Goal: Task Accomplishment & Management: Use online tool/utility

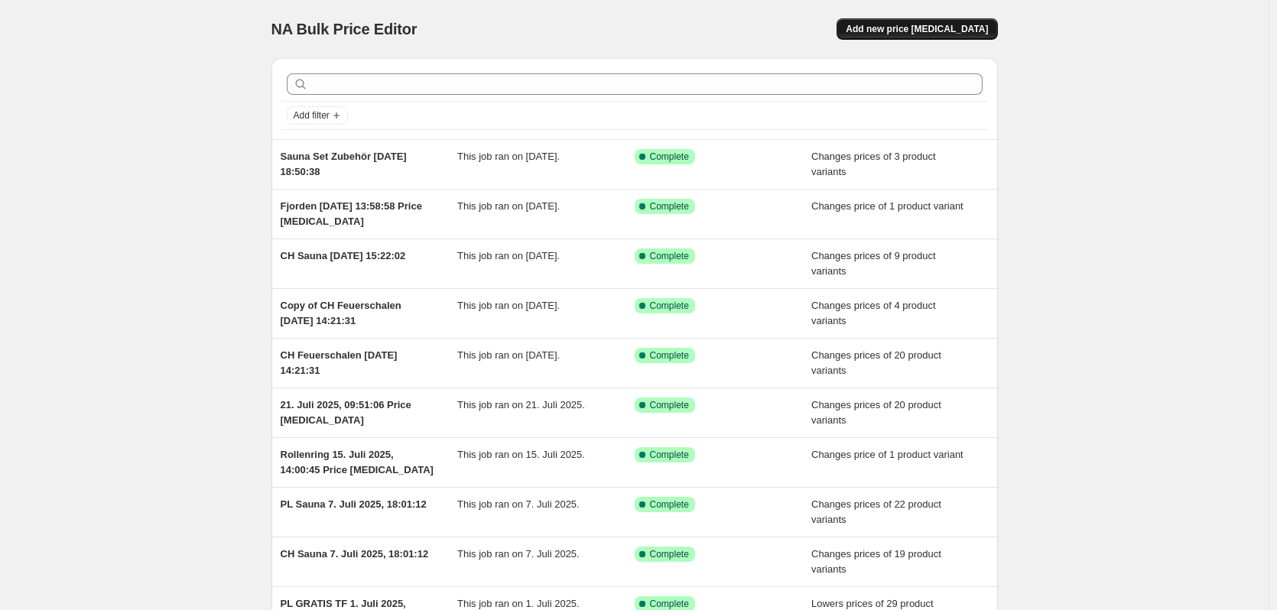
click at [931, 23] on button "Add new price [MEDICAL_DATA]" at bounding box center [917, 28] width 161 height 21
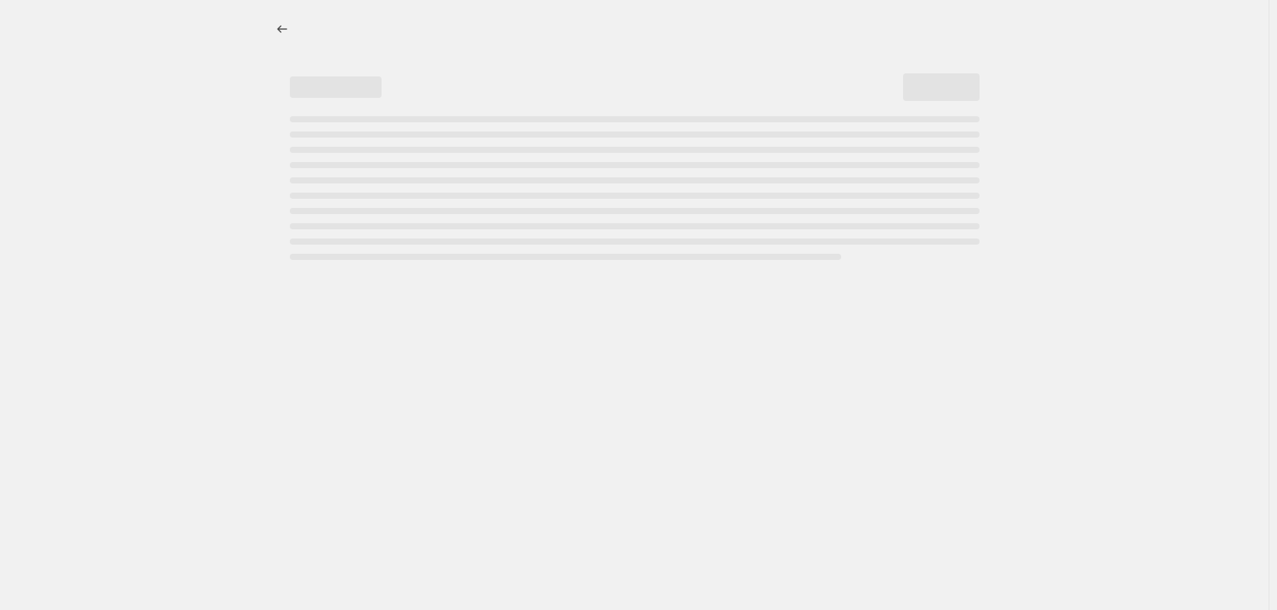
select select "percentage"
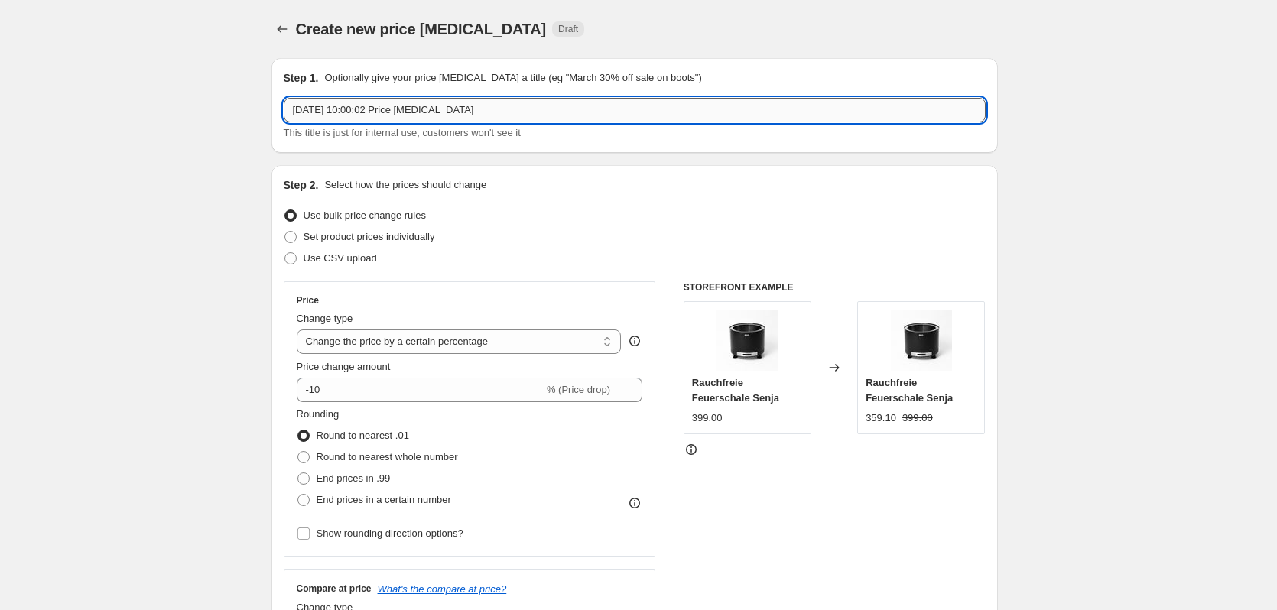
click at [298, 109] on input "[DATE] 10:00:02 Price [MEDICAL_DATA]" at bounding box center [635, 110] width 702 height 24
drag, startPoint x: 548, startPoint y: 116, endPoint x: 392, endPoint y: 122, distance: 156.1
click at [392, 122] on div "Bänke [DATE] 10:00:02 Price [MEDICAL_DATA] This title is just for internal use,…" at bounding box center [635, 119] width 702 height 43
type input "Bänke [DATE],"
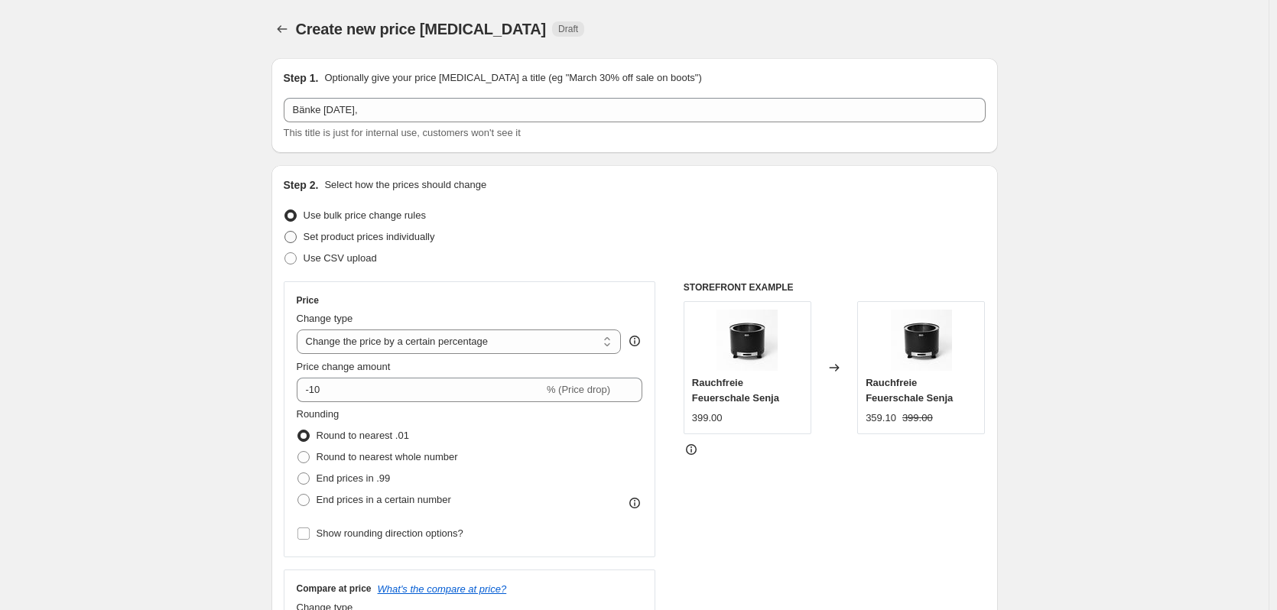
click at [377, 238] on span "Set product prices individually" at bounding box center [370, 236] width 132 height 11
click at [285, 232] on input "Set product prices individually" at bounding box center [285, 231] width 1 height 1
radio input "true"
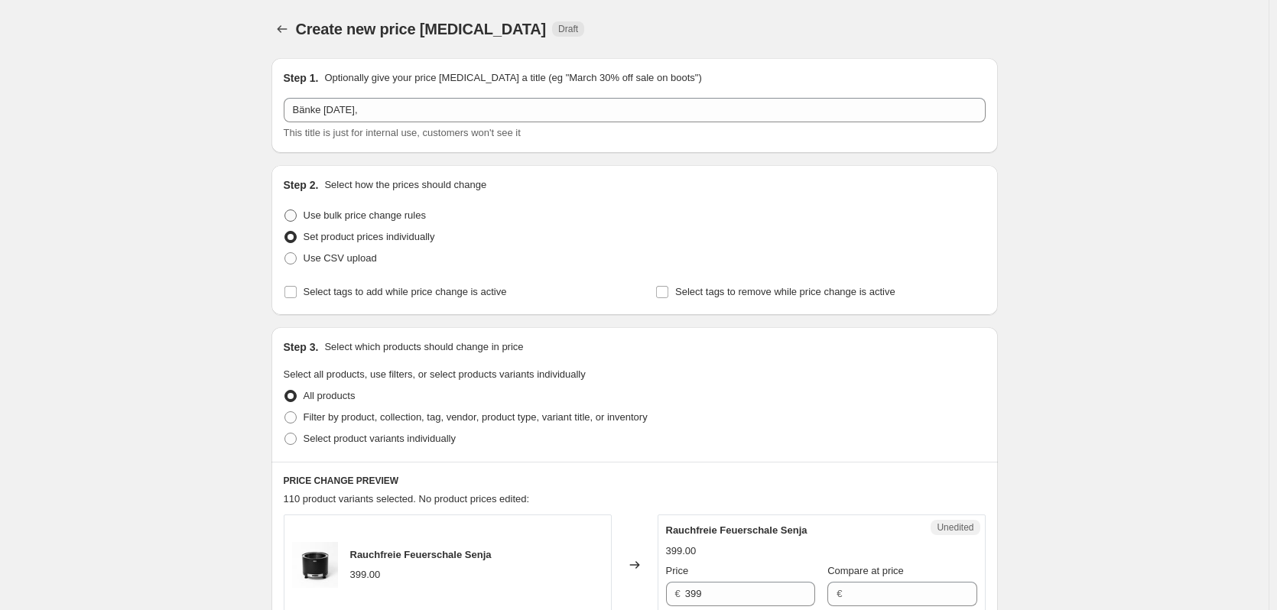
click at [377, 215] on span "Use bulk price change rules" at bounding box center [365, 215] width 122 height 11
click at [285, 210] on input "Use bulk price change rules" at bounding box center [285, 210] width 1 height 1
radio input "true"
select select "percentage"
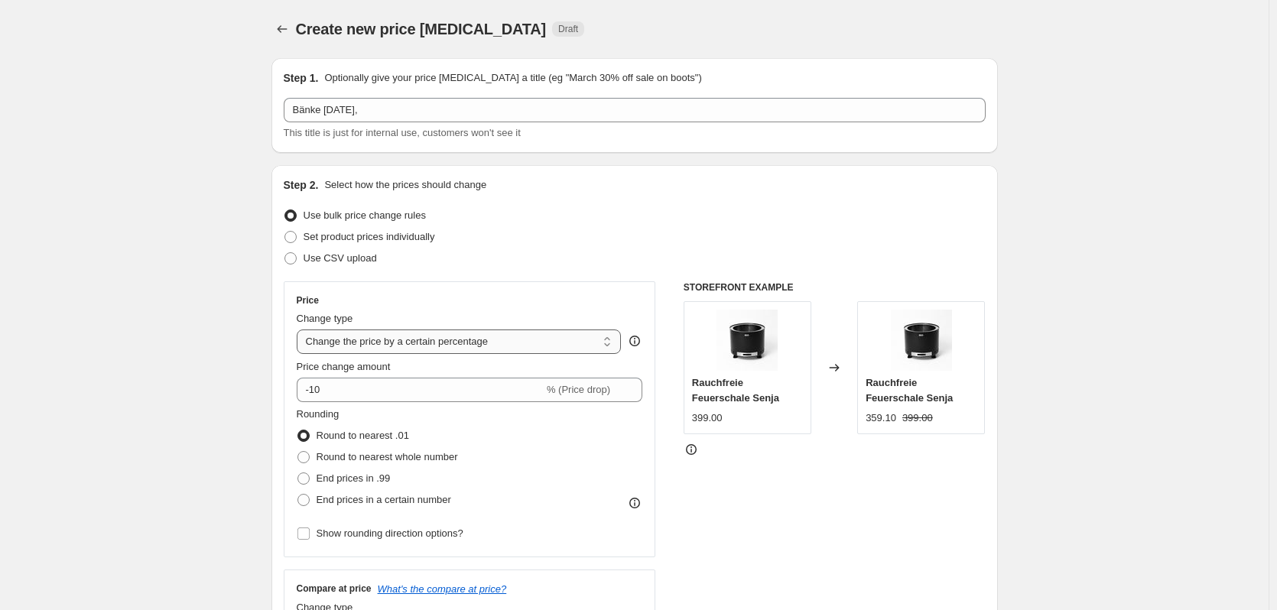
click at [454, 345] on select "Change the price to a certain amount Change the price by a certain amount Chang…" at bounding box center [459, 342] width 325 height 24
click at [376, 237] on span "Set product prices individually" at bounding box center [370, 236] width 132 height 11
click at [285, 232] on input "Set product prices individually" at bounding box center [285, 231] width 1 height 1
radio input "true"
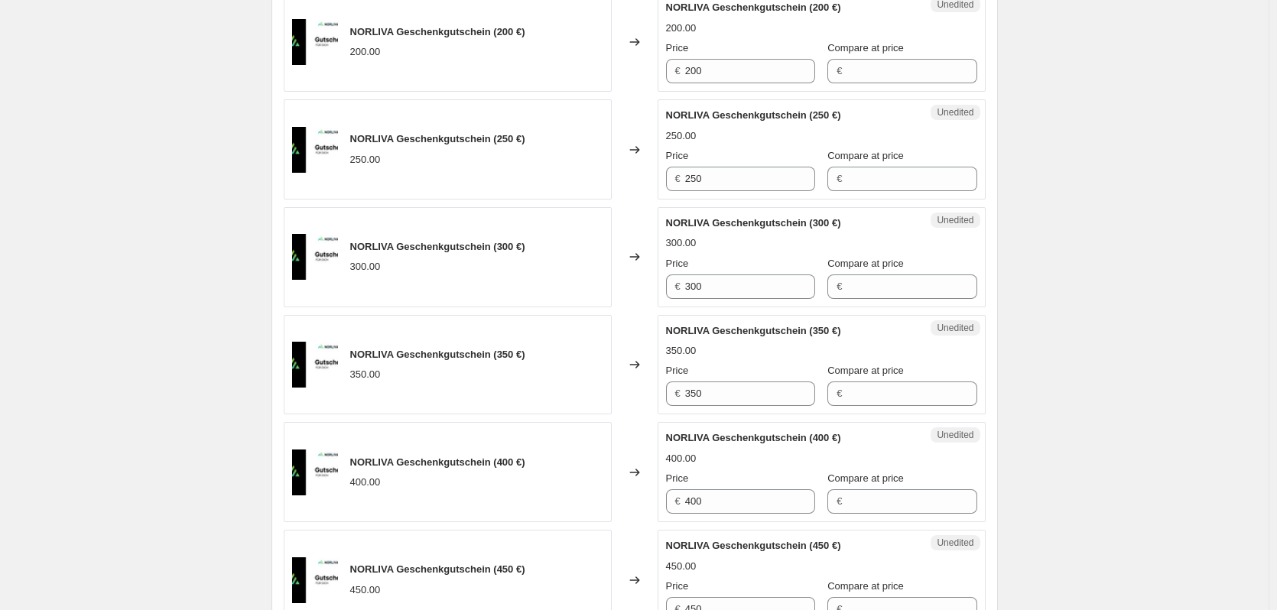
scroll to position [2419, 0]
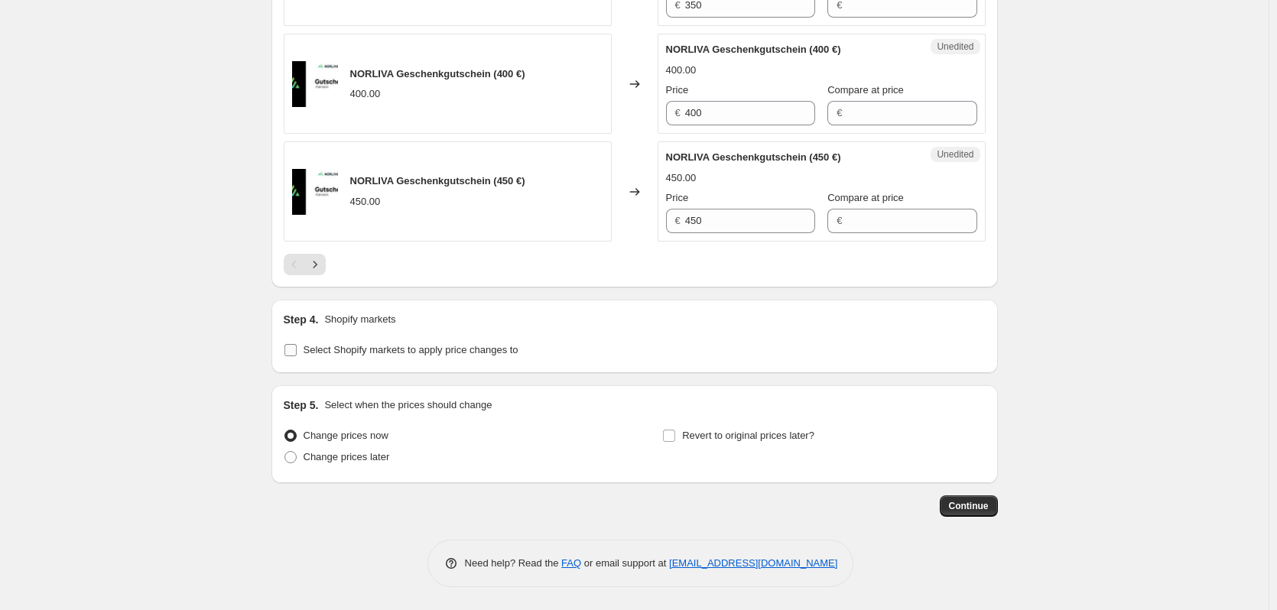
click at [359, 349] on span "Select Shopify markets to apply price changes to" at bounding box center [411, 349] width 215 height 11
click at [297, 349] on input "Select Shopify markets to apply price changes to" at bounding box center [291, 350] width 12 height 12
checkbox input "true"
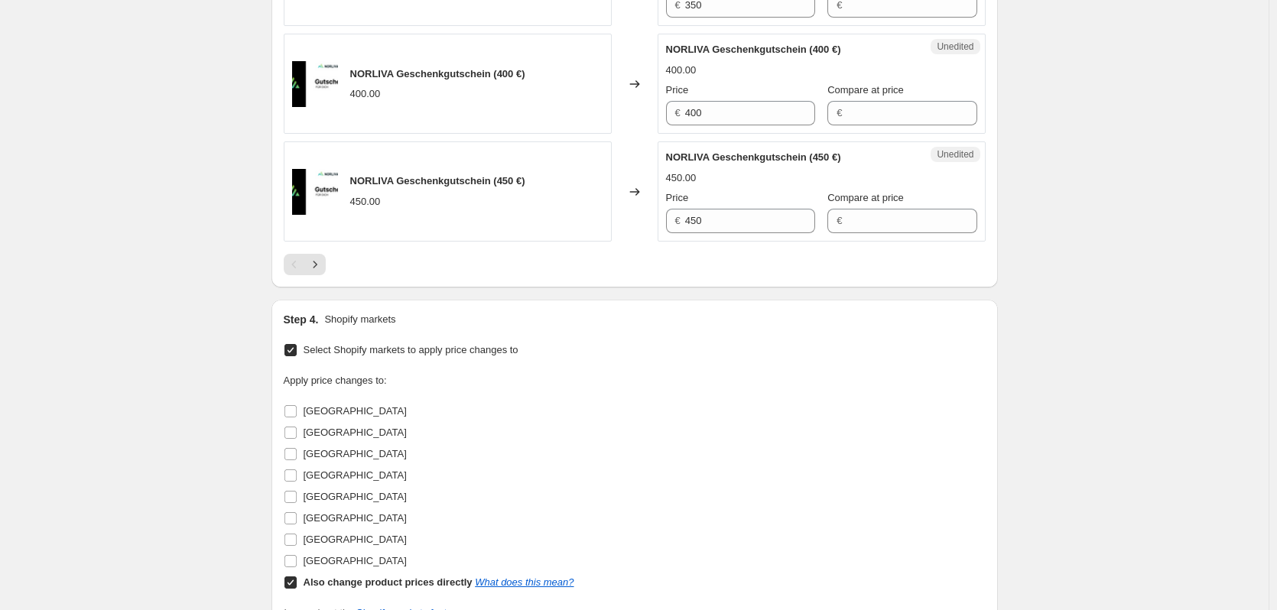
click at [312, 584] on b "Also change product prices directly" at bounding box center [388, 582] width 169 height 11
click at [297, 584] on input "Also change product prices directly What does this mean?" at bounding box center [291, 583] width 12 height 12
checkbox input "false"
click at [320, 408] on span "[GEOGRAPHIC_DATA]" at bounding box center [355, 410] width 103 height 11
click at [297, 408] on input "[GEOGRAPHIC_DATA]" at bounding box center [291, 411] width 12 height 12
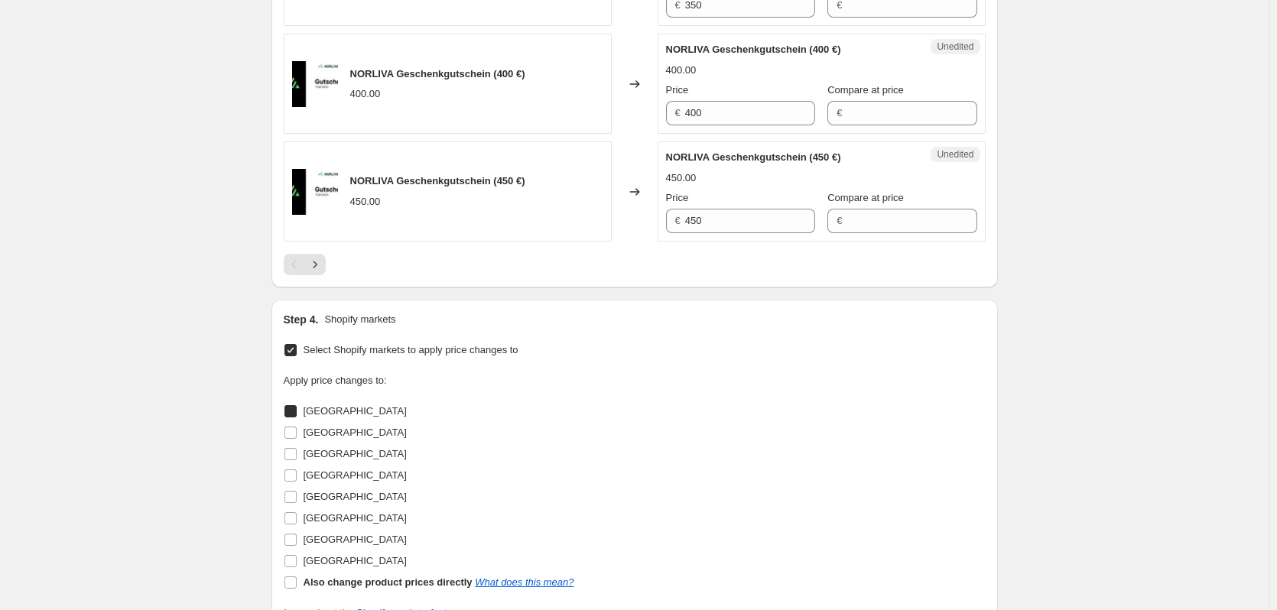
checkbox input "true"
click at [319, 435] on span "[GEOGRAPHIC_DATA]" at bounding box center [355, 432] width 103 height 11
click at [295, 431] on input "[GEOGRAPHIC_DATA]" at bounding box center [291, 433] width 12 height 12
checkbox input "true"
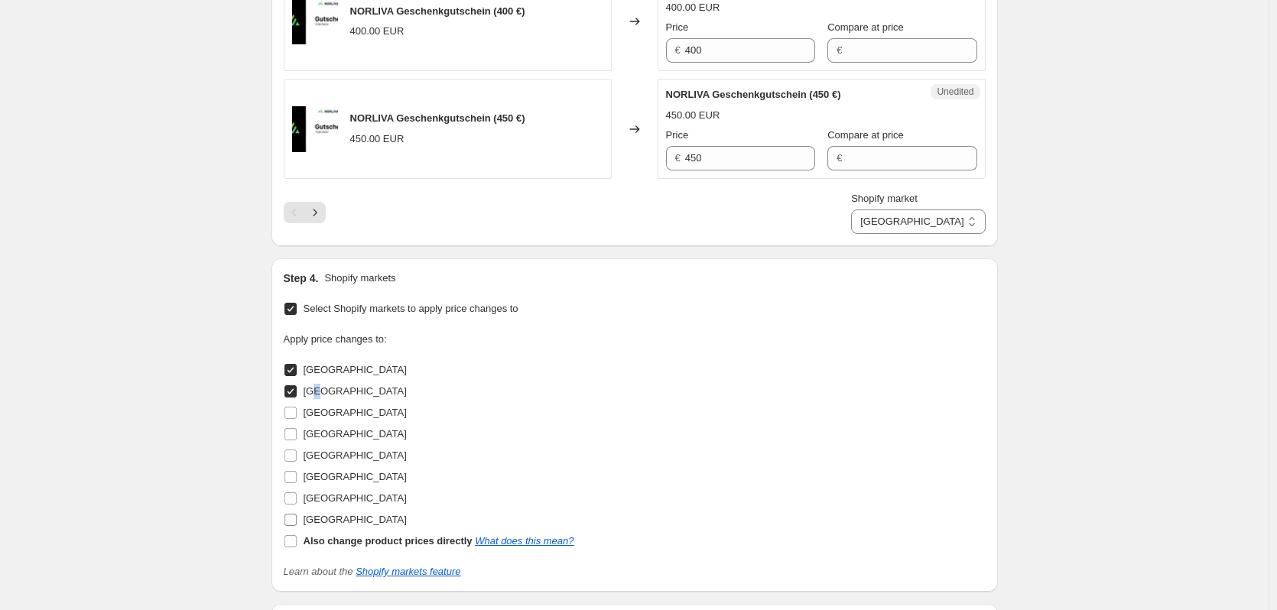
scroll to position [2572, 0]
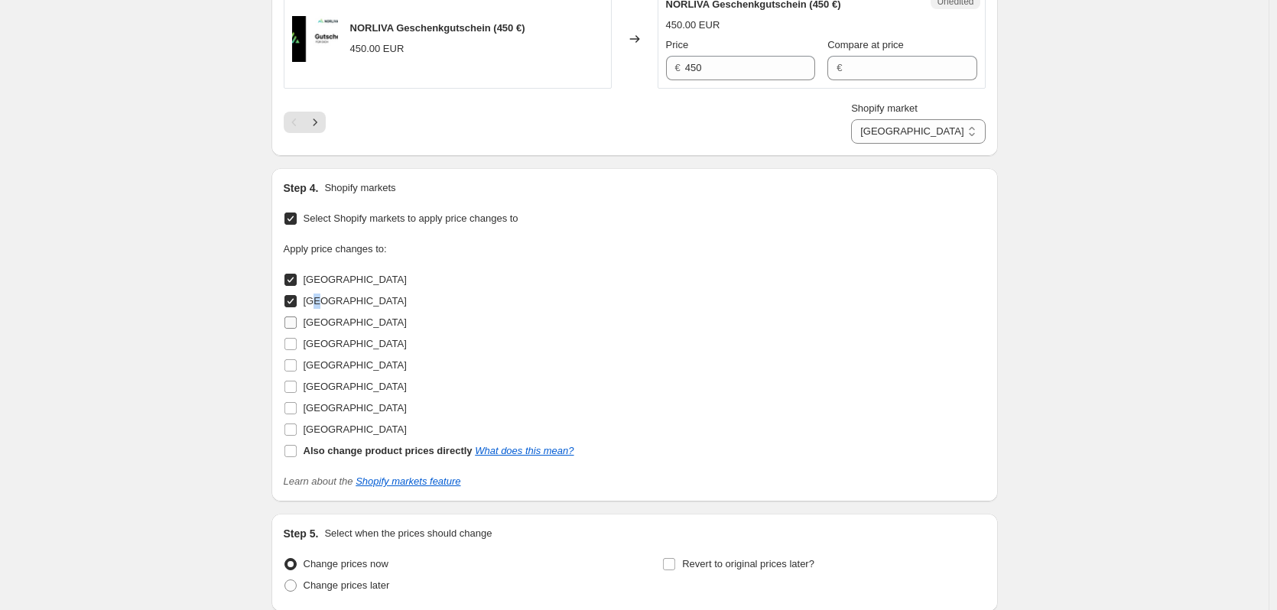
click at [295, 327] on input "[GEOGRAPHIC_DATA]" at bounding box center [291, 323] width 12 height 12
checkbox input "true"
click at [295, 348] on input "[GEOGRAPHIC_DATA]" at bounding box center [291, 344] width 12 height 12
checkbox input "true"
click at [292, 387] on input "[GEOGRAPHIC_DATA]" at bounding box center [291, 387] width 12 height 12
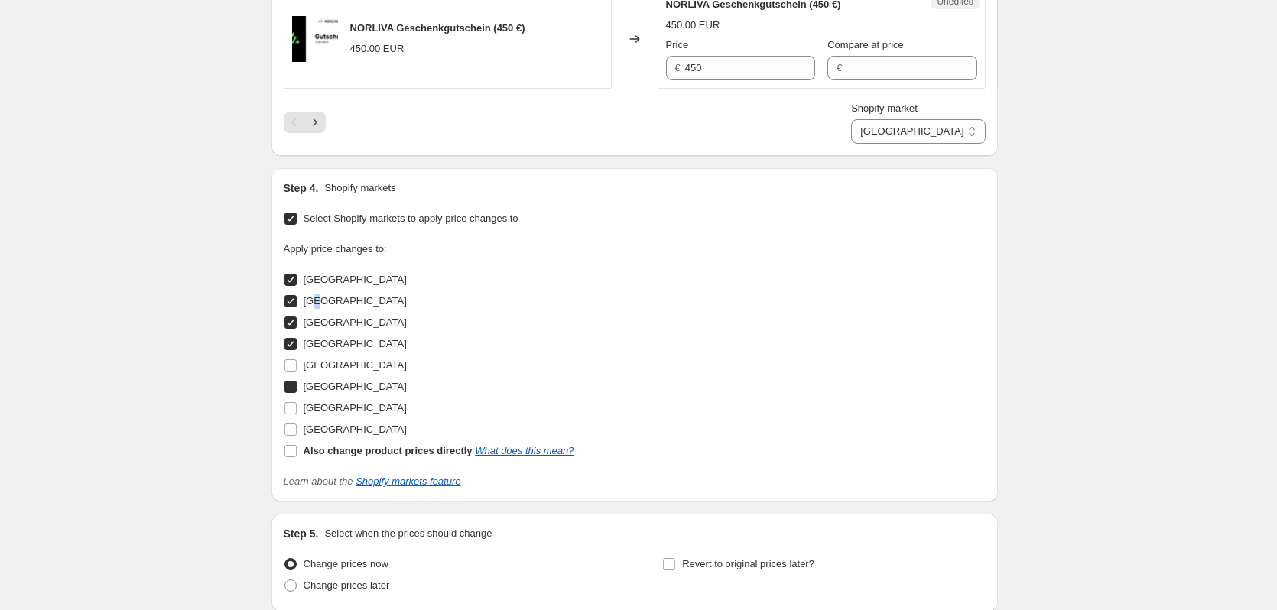
checkbox input "true"
click at [291, 414] on input "[GEOGRAPHIC_DATA]" at bounding box center [291, 408] width 12 height 12
checkbox input "true"
click at [297, 431] on input "[GEOGRAPHIC_DATA]" at bounding box center [291, 430] width 12 height 12
checkbox input "true"
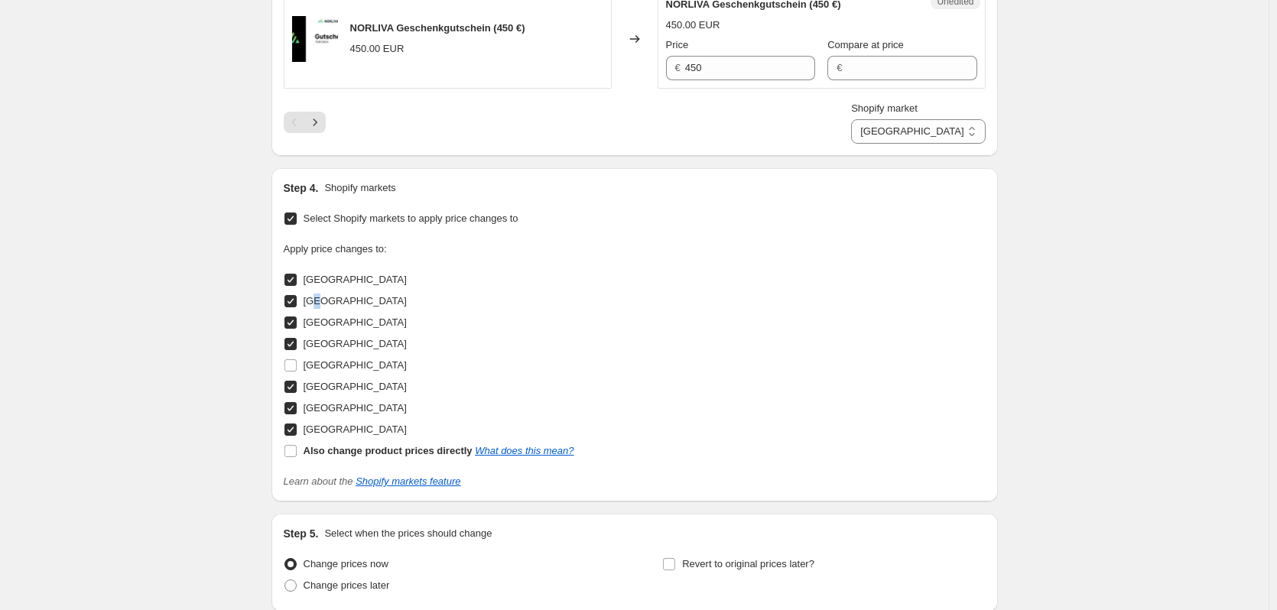
click at [296, 409] on input "[GEOGRAPHIC_DATA]" at bounding box center [291, 408] width 12 height 12
checkbox input "false"
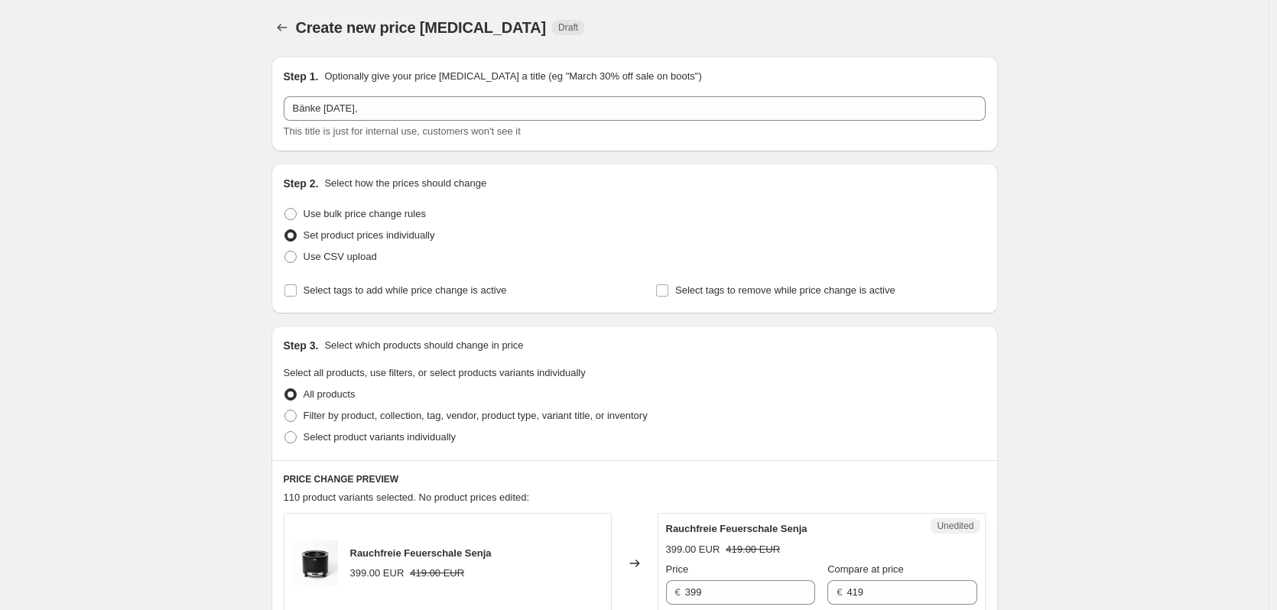
scroll to position [0, 0]
click at [342, 439] on span "Select product variants individually" at bounding box center [380, 438] width 152 height 11
click at [285, 434] on input "Select product variants individually" at bounding box center [285, 433] width 1 height 1
radio input "true"
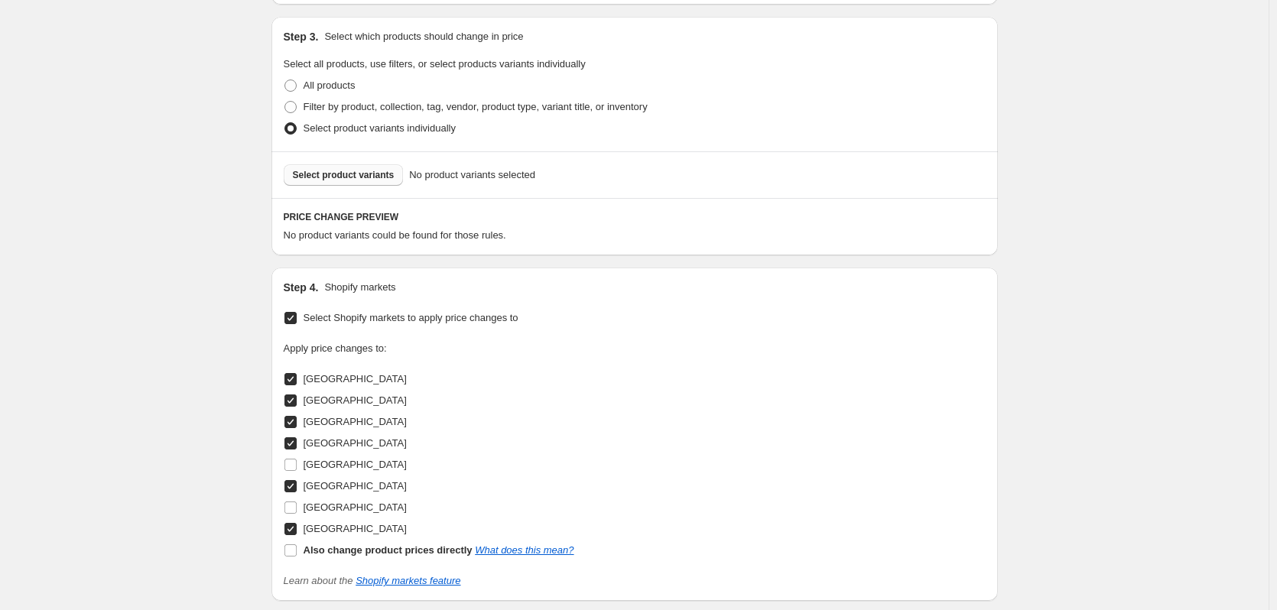
scroll to position [309, 0]
click at [358, 174] on span "Select product variants" at bounding box center [344, 177] width 102 height 12
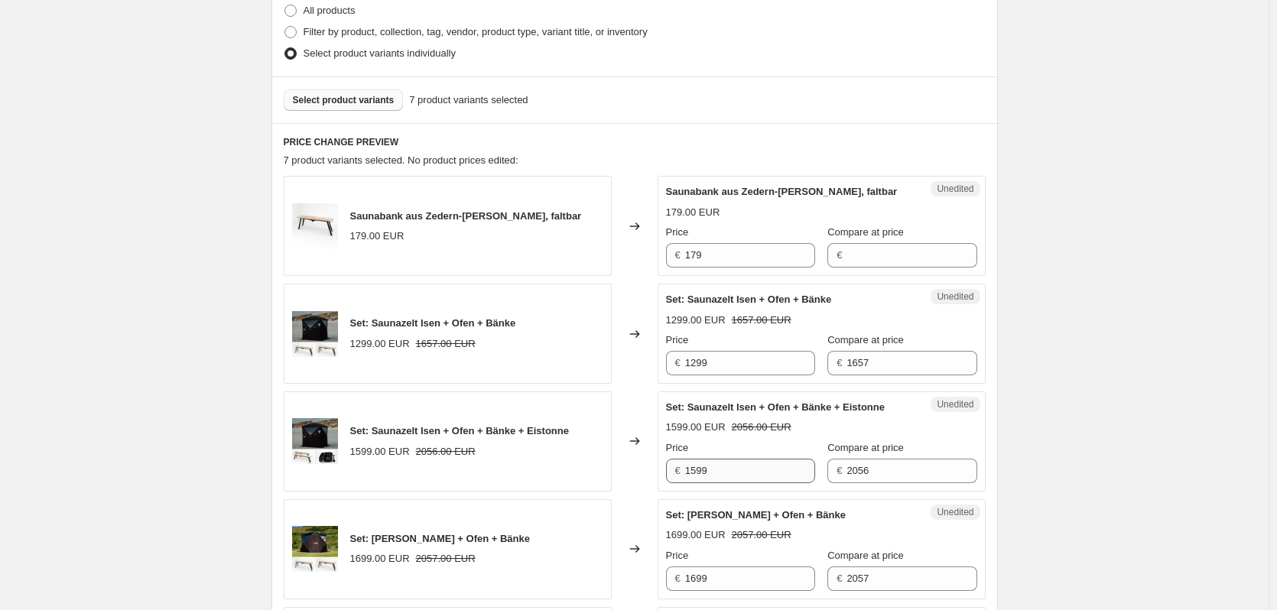
scroll to position [384, 0]
click at [720, 254] on input "179" at bounding box center [750, 257] width 130 height 24
type input "199"
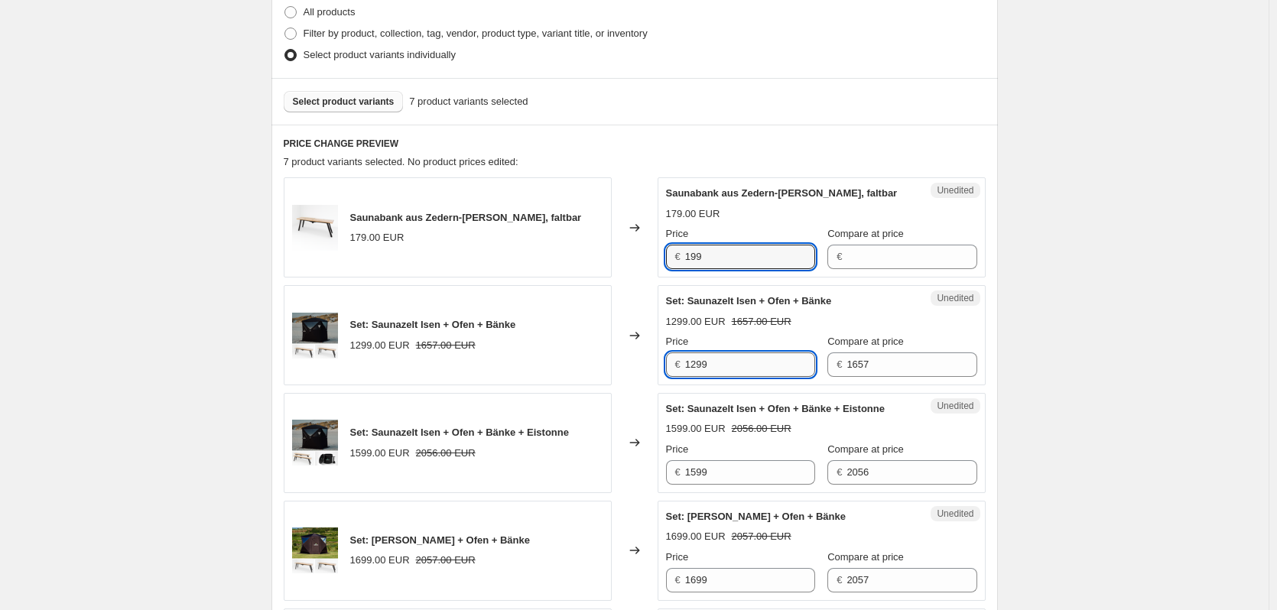
click at [722, 362] on input "1299" at bounding box center [750, 365] width 130 height 24
type input "1399"
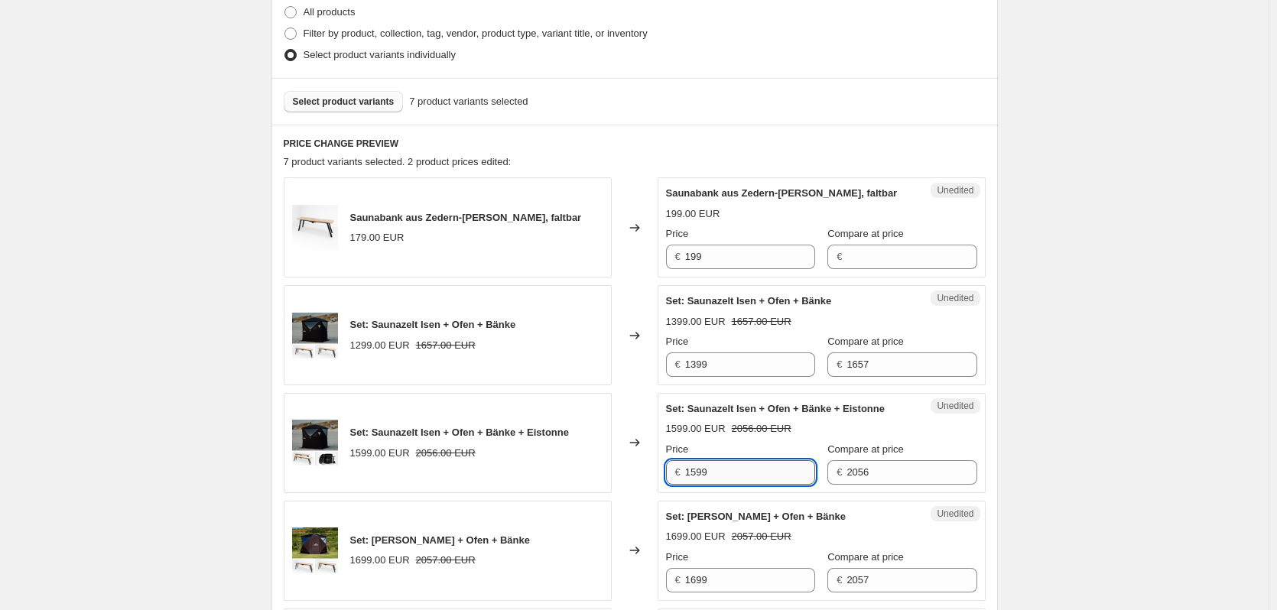
click at [756, 481] on input "1599" at bounding box center [750, 472] width 130 height 24
click at [756, 482] on input "1599" at bounding box center [750, 472] width 130 height 24
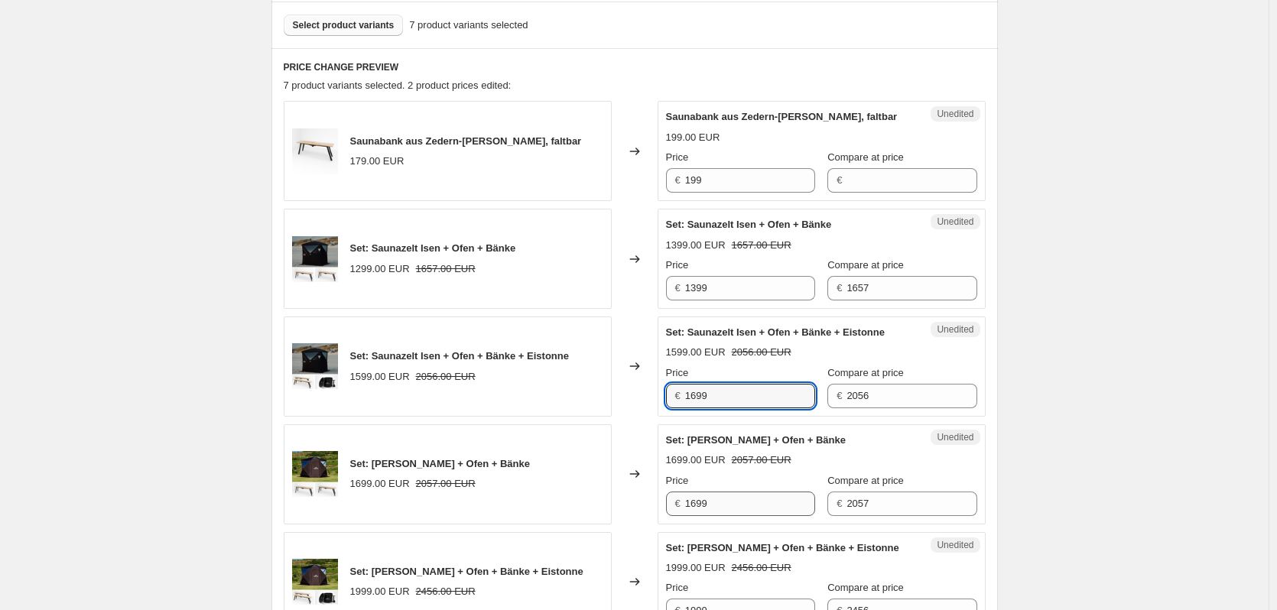
type input "1699"
click at [746, 506] on input "1699" at bounding box center [750, 504] width 130 height 24
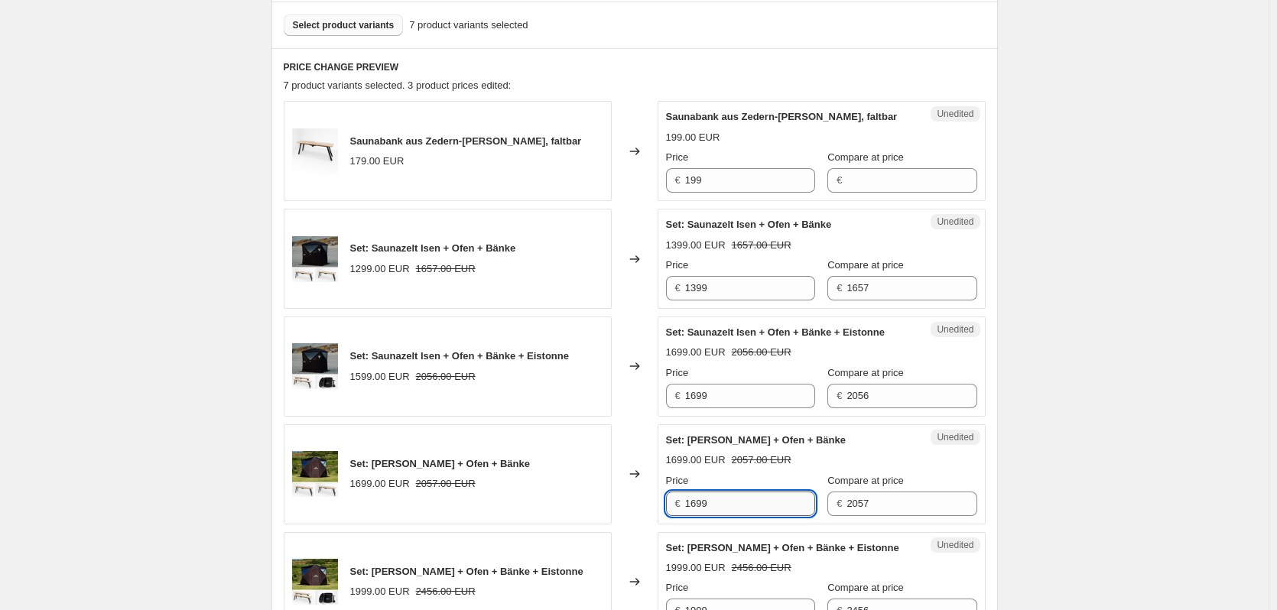
click at [746, 506] on input "1699" at bounding box center [750, 504] width 130 height 24
type input "1799"
click at [831, 459] on div "1699.00 EUR 2057.00 EUR" at bounding box center [821, 460] width 311 height 15
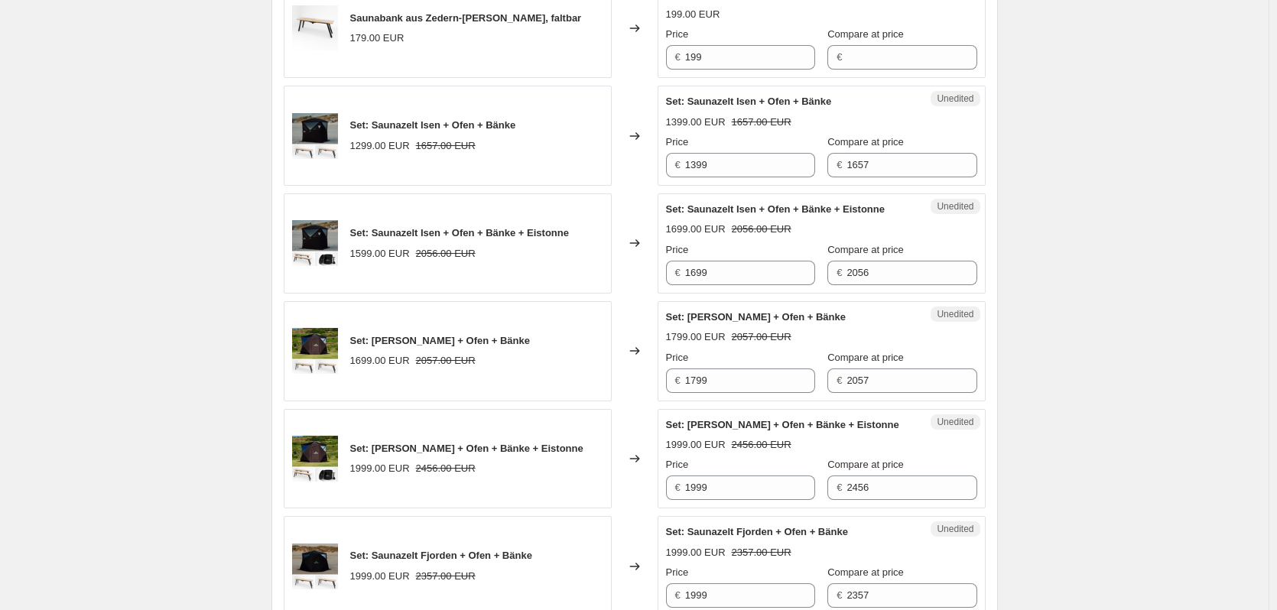
scroll to position [613, 0]
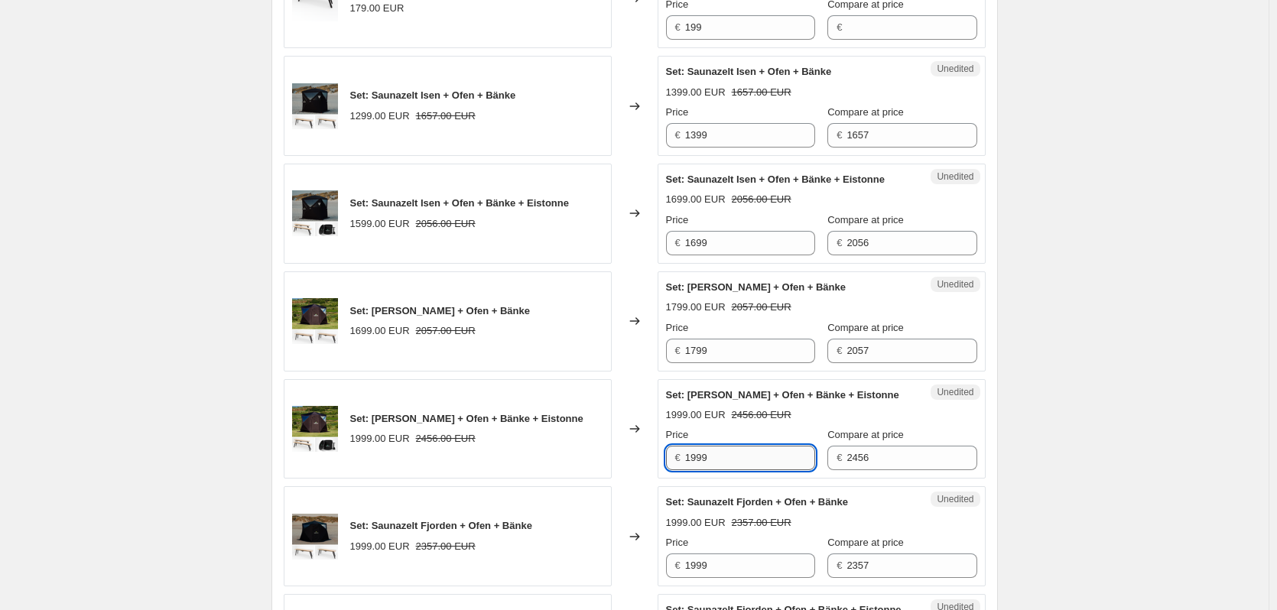
click at [744, 470] on input "1999" at bounding box center [750, 458] width 130 height 24
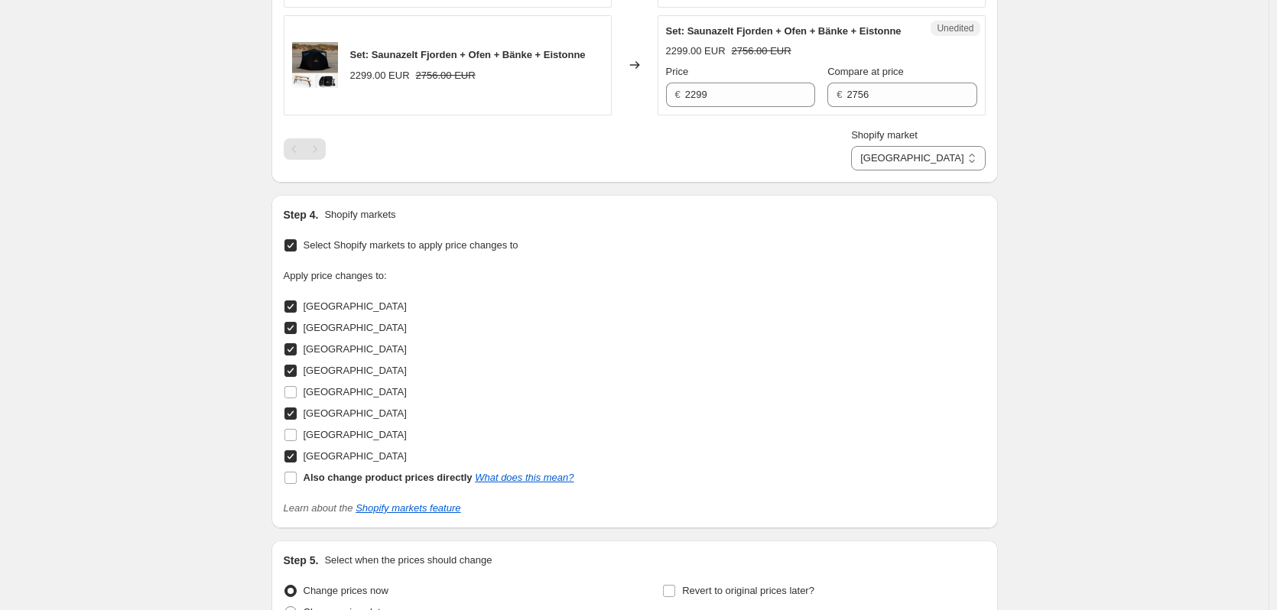
scroll to position [1225, 0]
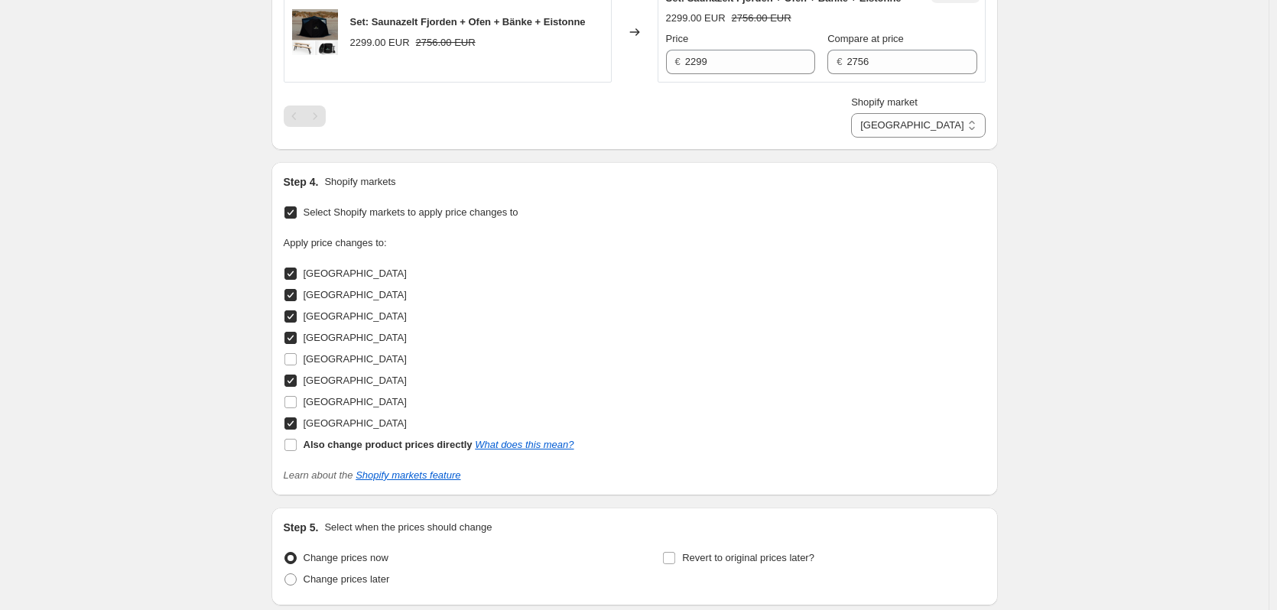
click at [291, 344] on input "[GEOGRAPHIC_DATA]" at bounding box center [291, 338] width 12 height 12
checkbox input "false"
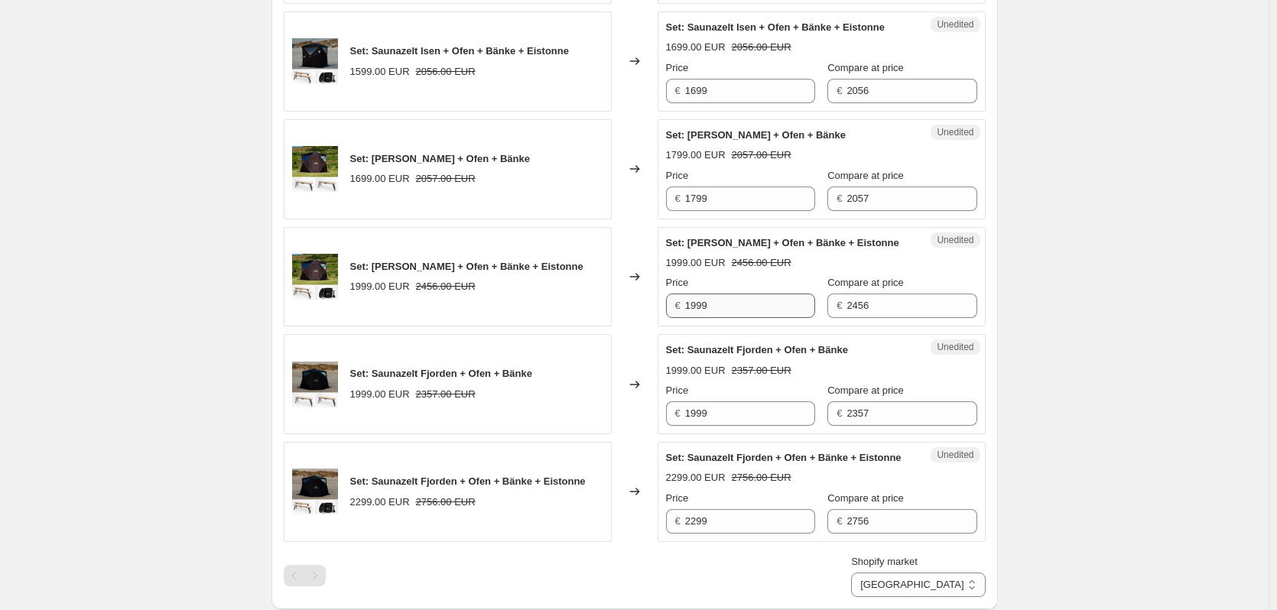
scroll to position [766, 0]
click at [744, 425] on input "1999" at bounding box center [750, 413] width 130 height 24
type input "2099"
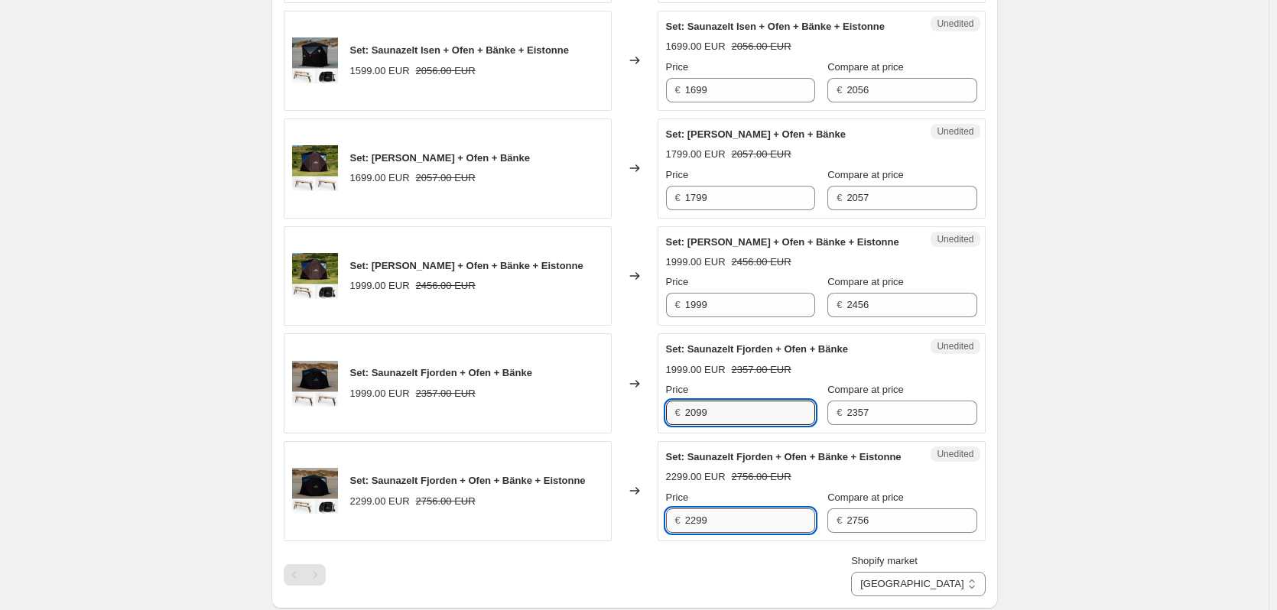
click at [726, 533] on input "2299" at bounding box center [750, 521] width 130 height 24
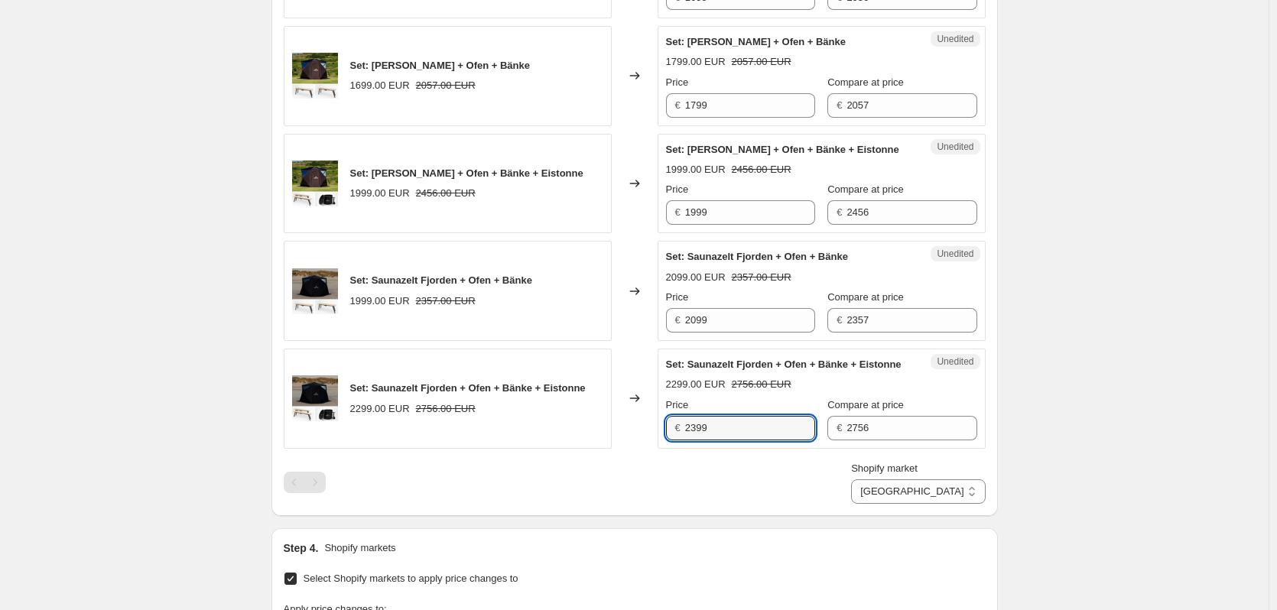
scroll to position [996, 0]
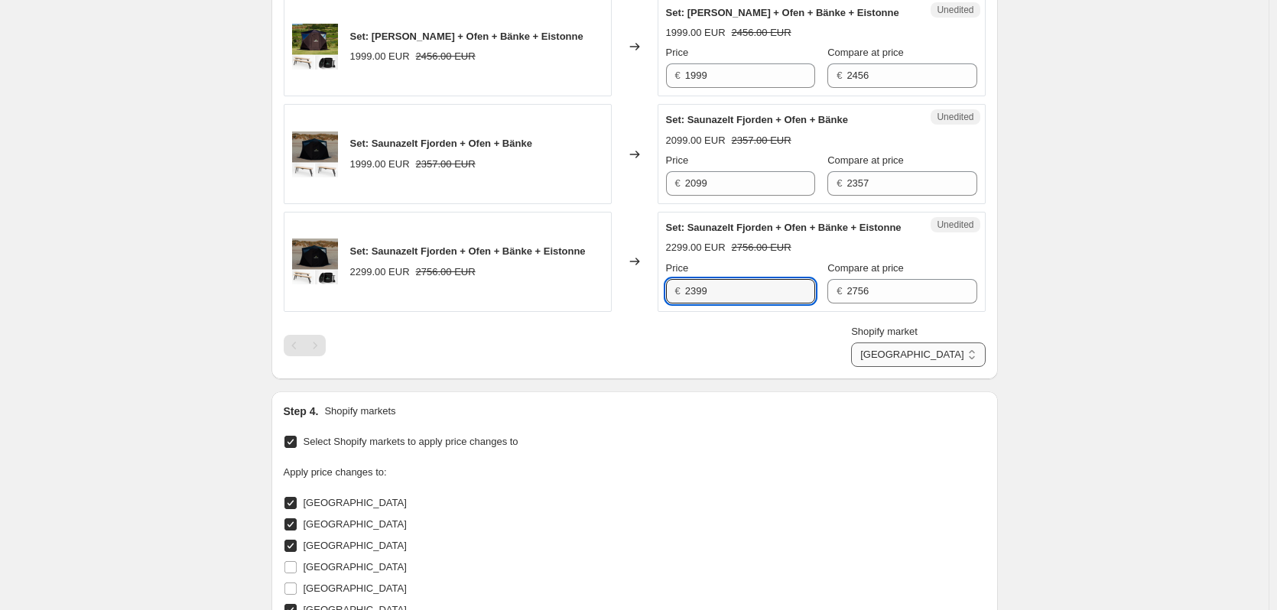
type input "2399"
click at [927, 367] on select "[GEOGRAPHIC_DATA] [GEOGRAPHIC_DATA] [GEOGRAPHIC_DATA] [GEOGRAPHIC_DATA] [GEOGRA…" at bounding box center [918, 355] width 134 height 24
select select "97815200079"
click at [922, 367] on select "[GEOGRAPHIC_DATA] [GEOGRAPHIC_DATA] [GEOGRAPHIC_DATA] [GEOGRAPHIC_DATA] [GEOGRA…" at bounding box center [918, 355] width 134 height 24
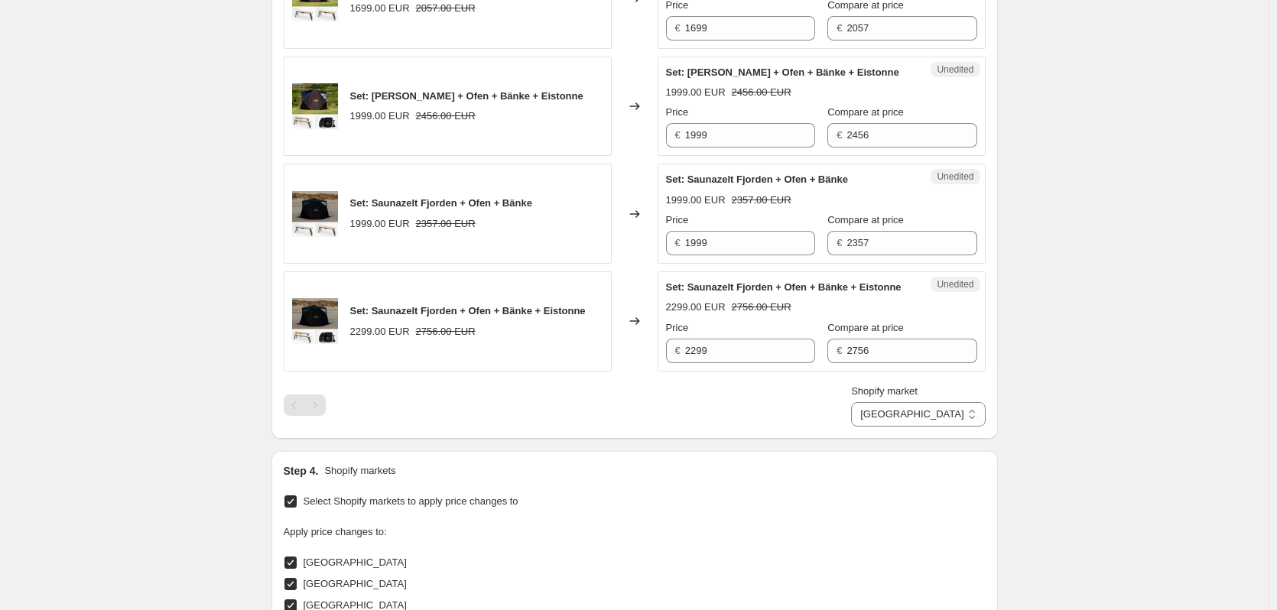
scroll to position [919, 0]
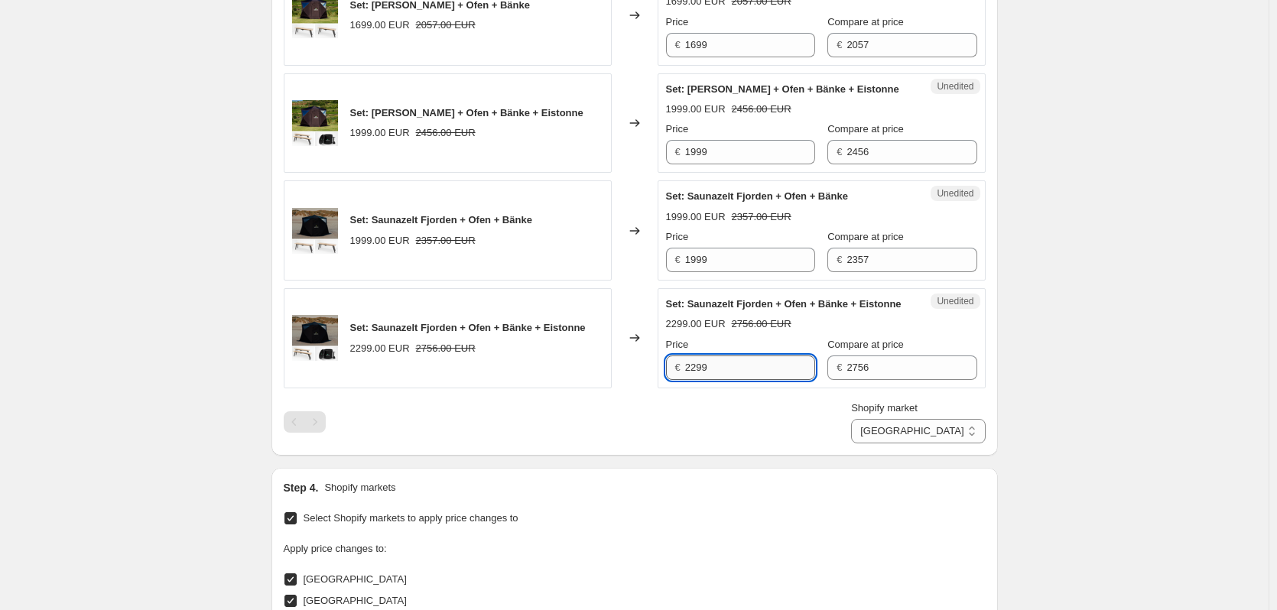
click at [776, 380] on input "2299" at bounding box center [750, 368] width 130 height 24
type input "2399"
click at [732, 281] on div "Unedited Set: Saunazelt Fjorden + Ofen + Bänke 1999.00 EUR 2357.00 EUR Price € …" at bounding box center [822, 231] width 328 height 100
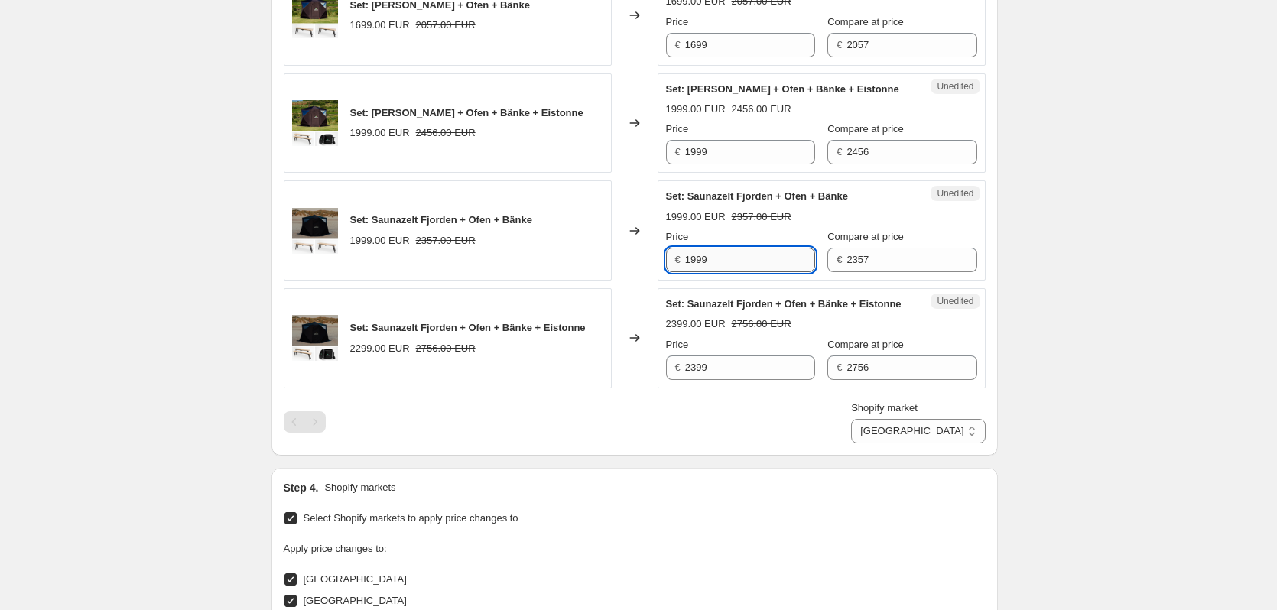
click at [739, 269] on input "1999" at bounding box center [750, 260] width 130 height 24
click at [735, 272] on input "1999" at bounding box center [750, 260] width 130 height 24
type input "2099"
click at [717, 164] on input "1999" at bounding box center [750, 152] width 130 height 24
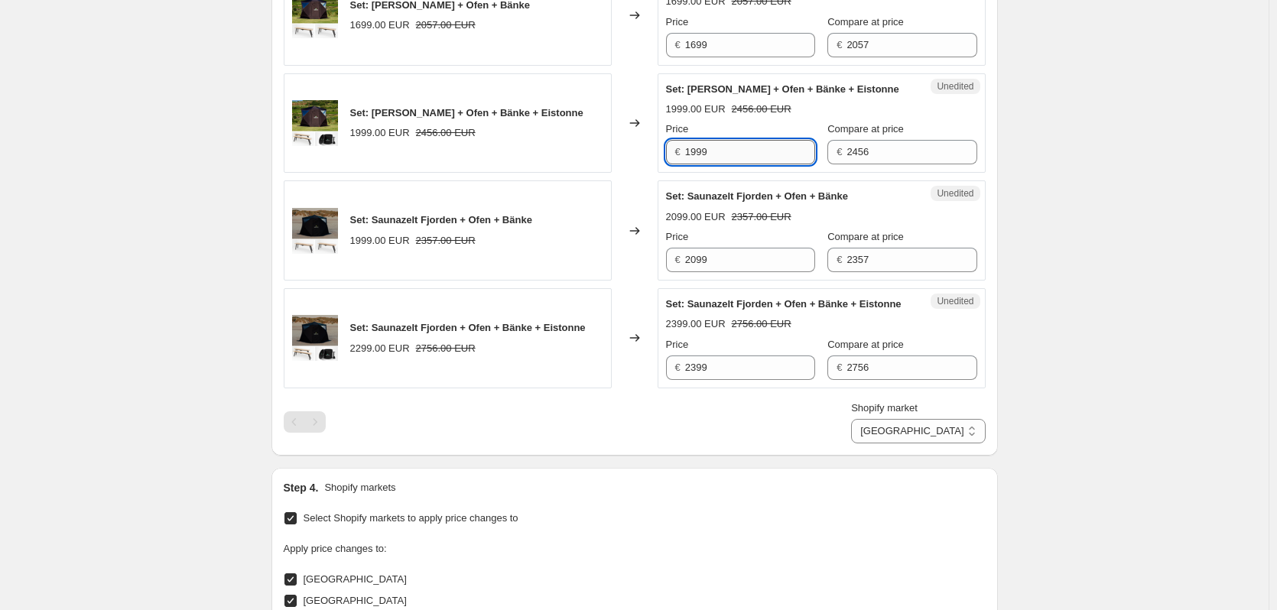
click at [717, 164] on input "1999" at bounding box center [750, 152] width 130 height 24
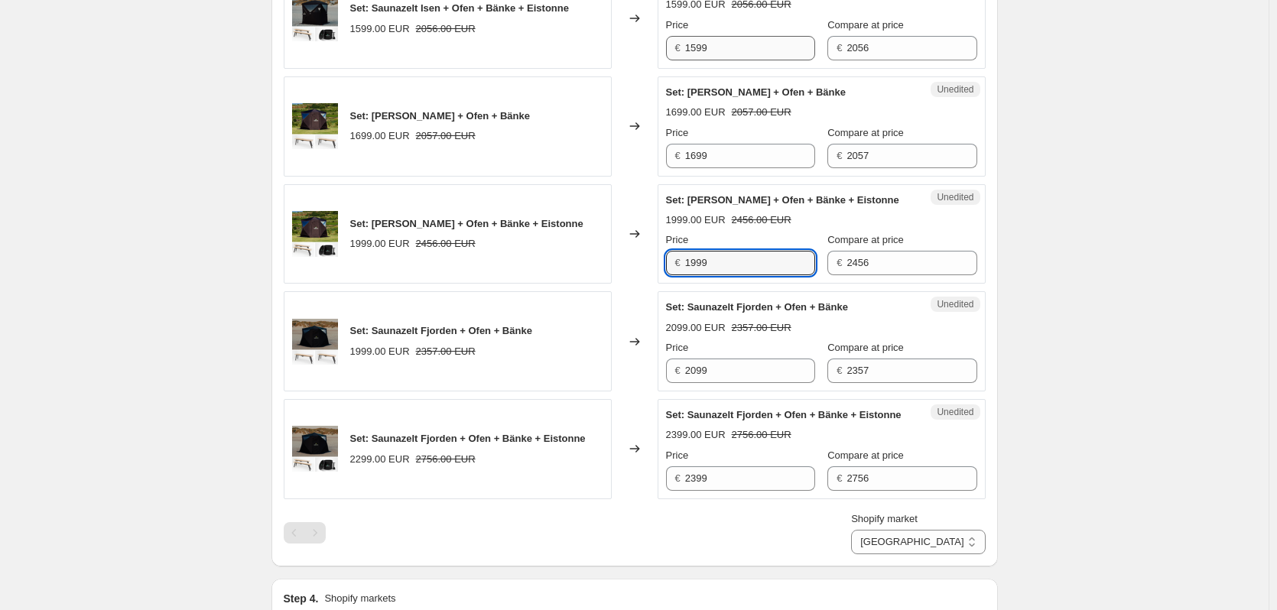
scroll to position [766, 0]
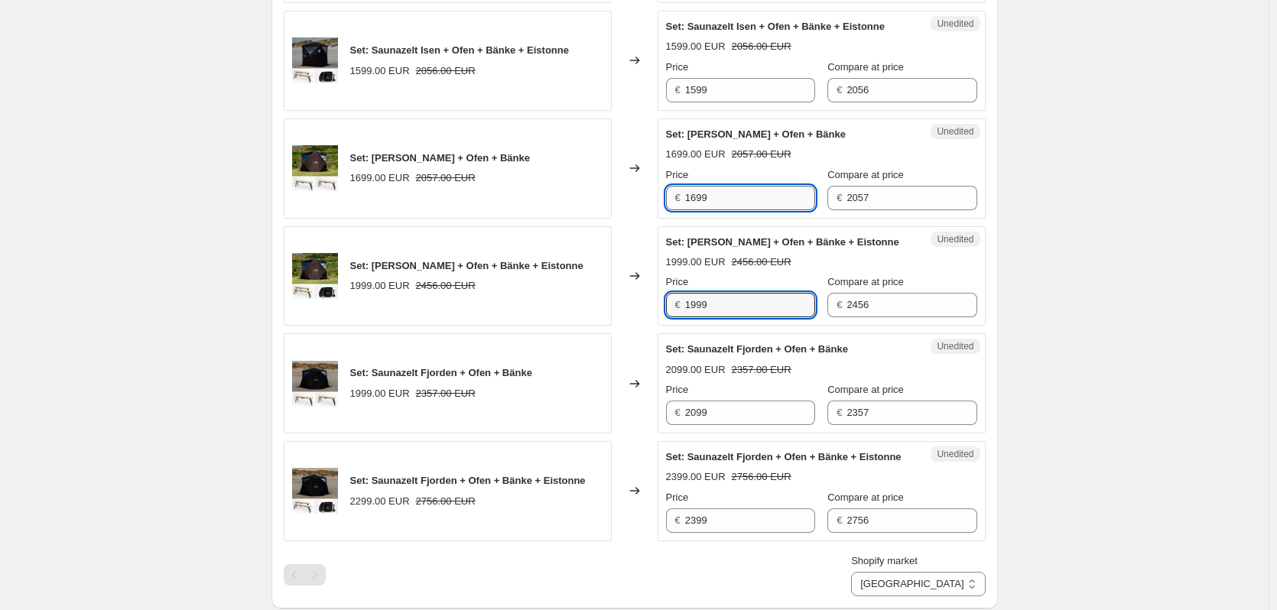
click at [738, 205] on input "1699" at bounding box center [750, 198] width 130 height 24
type input "1799"
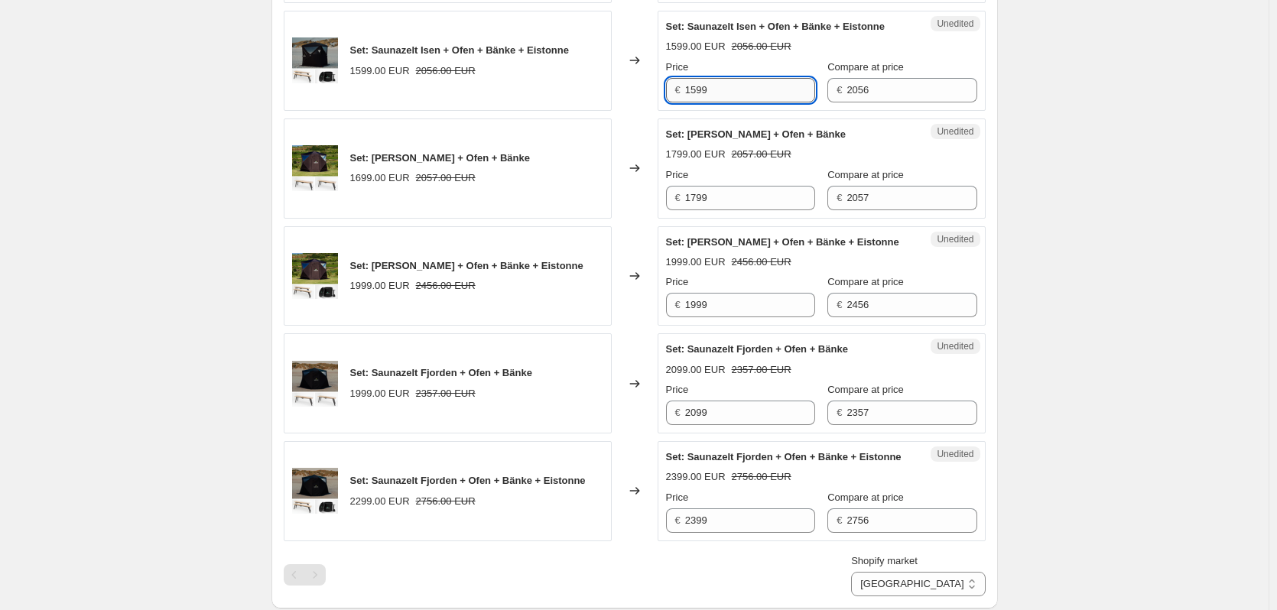
click at [750, 93] on input "1599" at bounding box center [750, 90] width 130 height 24
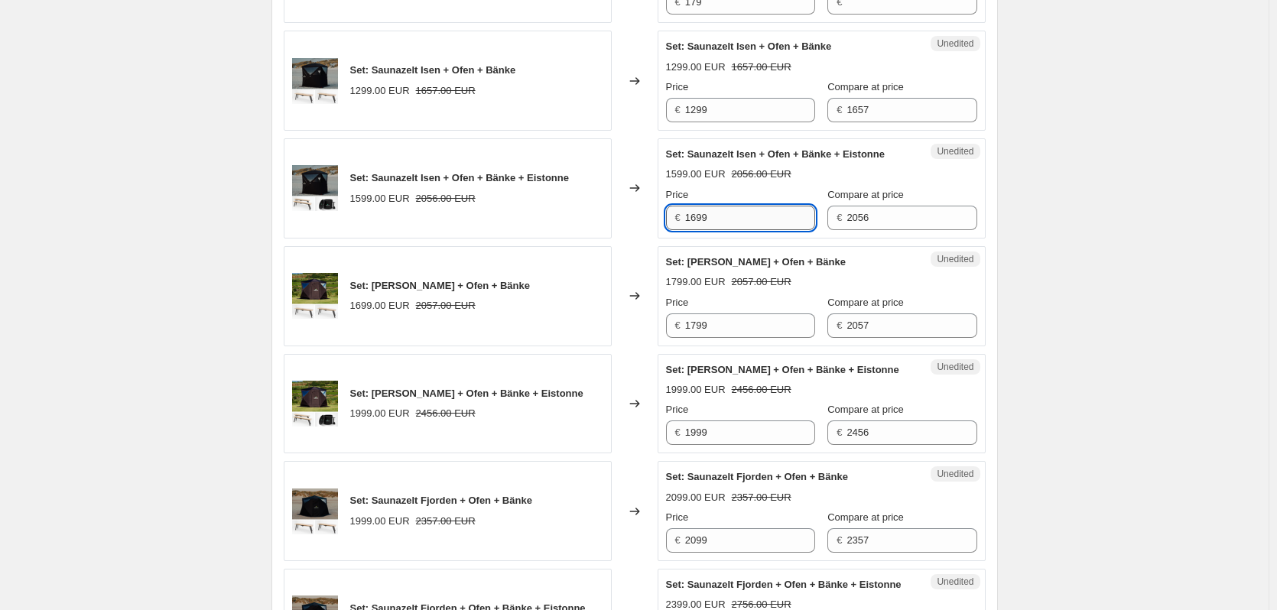
scroll to position [613, 0]
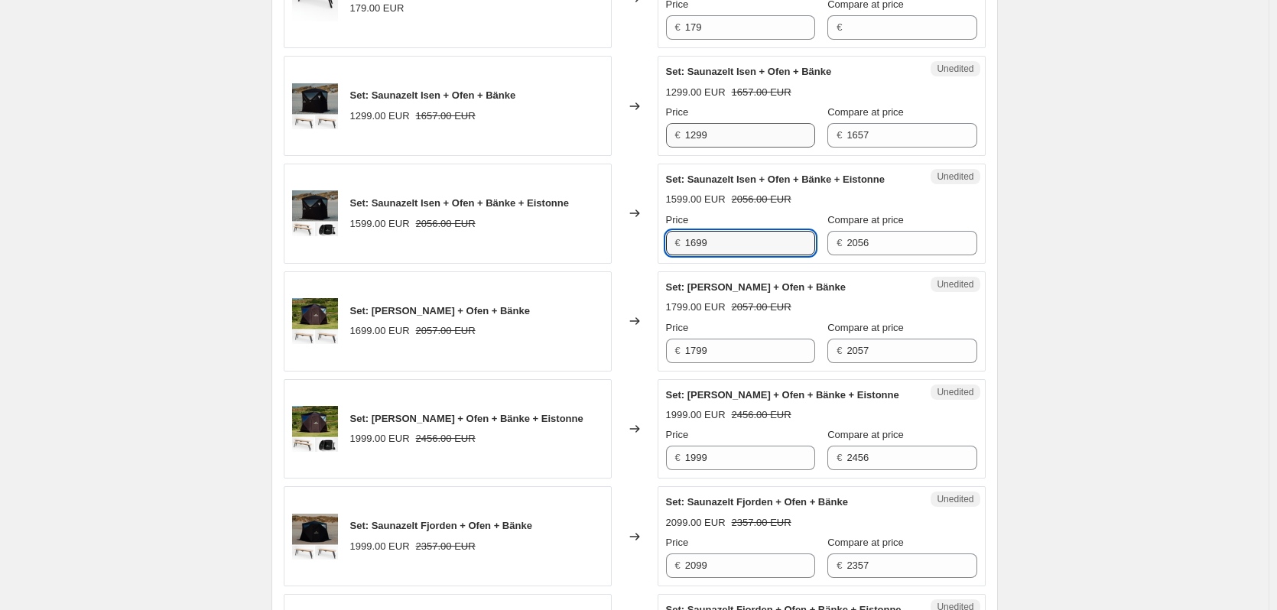
type input "1699"
click at [752, 135] on input "1299" at bounding box center [750, 135] width 130 height 24
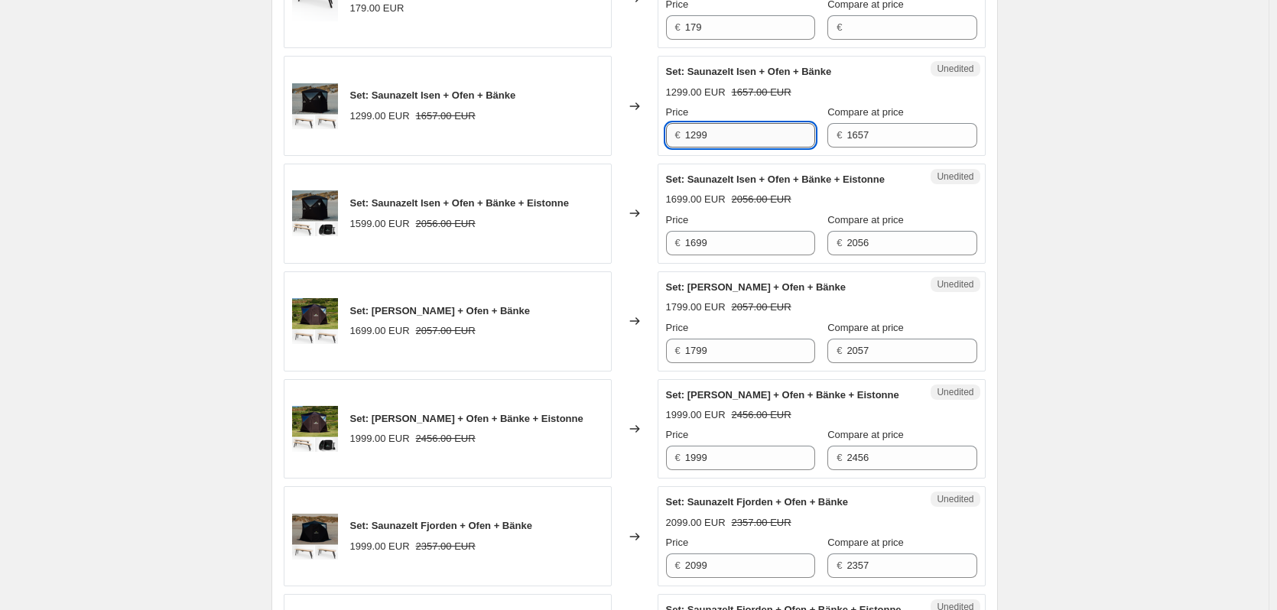
click at [752, 135] on input "1299" at bounding box center [750, 135] width 130 height 24
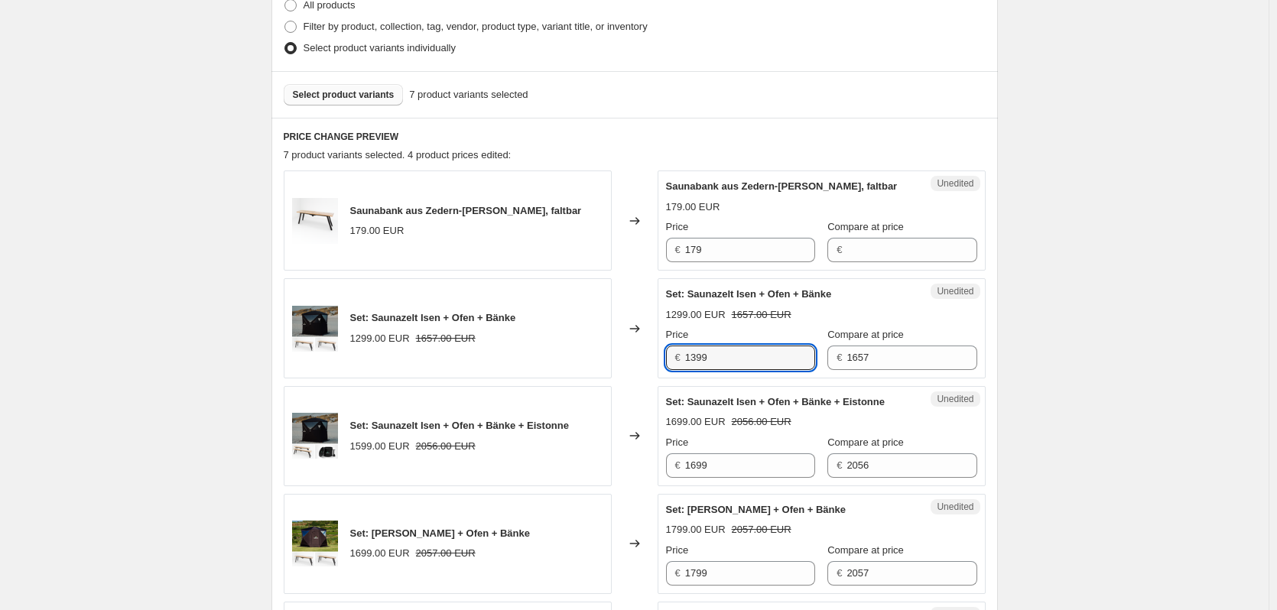
scroll to position [384, 0]
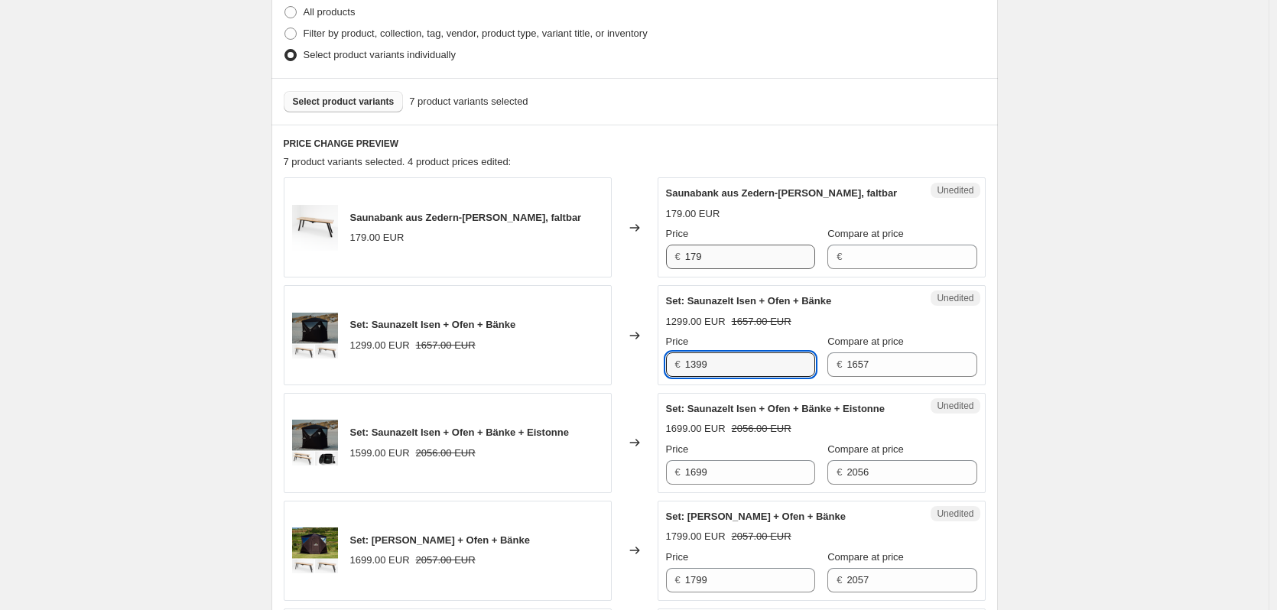
type input "1399"
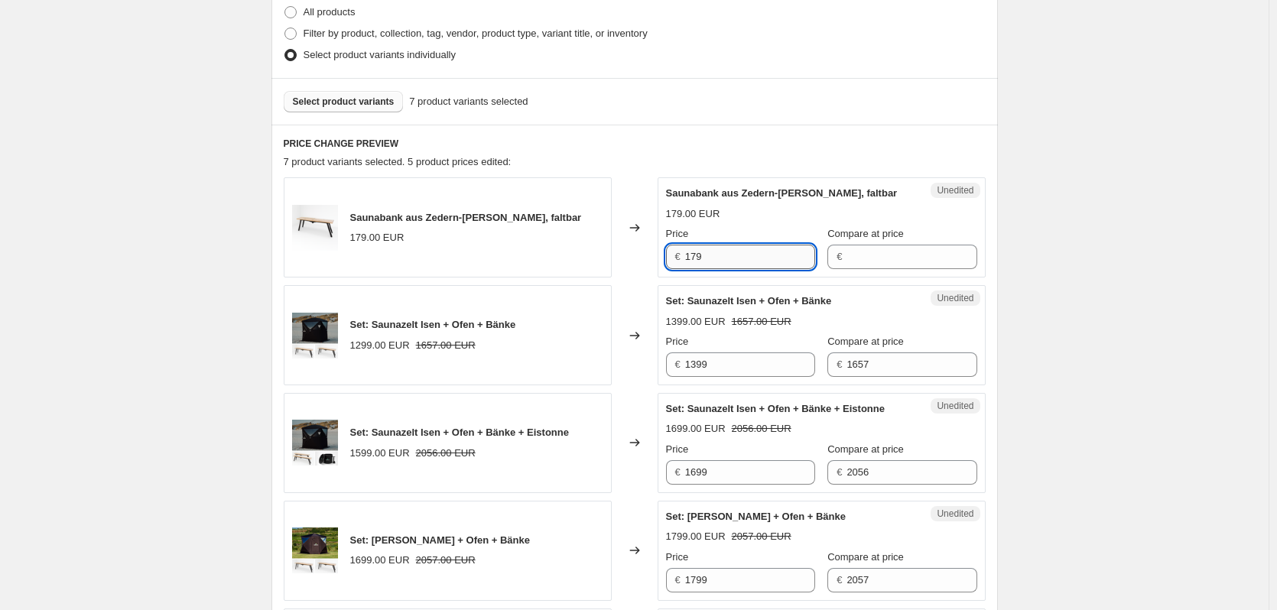
click at [741, 254] on input "179" at bounding box center [750, 257] width 130 height 24
type input "199"
click at [840, 238] on span "Compare at price" at bounding box center [866, 233] width 76 height 11
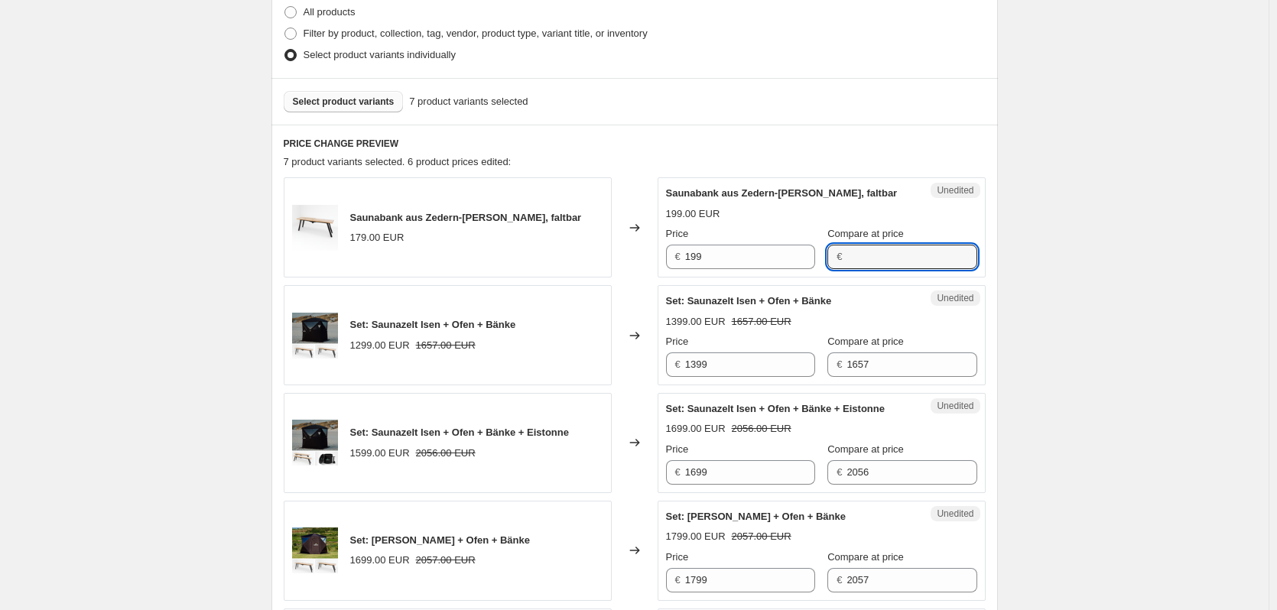
click at [847, 245] on input "Compare at price" at bounding box center [912, 257] width 130 height 24
click at [817, 218] on div "199.00 EUR" at bounding box center [821, 214] width 311 height 15
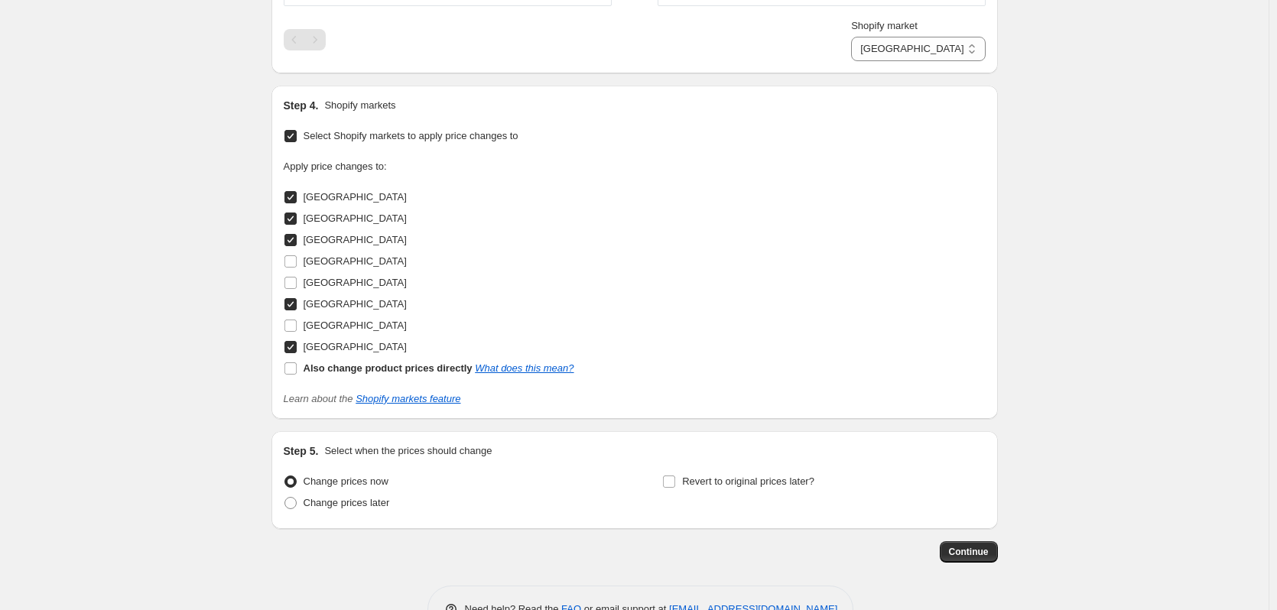
scroll to position [1225, 0]
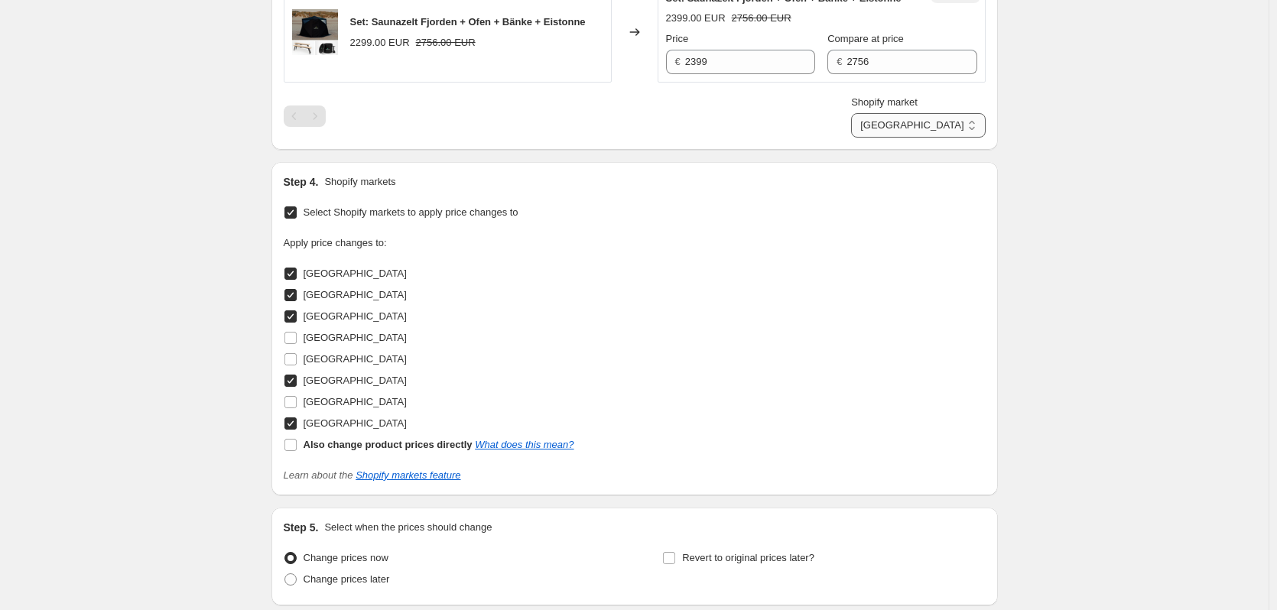
click at [968, 138] on select "[GEOGRAPHIC_DATA] [GEOGRAPHIC_DATA] [GEOGRAPHIC_DATA] [GEOGRAPHIC_DATA] [GEOGRA…" at bounding box center [918, 125] width 134 height 24
select select "103561232719"
click at [922, 138] on select "[GEOGRAPHIC_DATA] [GEOGRAPHIC_DATA] [GEOGRAPHIC_DATA] [GEOGRAPHIC_DATA] [GEOGRA…" at bounding box center [918, 125] width 134 height 24
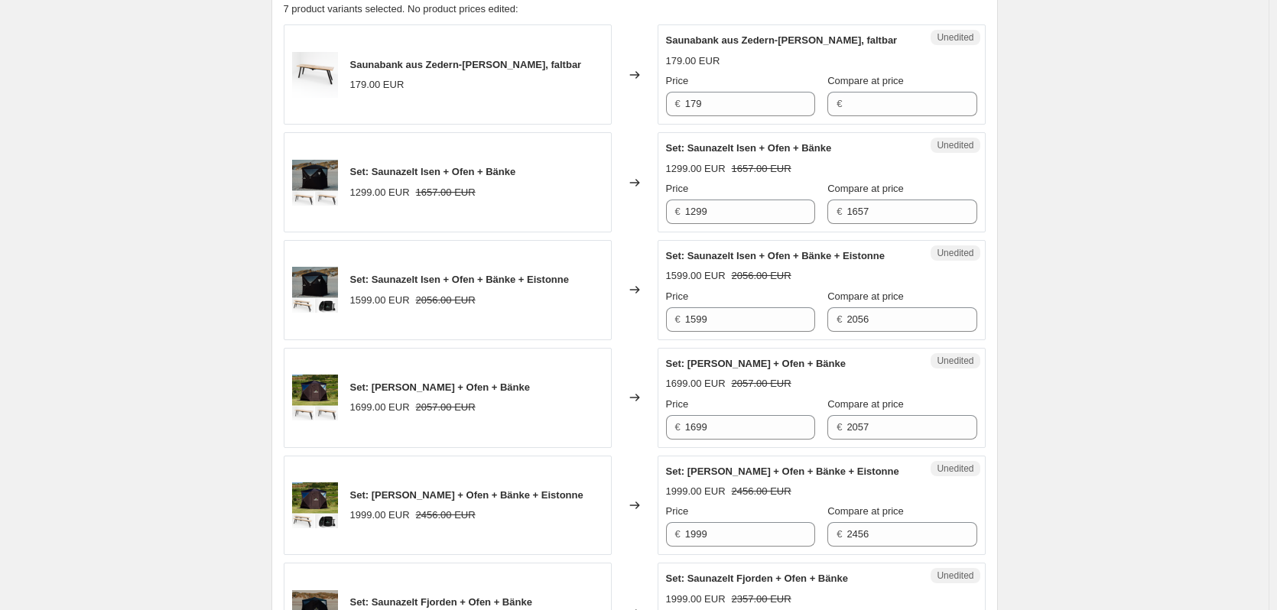
scroll to position [460, 0]
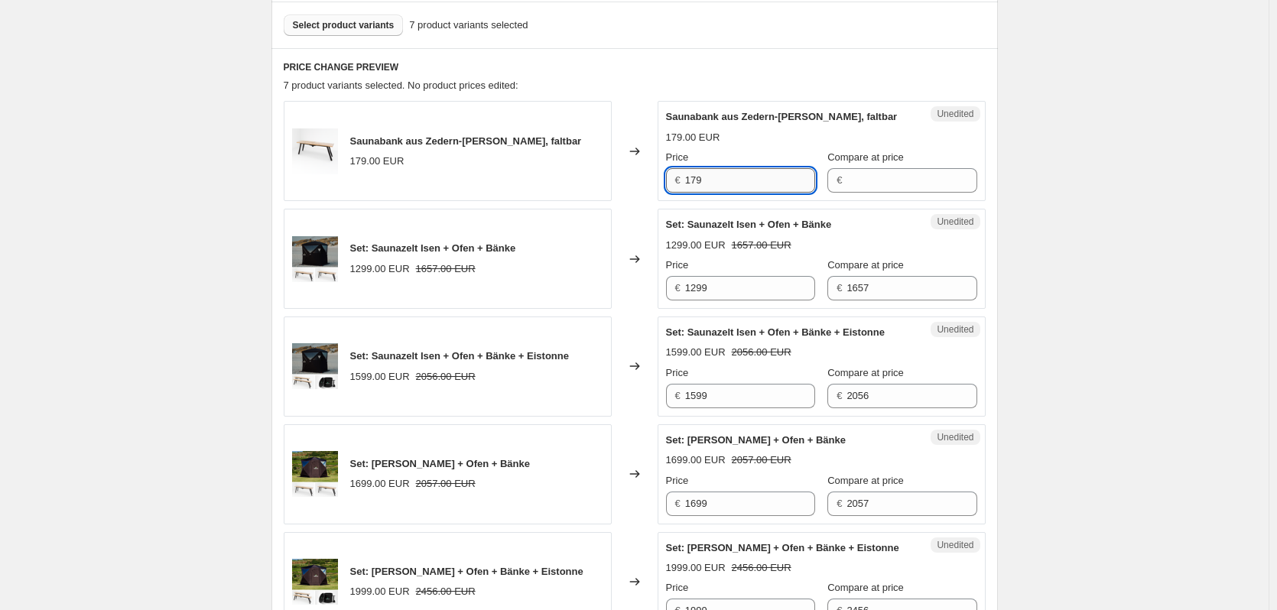
click at [764, 177] on input "179" at bounding box center [750, 180] width 130 height 24
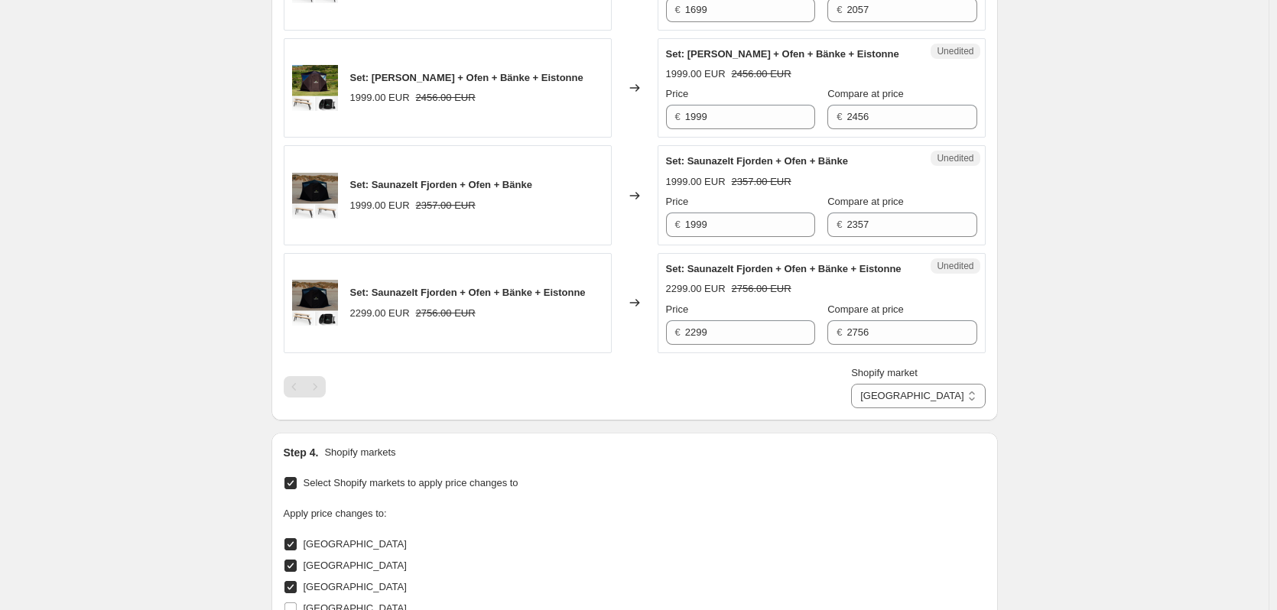
scroll to position [996, 0]
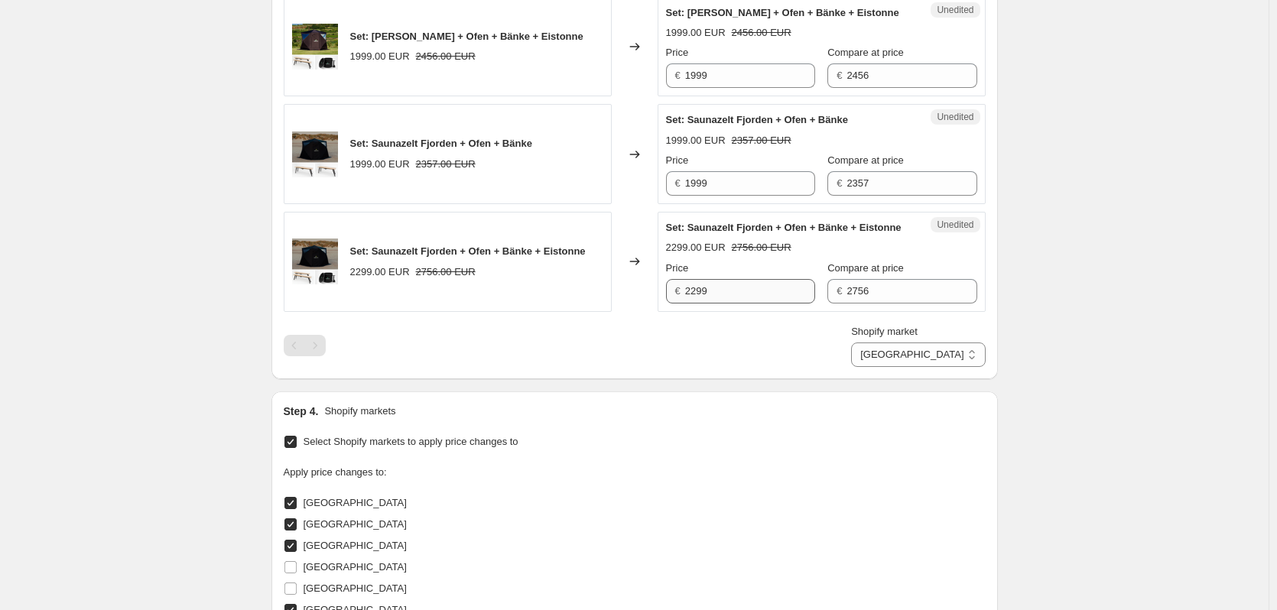
type input "199"
click at [733, 304] on input "2299" at bounding box center [750, 291] width 130 height 24
type input "1"
type input "2399"
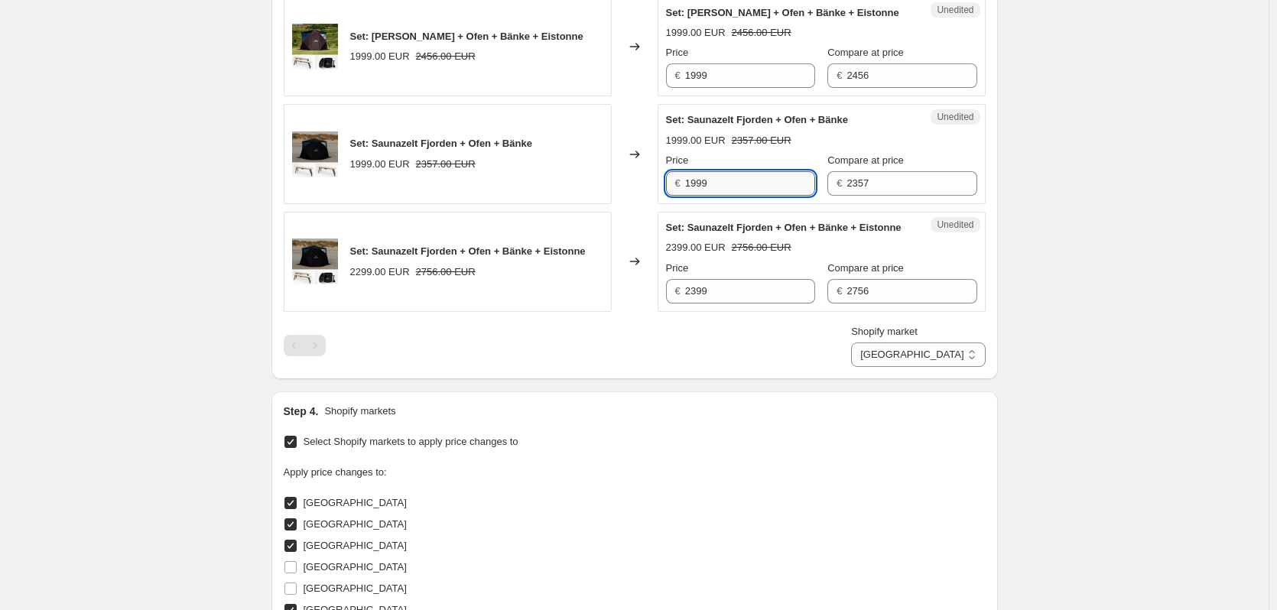
click at [756, 196] on input "1999" at bounding box center [750, 183] width 130 height 24
type input "2099"
click at [745, 85] on input "1999" at bounding box center [750, 75] width 130 height 24
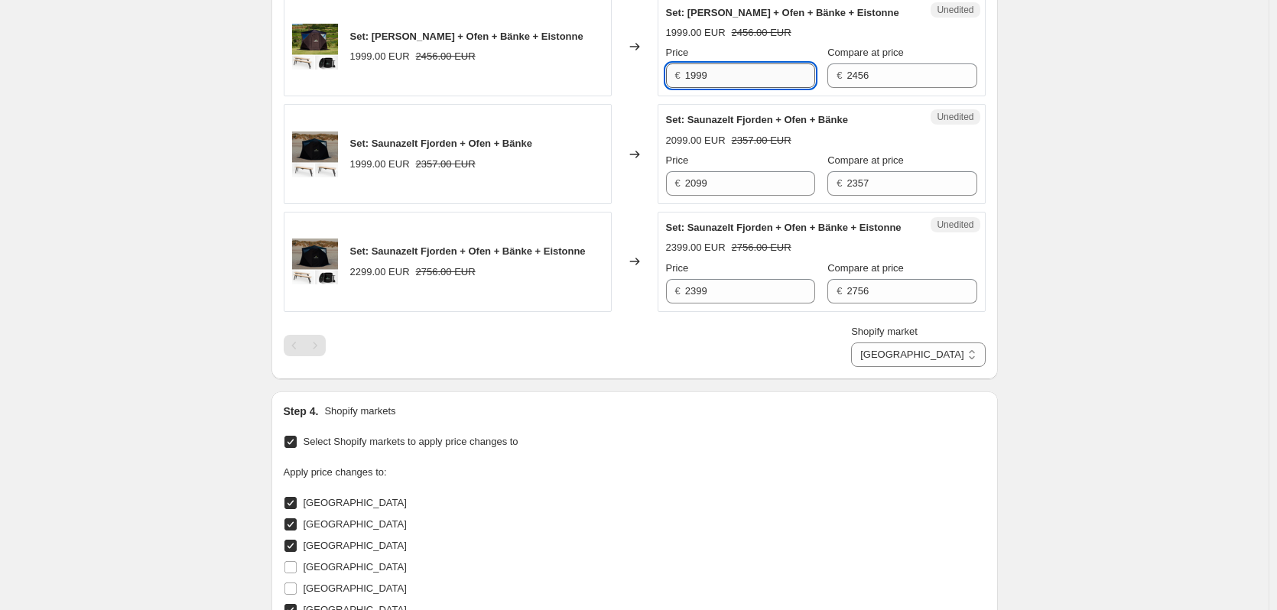
click at [745, 85] on input "1999" at bounding box center [750, 75] width 130 height 24
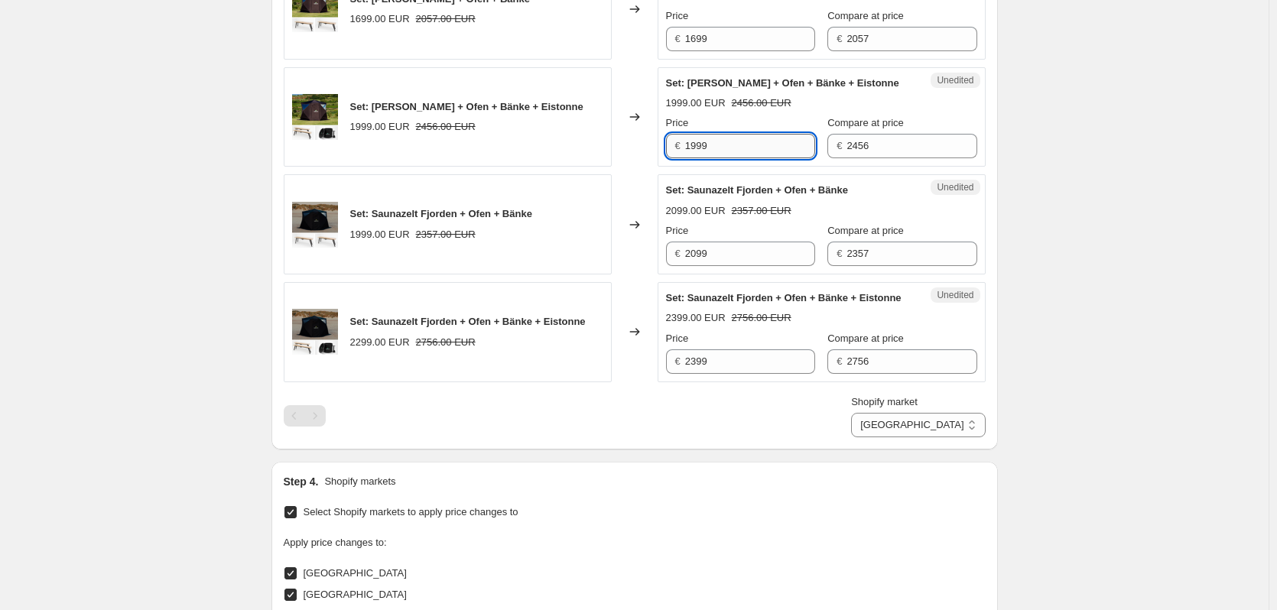
scroll to position [843, 0]
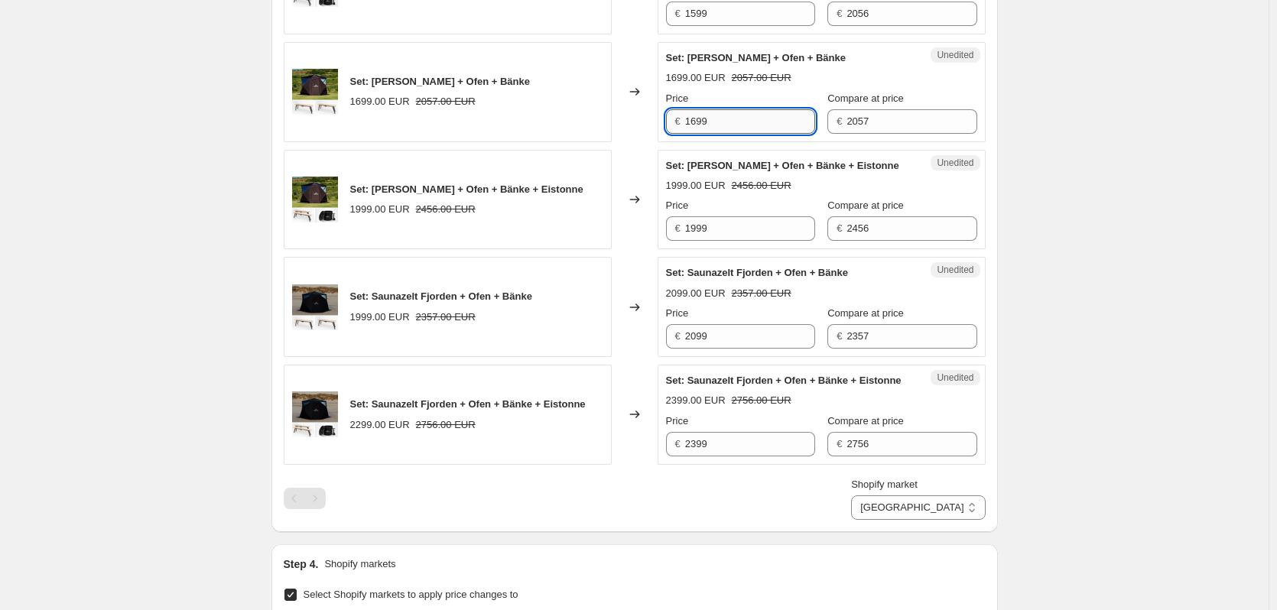
click at [732, 124] on input "1699" at bounding box center [750, 121] width 130 height 24
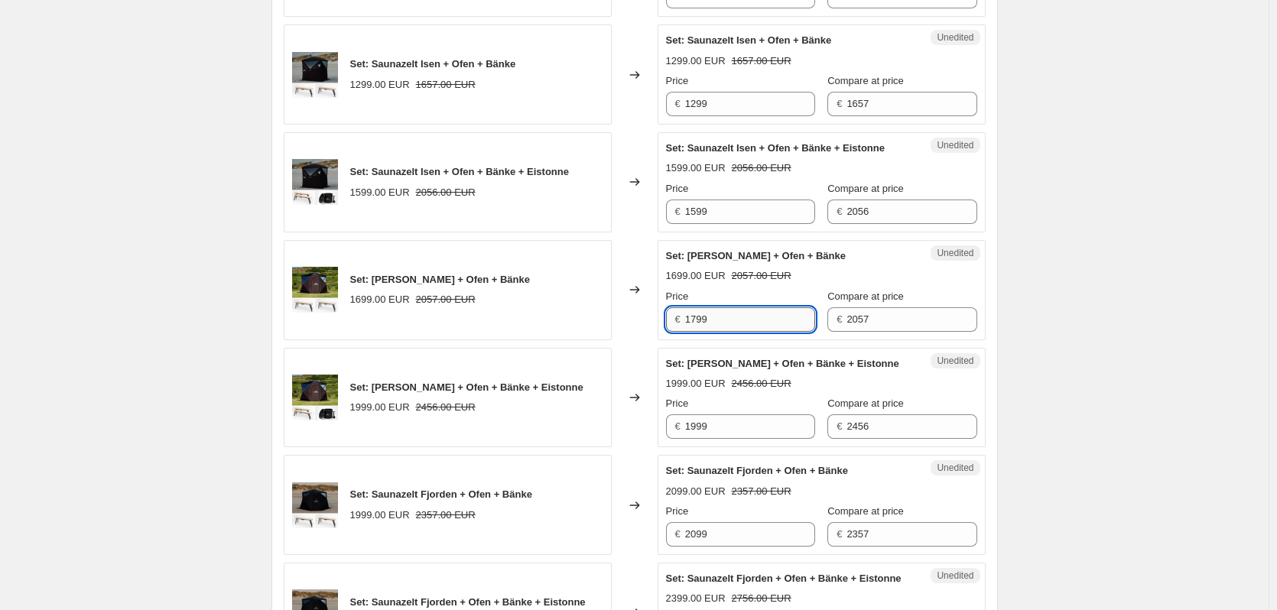
scroll to position [613, 0]
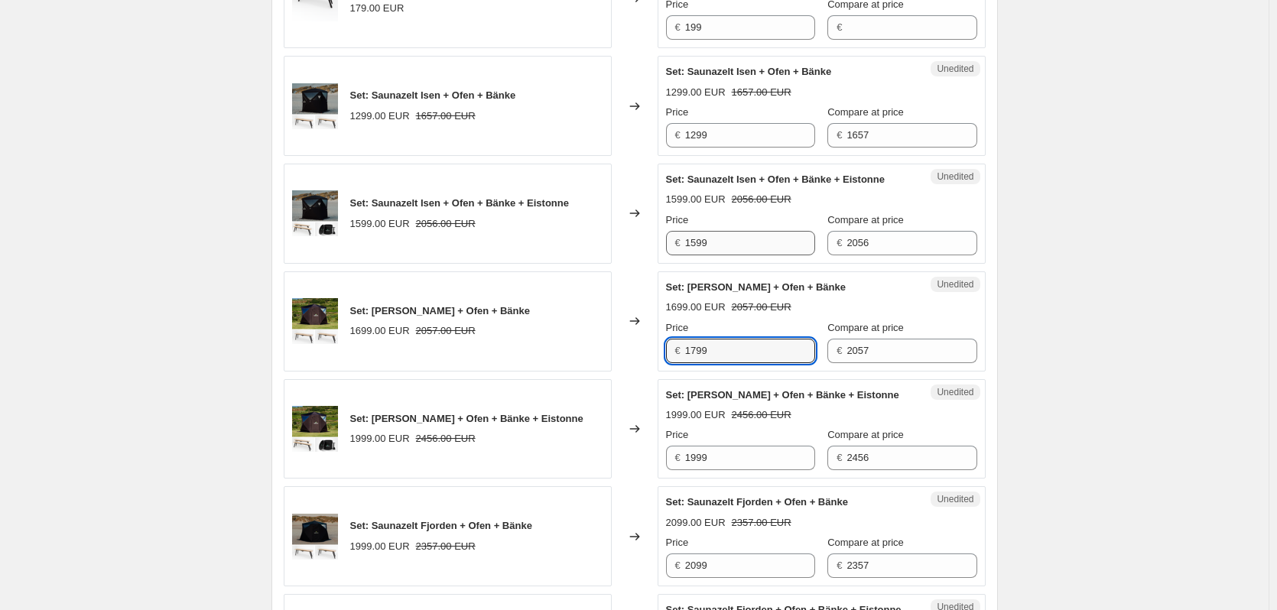
type input "1799"
click at [727, 243] on input "1599" at bounding box center [750, 243] width 130 height 24
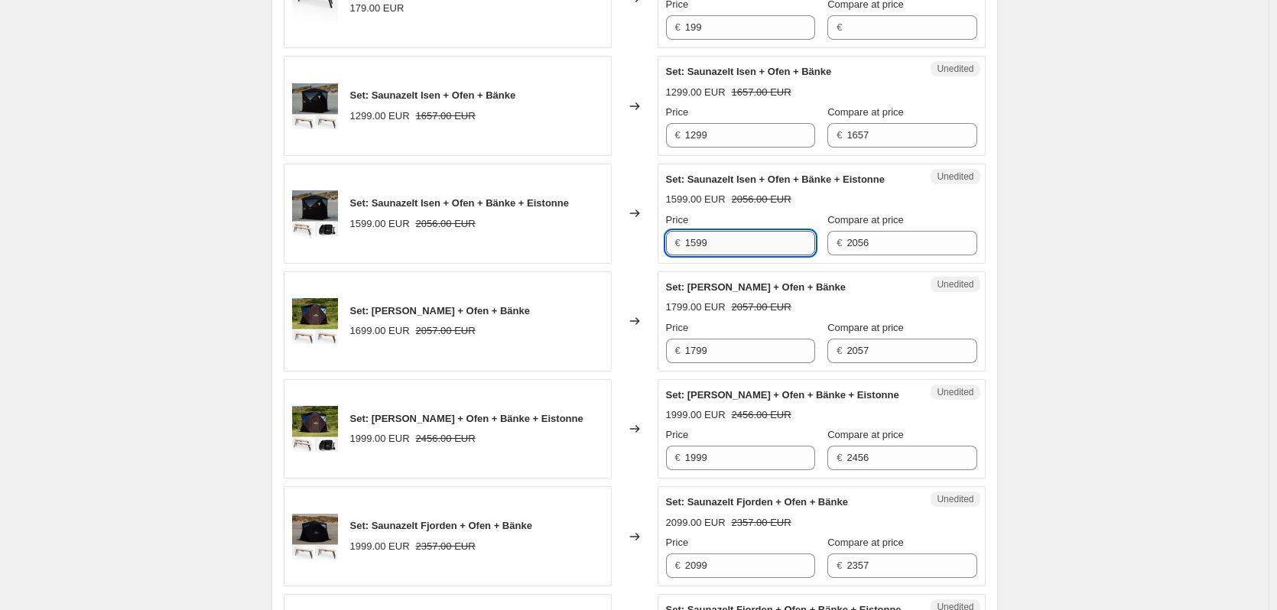
click at [727, 243] on input "1599" at bounding box center [750, 243] width 130 height 24
type input "1699"
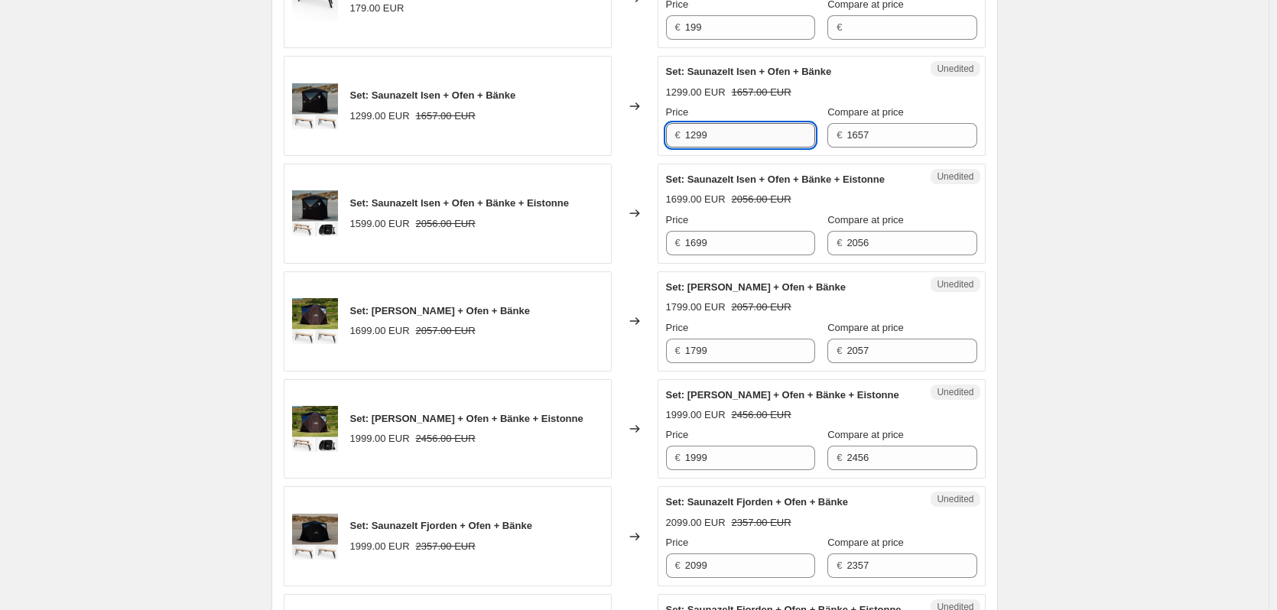
click at [724, 138] on input "1299" at bounding box center [750, 135] width 130 height 24
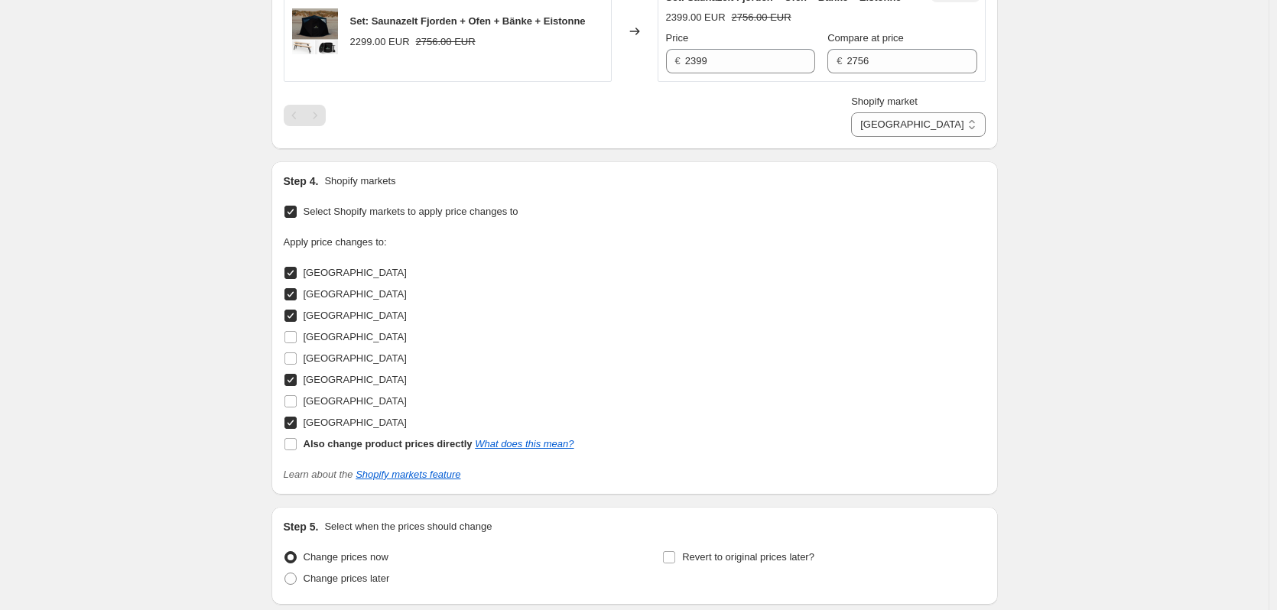
scroll to position [1225, 0]
type input "1399"
click at [974, 138] on select "[GEOGRAPHIC_DATA] [GEOGRAPHIC_DATA] [GEOGRAPHIC_DATA] [GEOGRAPHIC_DATA] [GEOGRA…" at bounding box center [918, 125] width 134 height 24
select select "97814708559"
click at [905, 138] on select "[GEOGRAPHIC_DATA] [GEOGRAPHIC_DATA] [GEOGRAPHIC_DATA] [GEOGRAPHIC_DATA] [GEOGRA…" at bounding box center [918, 125] width 134 height 24
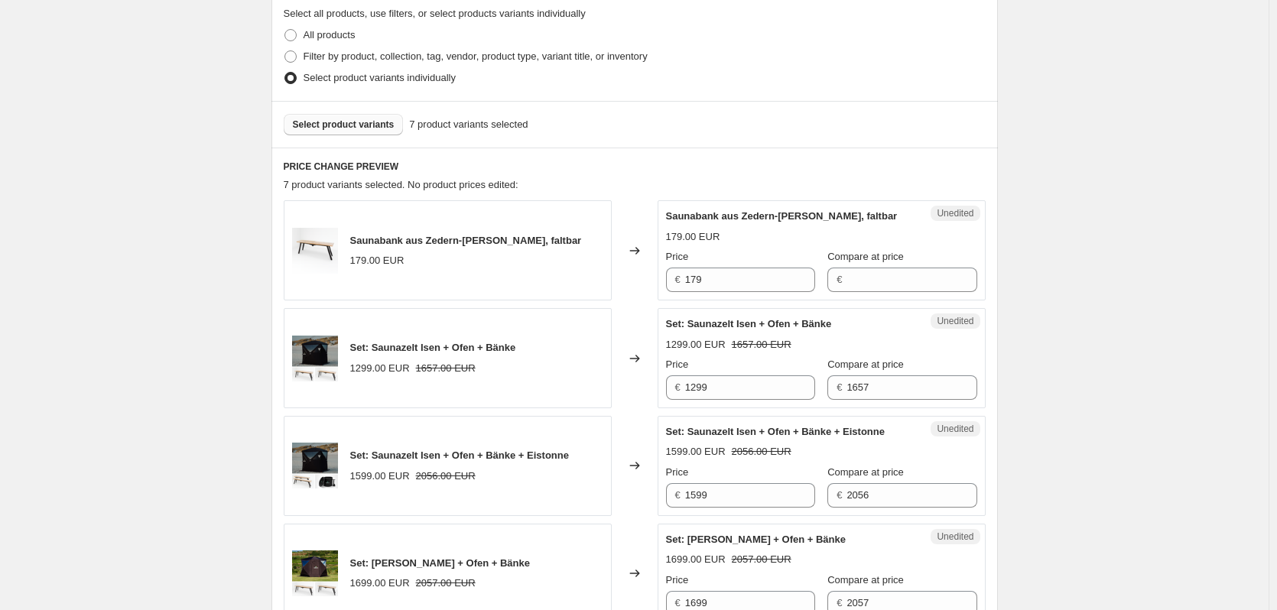
scroll to position [382, 0]
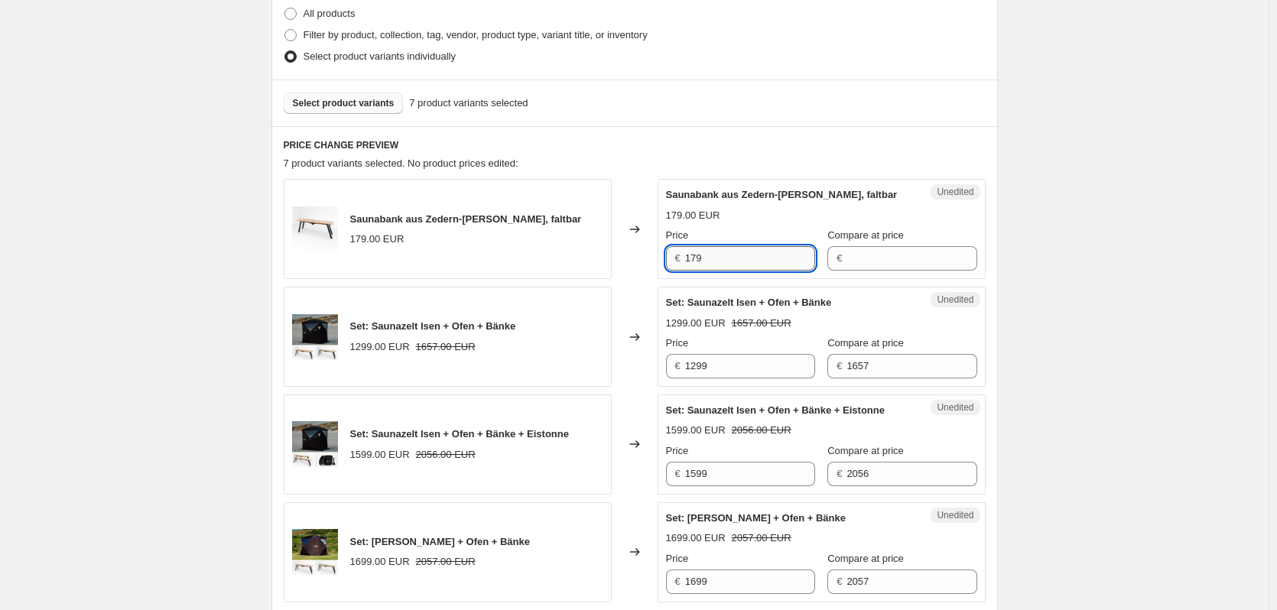
click at [749, 257] on input "179" at bounding box center [750, 258] width 130 height 24
type input "199"
click at [747, 376] on input "1299" at bounding box center [750, 366] width 130 height 24
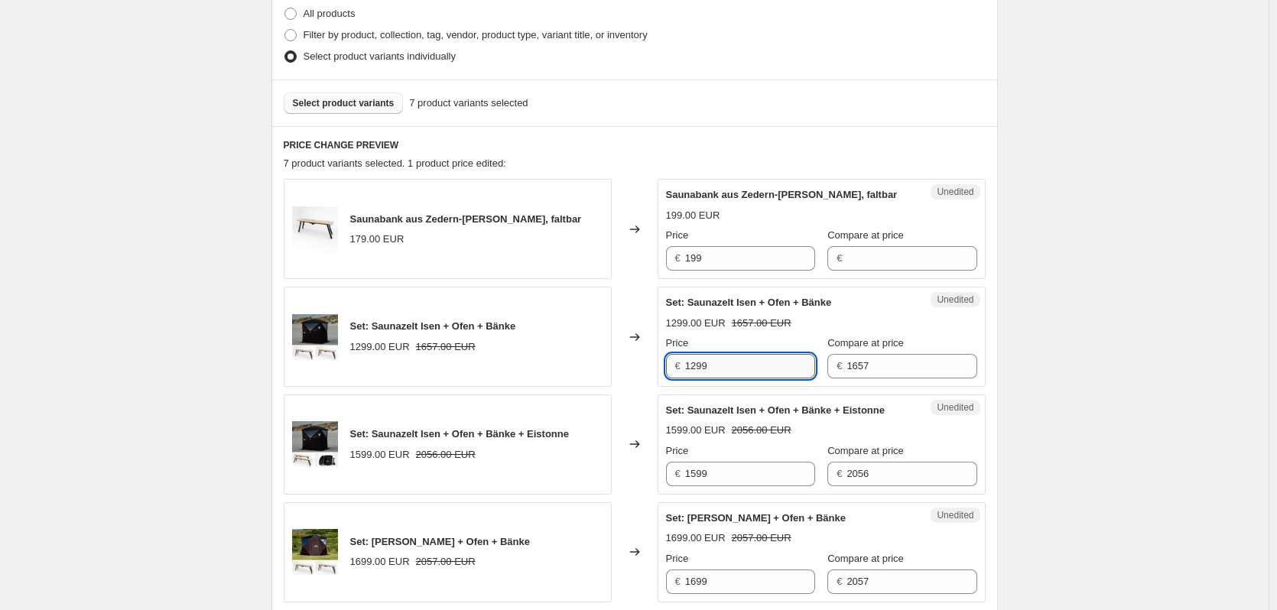
click at [747, 376] on input "1299" at bounding box center [750, 366] width 130 height 24
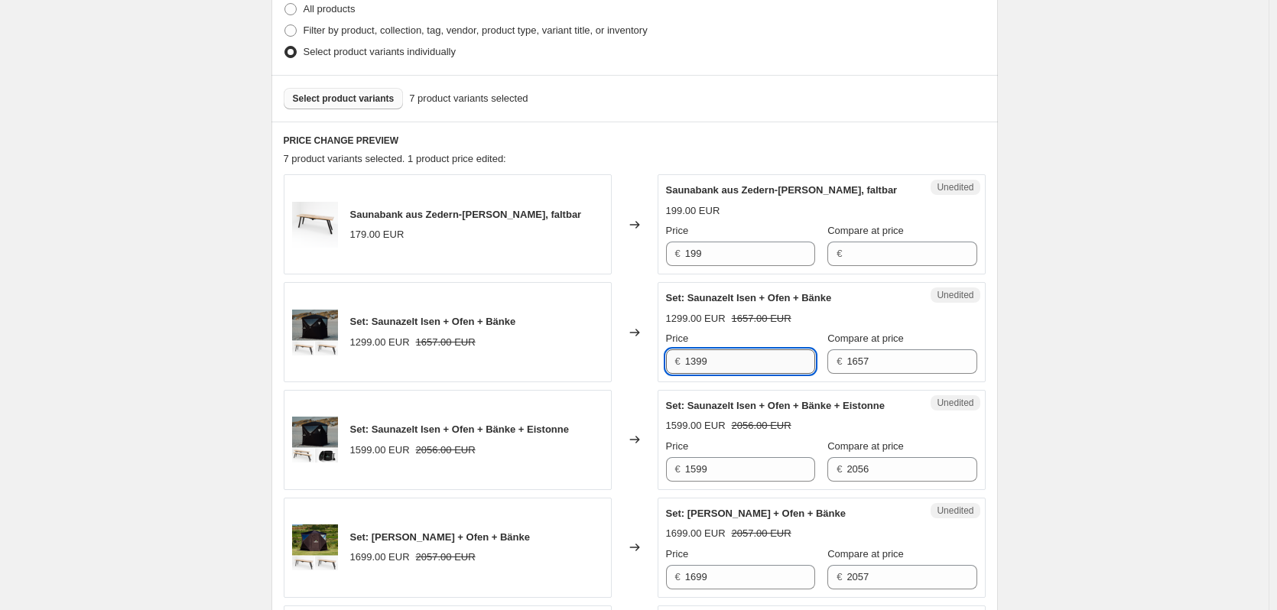
scroll to position [535, 0]
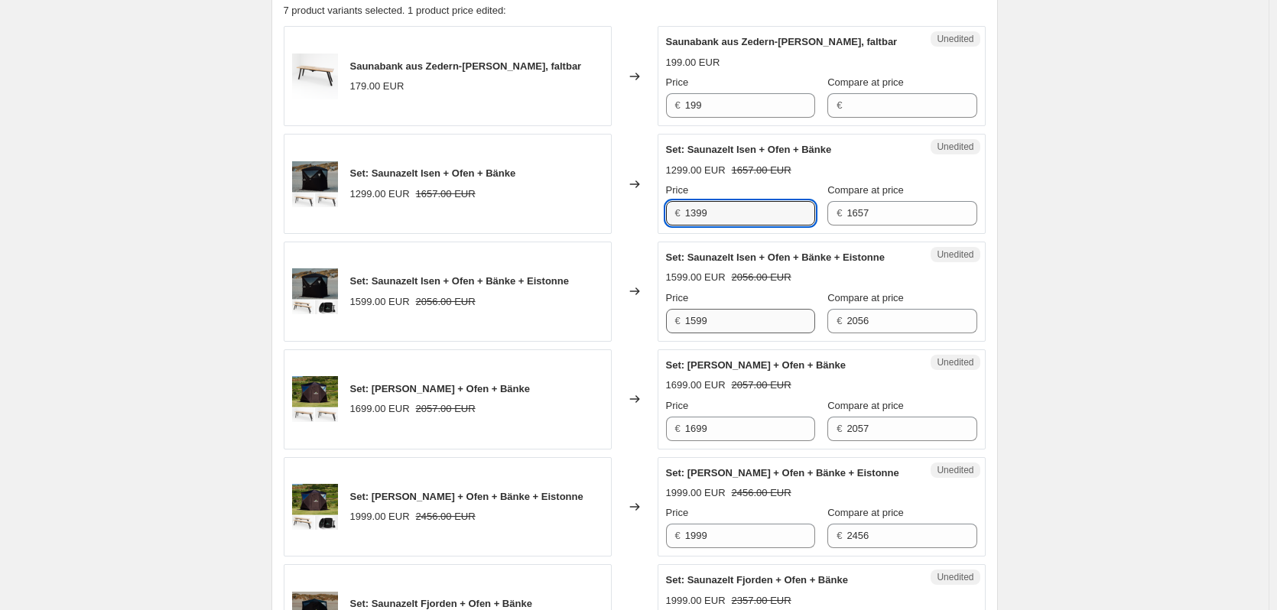
type input "1399"
click at [746, 326] on input "1599" at bounding box center [750, 321] width 130 height 24
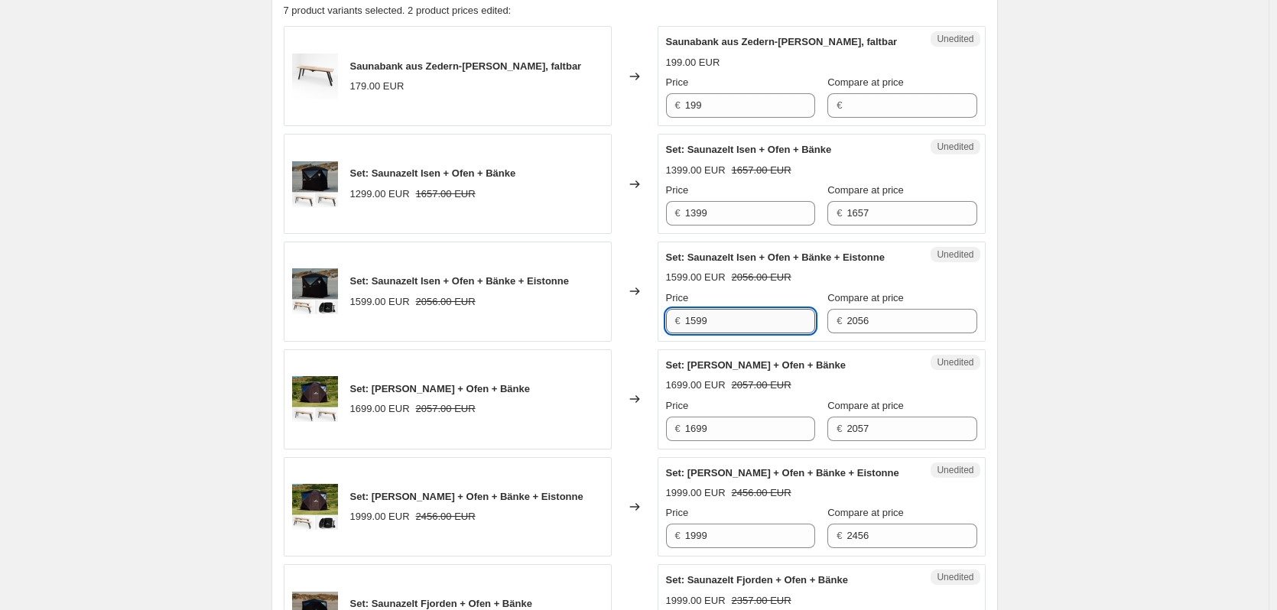
click at [746, 325] on input "1599" at bounding box center [750, 321] width 130 height 24
type input "1699"
click at [739, 422] on input "1699" at bounding box center [750, 429] width 130 height 24
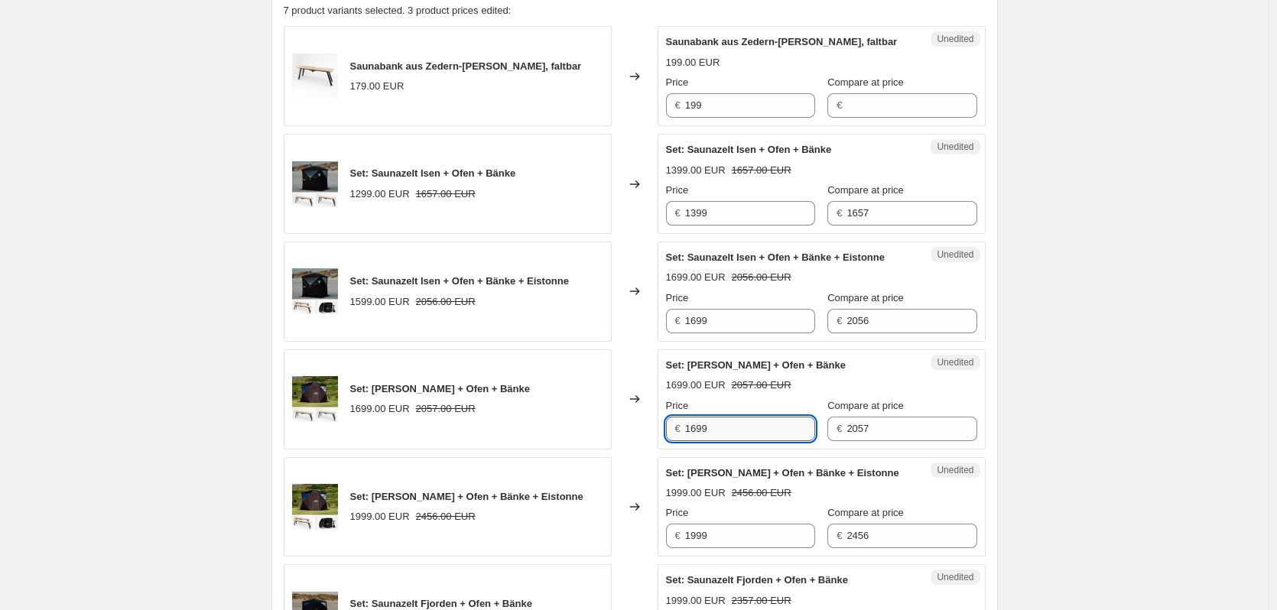
click at [739, 422] on input "1699" at bounding box center [750, 429] width 130 height 24
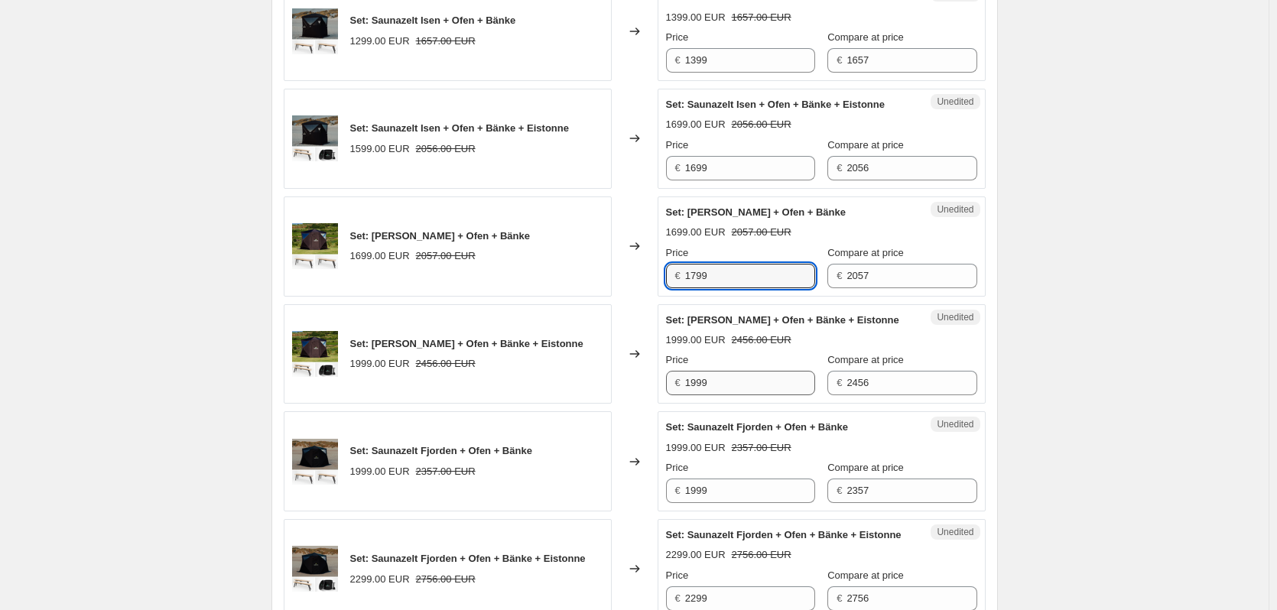
type input "1799"
click at [748, 395] on input "1999" at bounding box center [750, 383] width 130 height 24
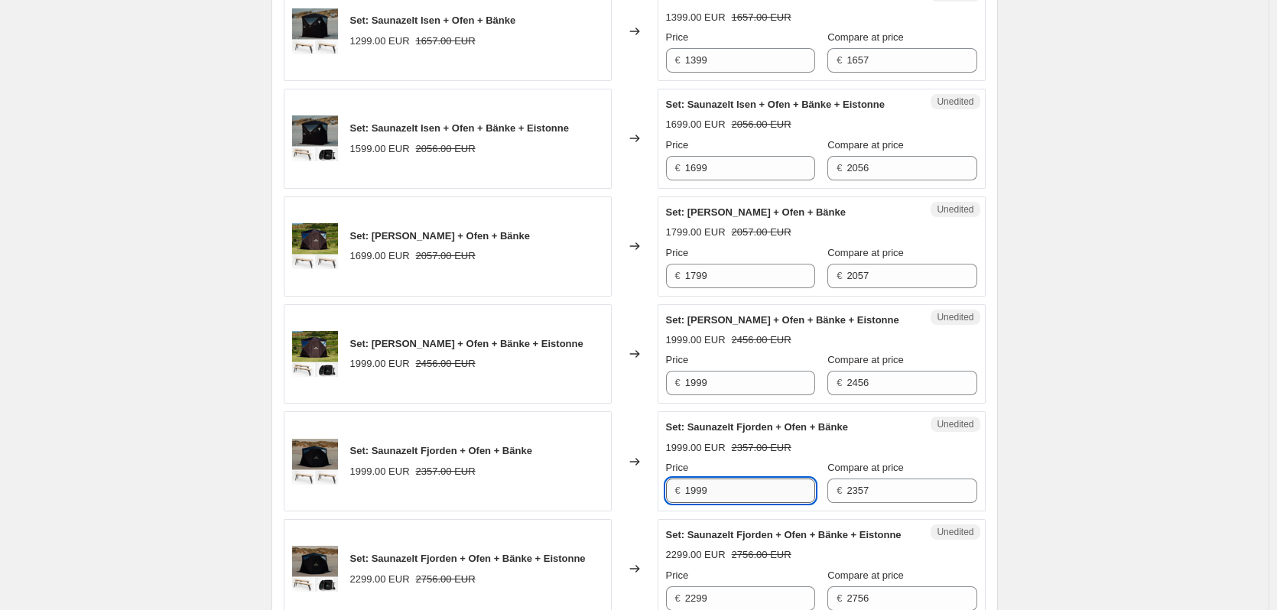
click at [746, 503] on input "1999" at bounding box center [750, 491] width 130 height 24
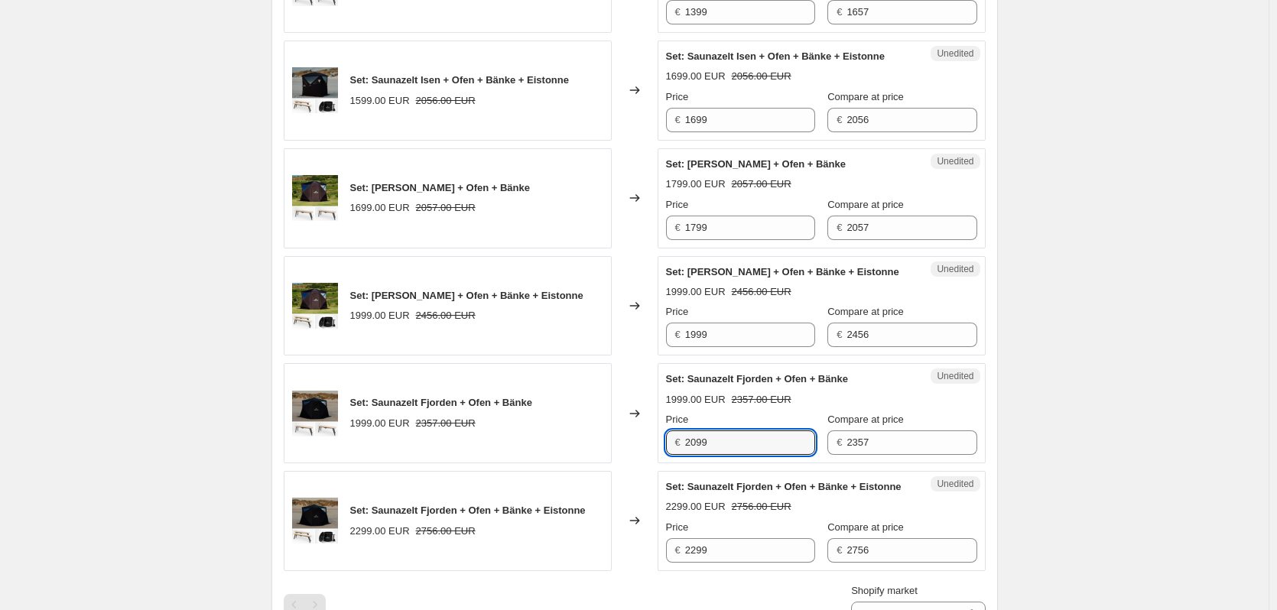
scroll to position [841, 0]
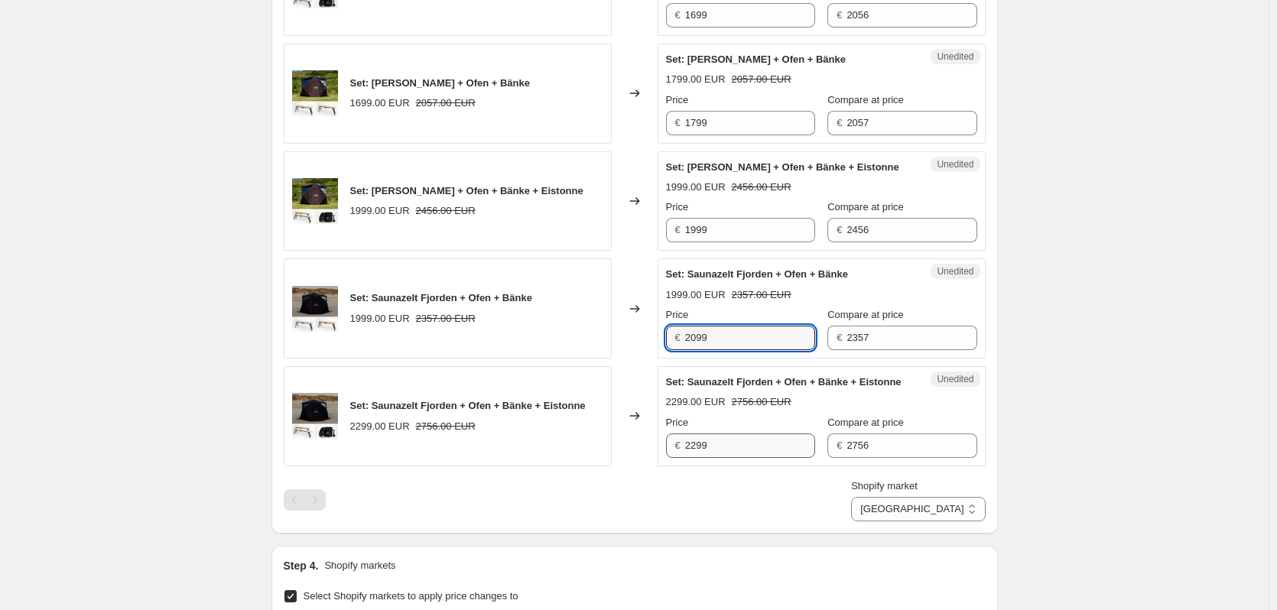
type input "2099"
click at [753, 458] on input "2299" at bounding box center [750, 446] width 130 height 24
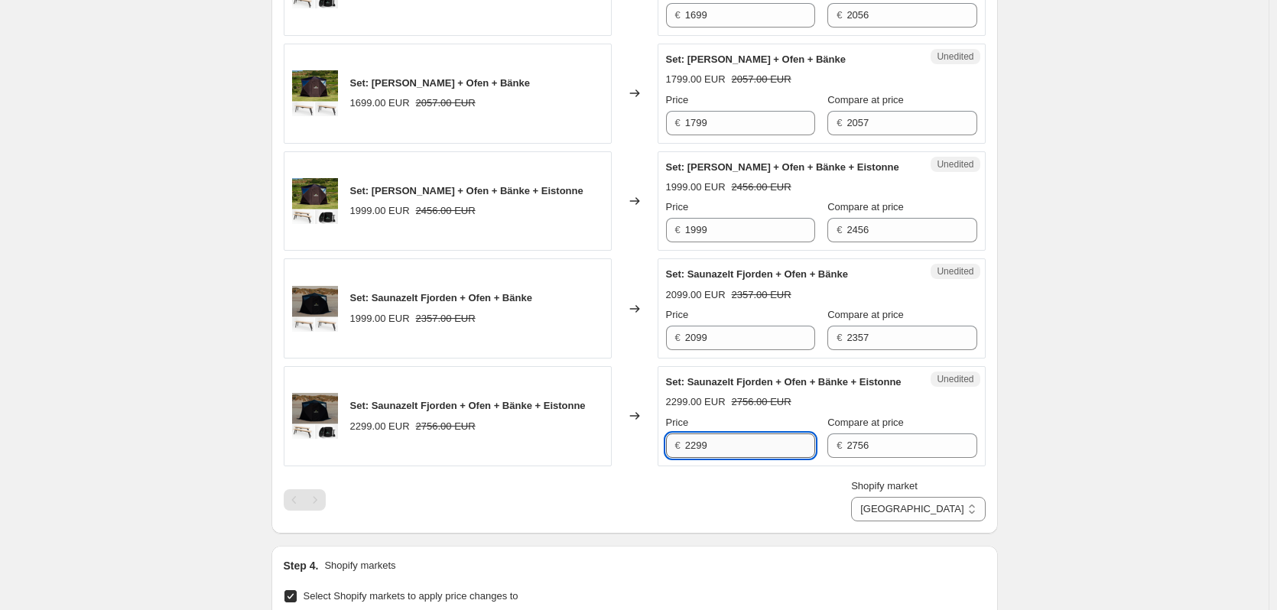
click at [753, 458] on input "2299" at bounding box center [750, 446] width 130 height 24
type input "2399"
click at [916, 522] on select "[GEOGRAPHIC_DATA] [GEOGRAPHIC_DATA] [GEOGRAPHIC_DATA] [GEOGRAPHIC_DATA] [GEOGRA…" at bounding box center [918, 509] width 134 height 24
select select "91101430095"
click at [908, 522] on select "[GEOGRAPHIC_DATA] [GEOGRAPHIC_DATA] [GEOGRAPHIC_DATA] [GEOGRAPHIC_DATA] [GEOGRA…" at bounding box center [918, 509] width 134 height 24
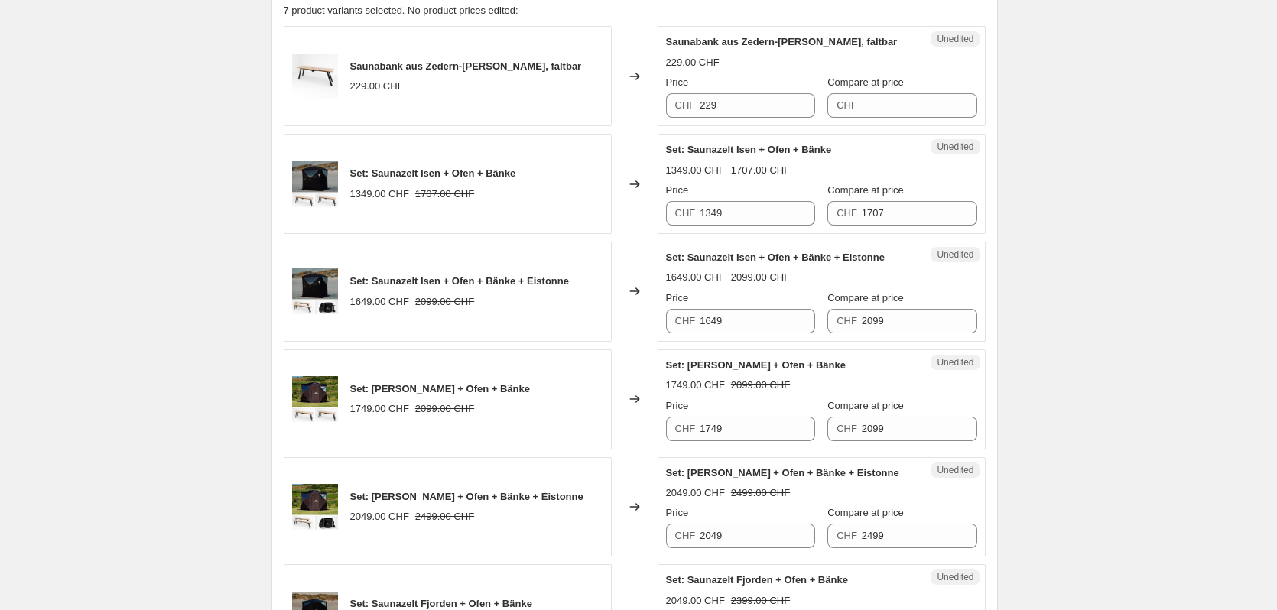
scroll to position [459, 0]
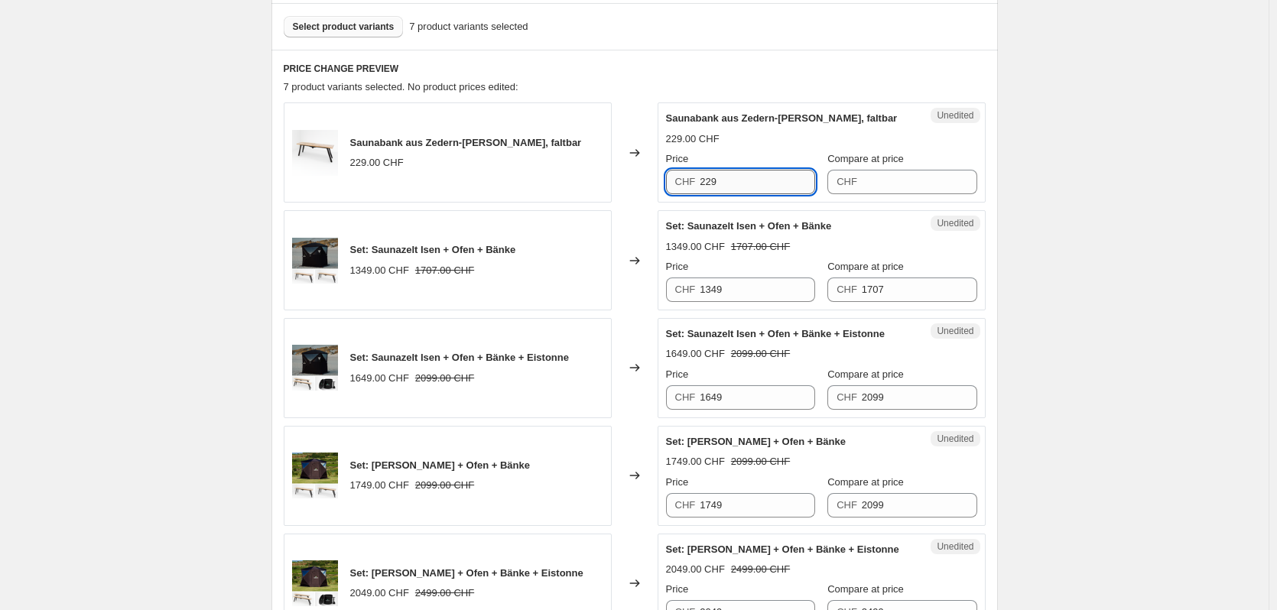
click at [712, 171] on input "229" at bounding box center [757, 182] width 115 height 24
type input "249"
click at [735, 297] on input "1349" at bounding box center [757, 290] width 115 height 24
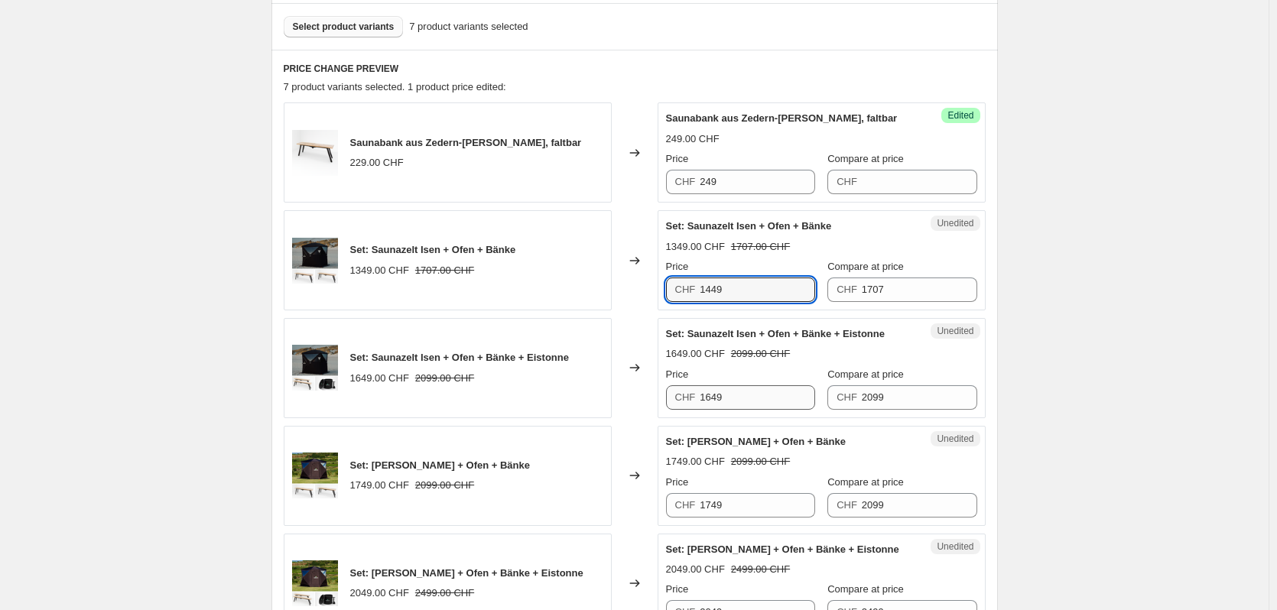
type input "1449"
click at [712, 395] on input "1649" at bounding box center [757, 397] width 115 height 24
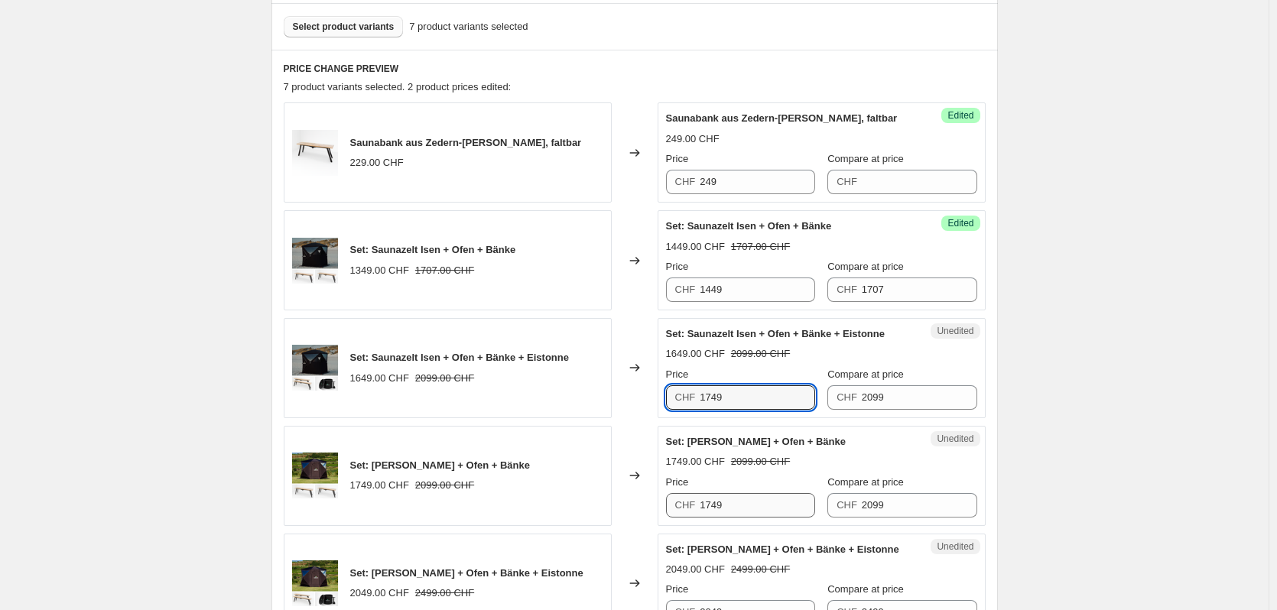
type input "1749"
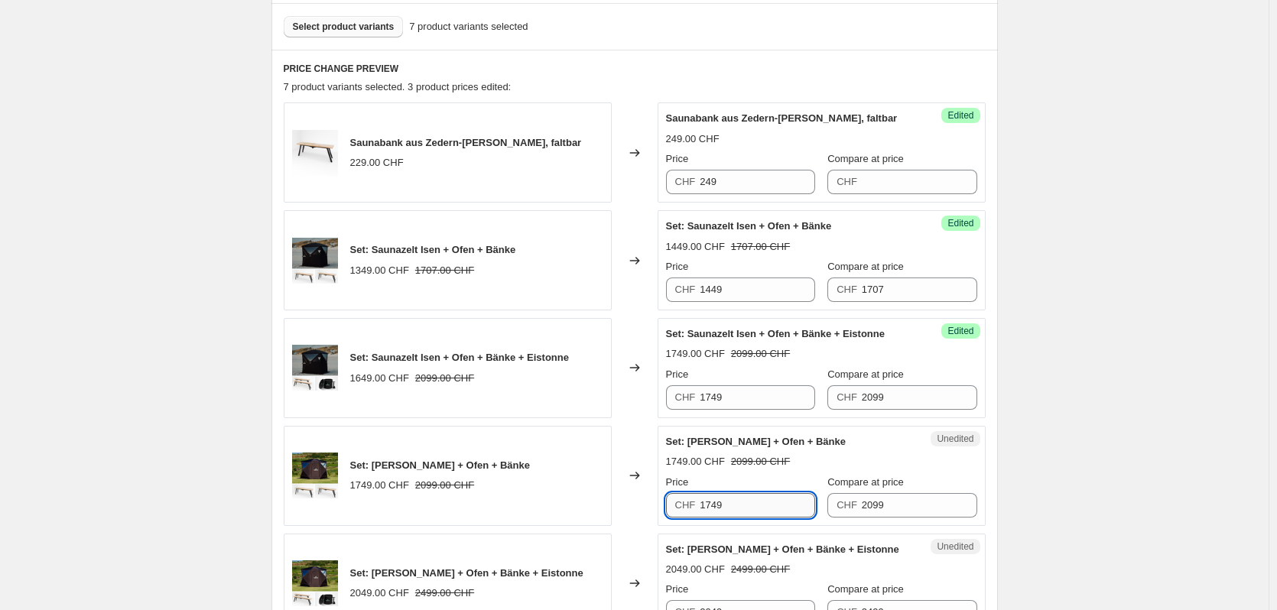
click at [742, 503] on input "1749" at bounding box center [757, 505] width 115 height 24
click at [711, 506] on input "1749" at bounding box center [757, 505] width 115 height 24
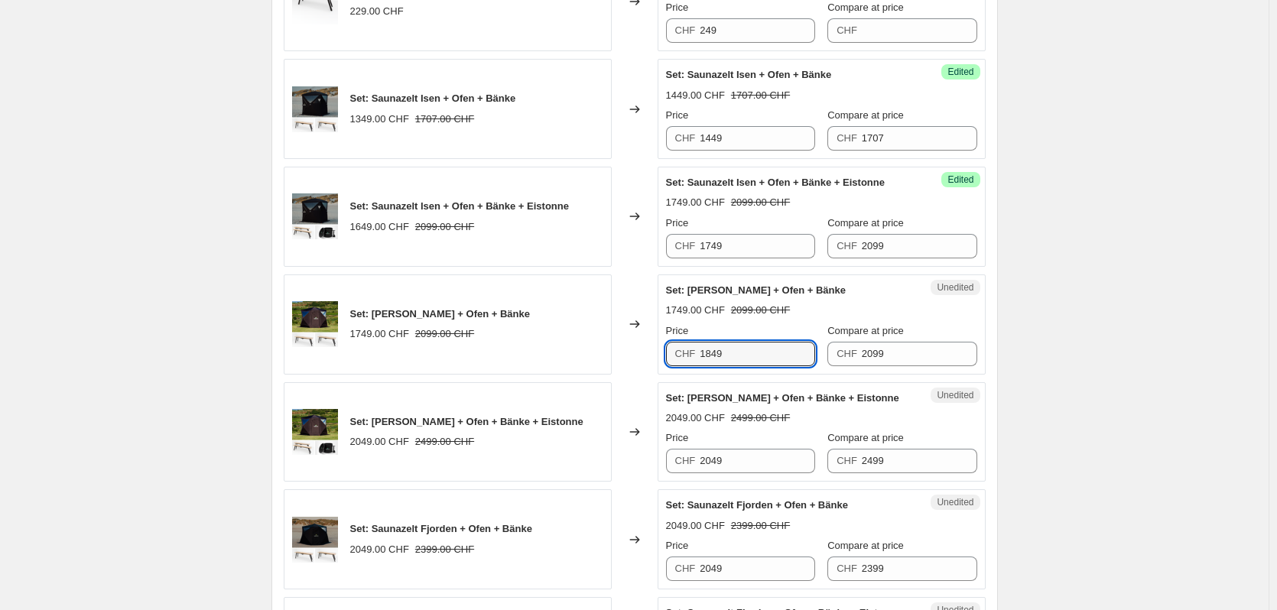
scroll to position [612, 0]
type input "1849"
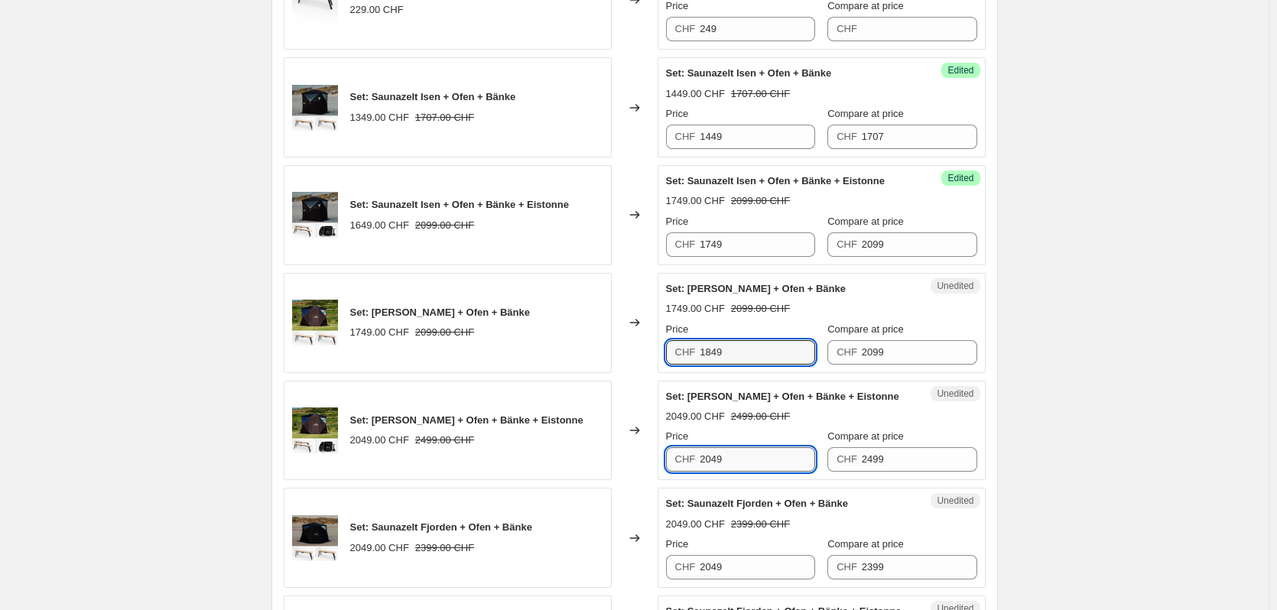
click at [752, 466] on input "2049" at bounding box center [757, 459] width 115 height 24
click at [713, 462] on input "2049" at bounding box center [757, 459] width 115 height 24
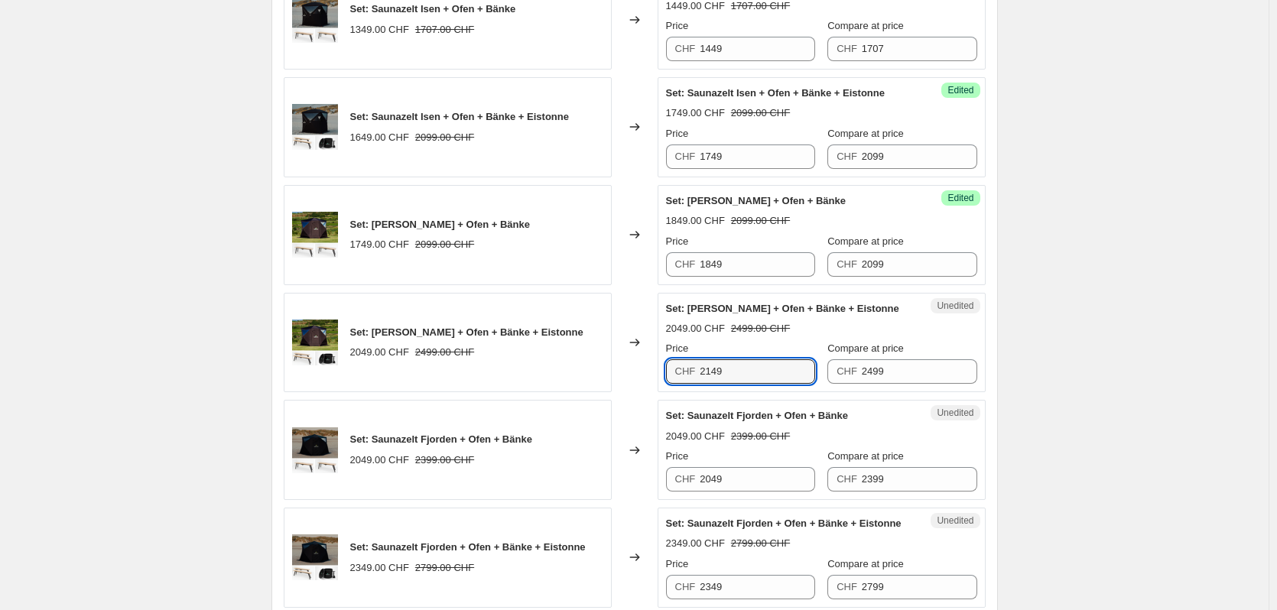
scroll to position [765, 0]
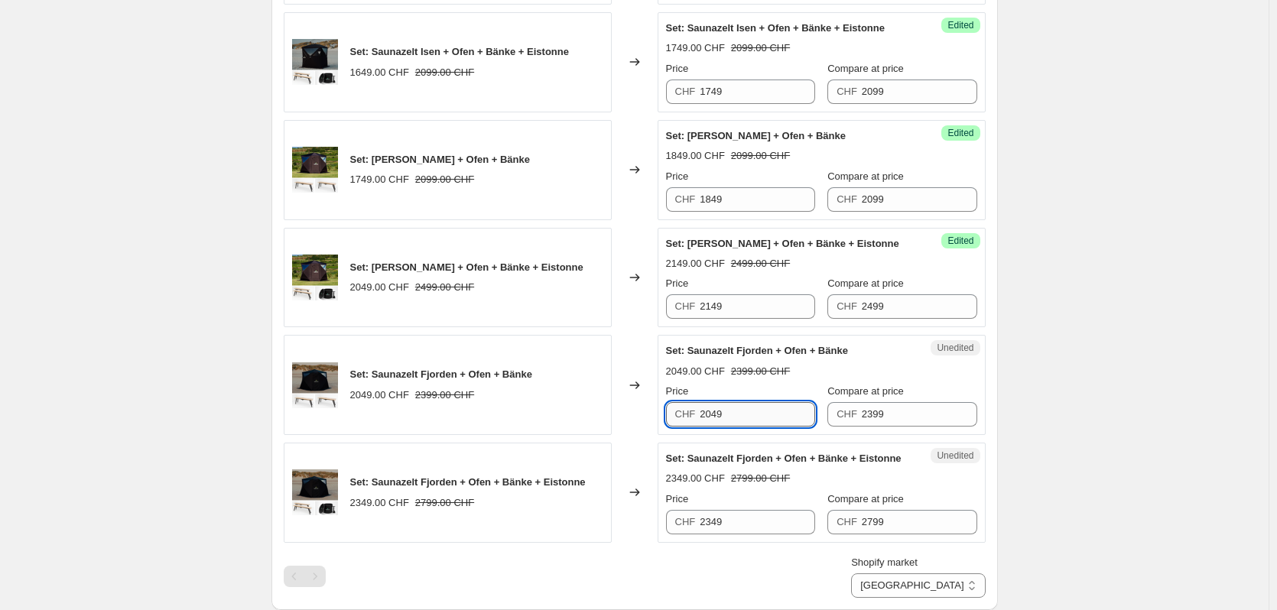
click at [763, 416] on input "2049" at bounding box center [757, 414] width 115 height 24
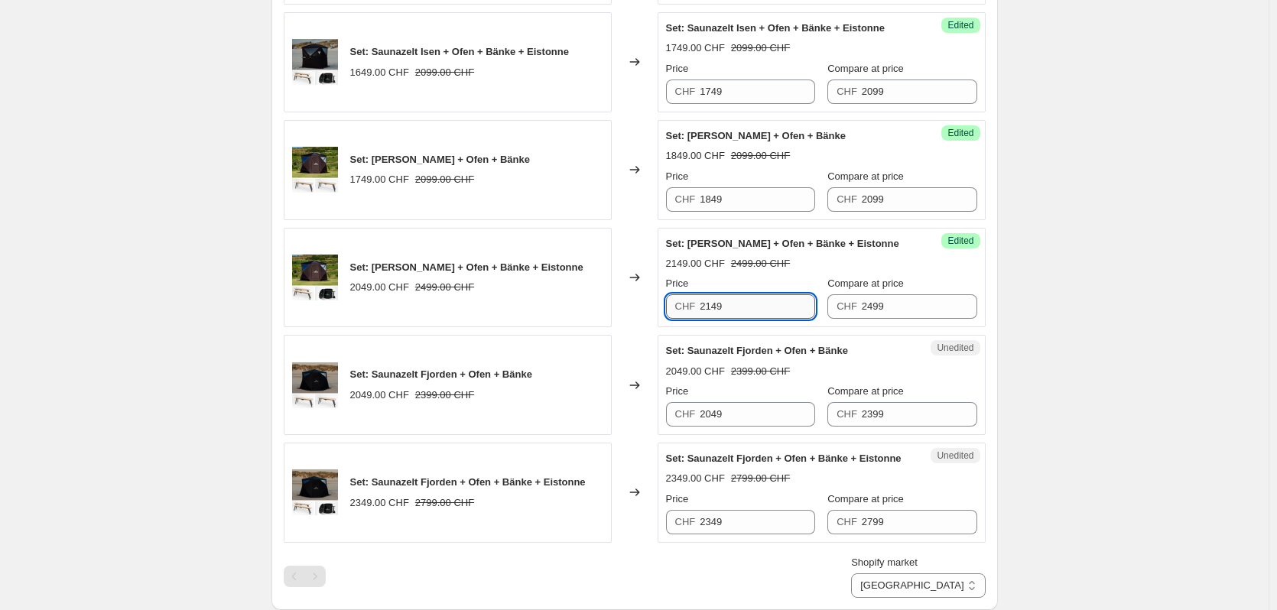
click at [711, 305] on input "2149" at bounding box center [757, 306] width 115 height 24
type input "2099"
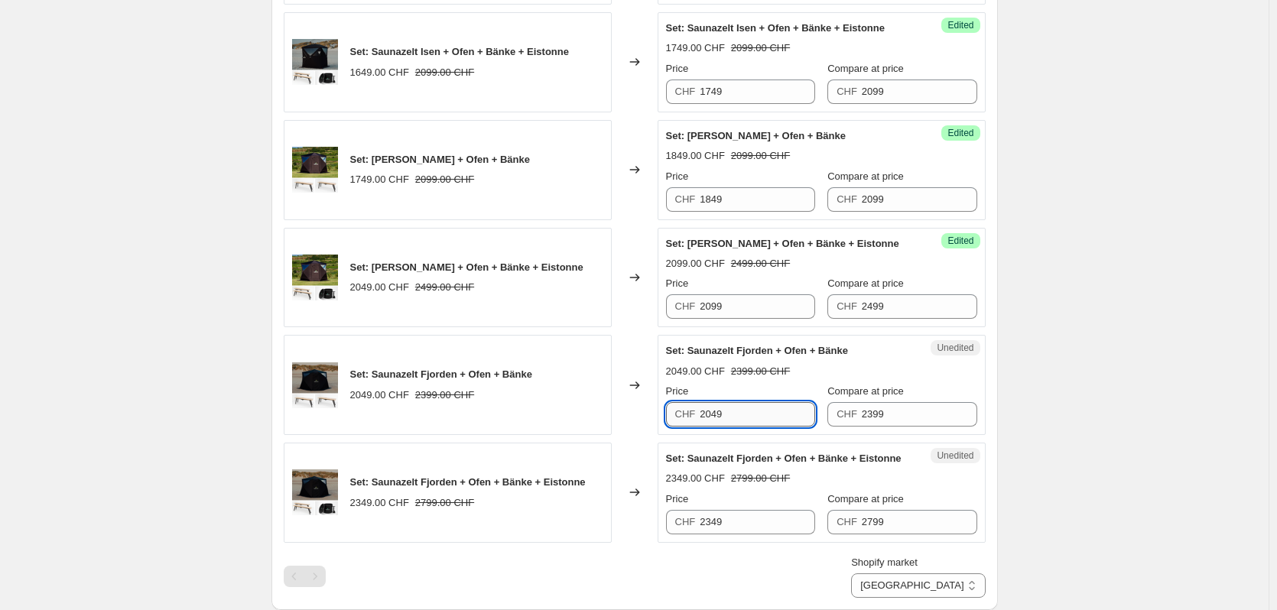
click at [730, 415] on input "2049" at bounding box center [757, 414] width 115 height 24
click at [714, 406] on input "2049" at bounding box center [757, 414] width 115 height 24
type input "2149"
click at [710, 525] on input "2349" at bounding box center [757, 522] width 115 height 24
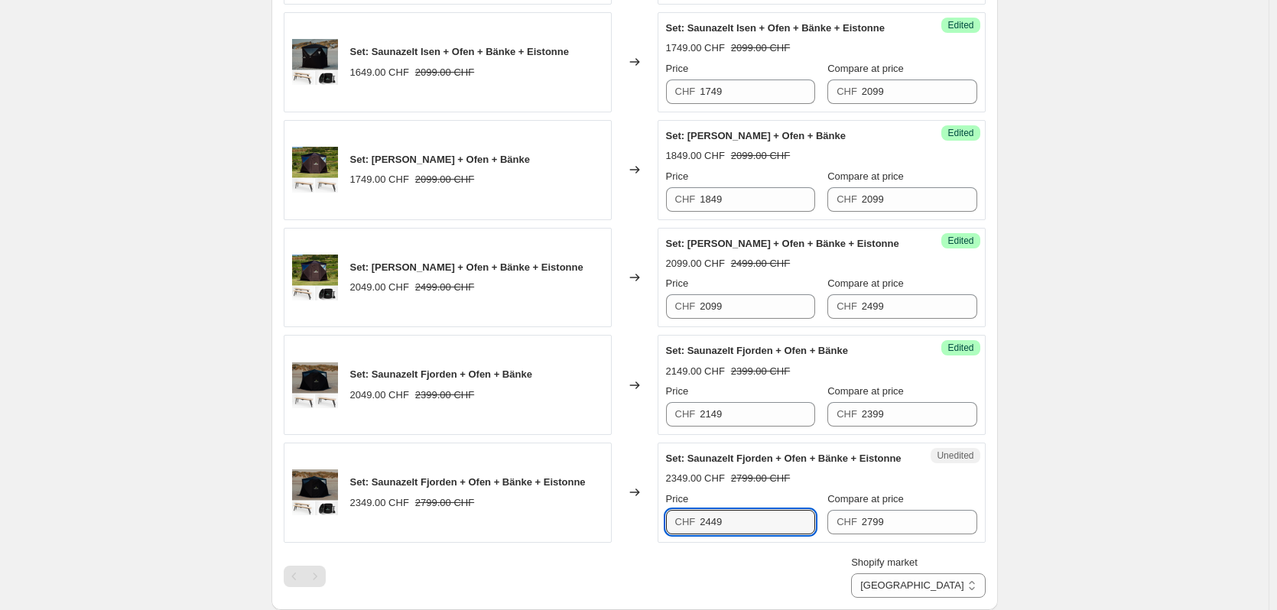
type input "2449"
click at [757, 561] on div "Shopify market [GEOGRAPHIC_DATA] [GEOGRAPHIC_DATA] [GEOGRAPHIC_DATA] [GEOGRAPHI…" at bounding box center [635, 576] width 702 height 43
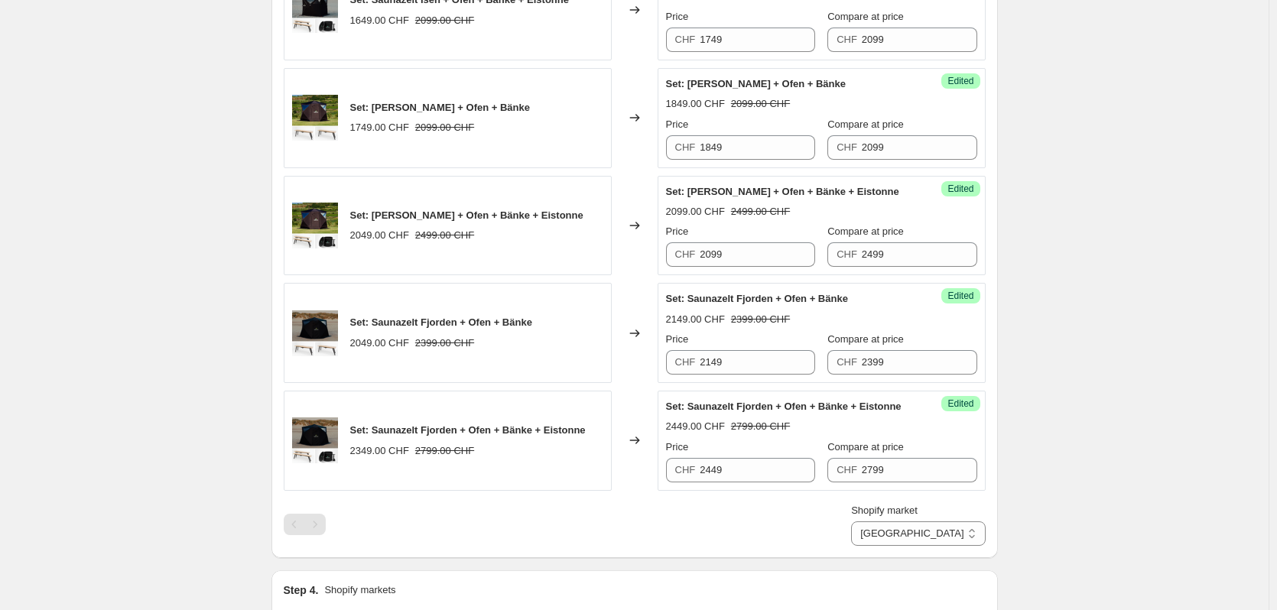
scroll to position [841, 0]
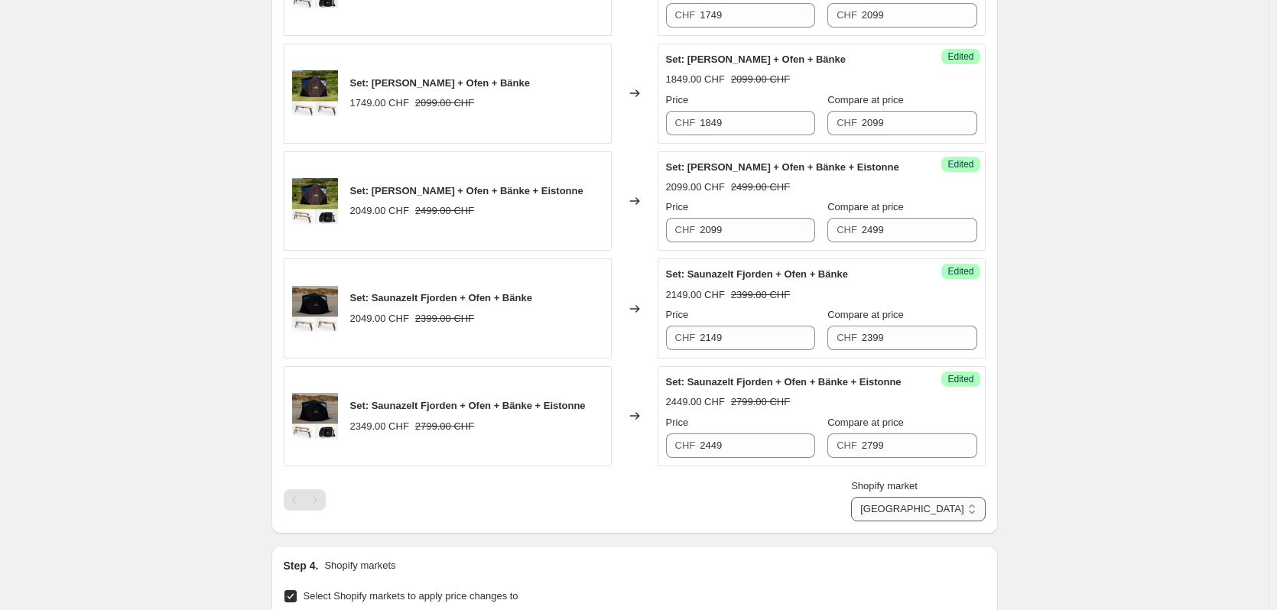
click at [919, 507] on select "[GEOGRAPHIC_DATA] [GEOGRAPHIC_DATA] [GEOGRAPHIC_DATA] [GEOGRAPHIC_DATA] [GEOGRA…" at bounding box center [918, 509] width 134 height 24
click at [837, 510] on div "Shopify market [GEOGRAPHIC_DATA] [GEOGRAPHIC_DATA] [GEOGRAPHIC_DATA] [GEOGRAPHI…" at bounding box center [635, 500] width 702 height 43
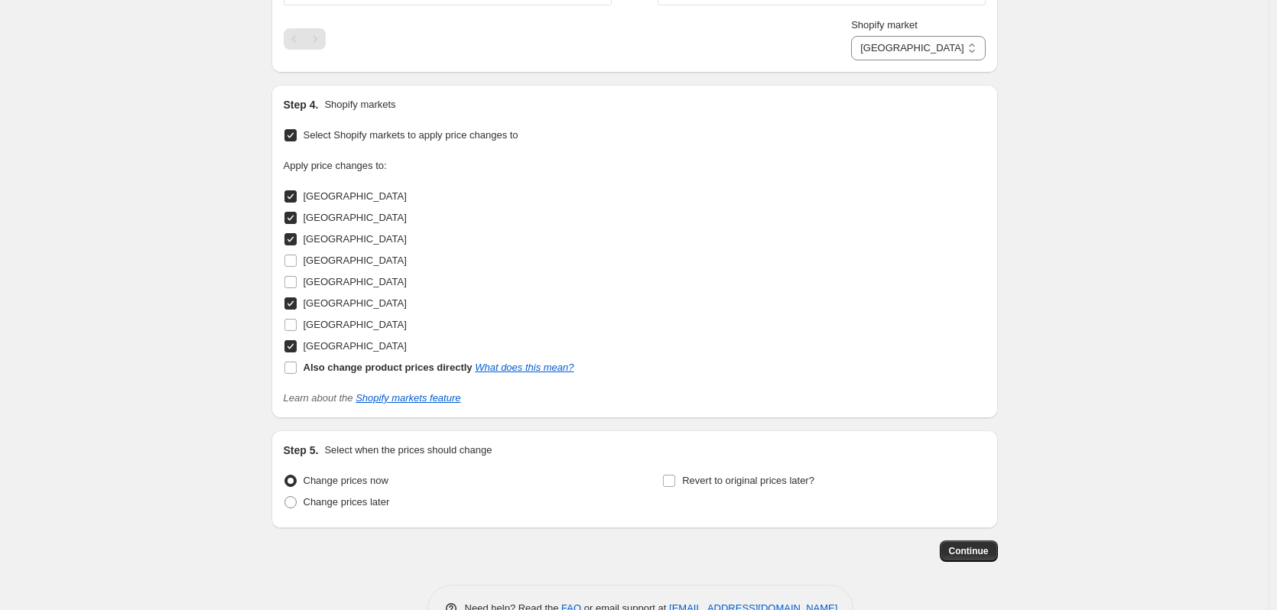
scroll to position [1348, 0]
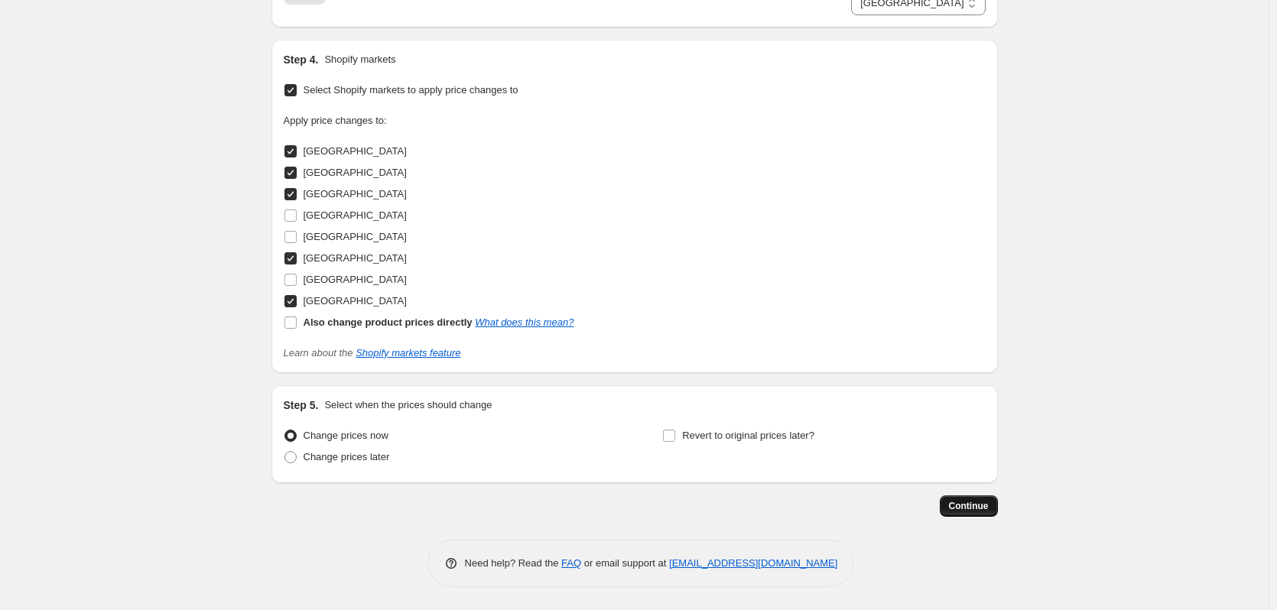
click at [979, 502] on span "Continue" at bounding box center [969, 506] width 40 height 12
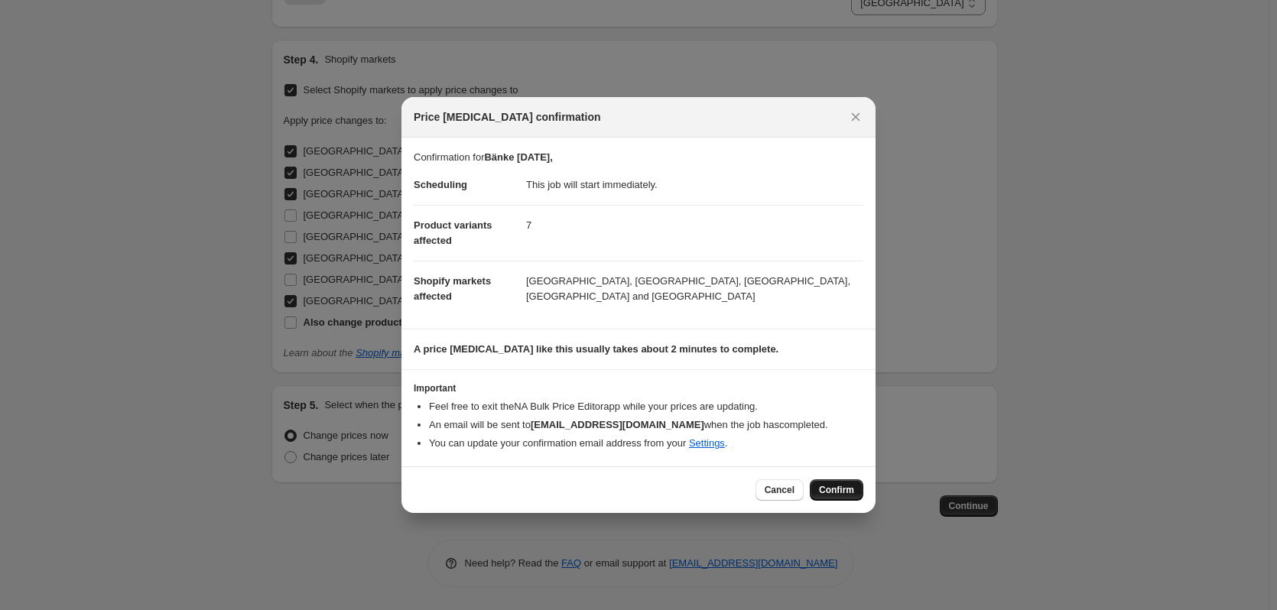
click at [841, 494] on span "Confirm" at bounding box center [836, 490] width 35 height 12
type input "Bänke [DATE],"
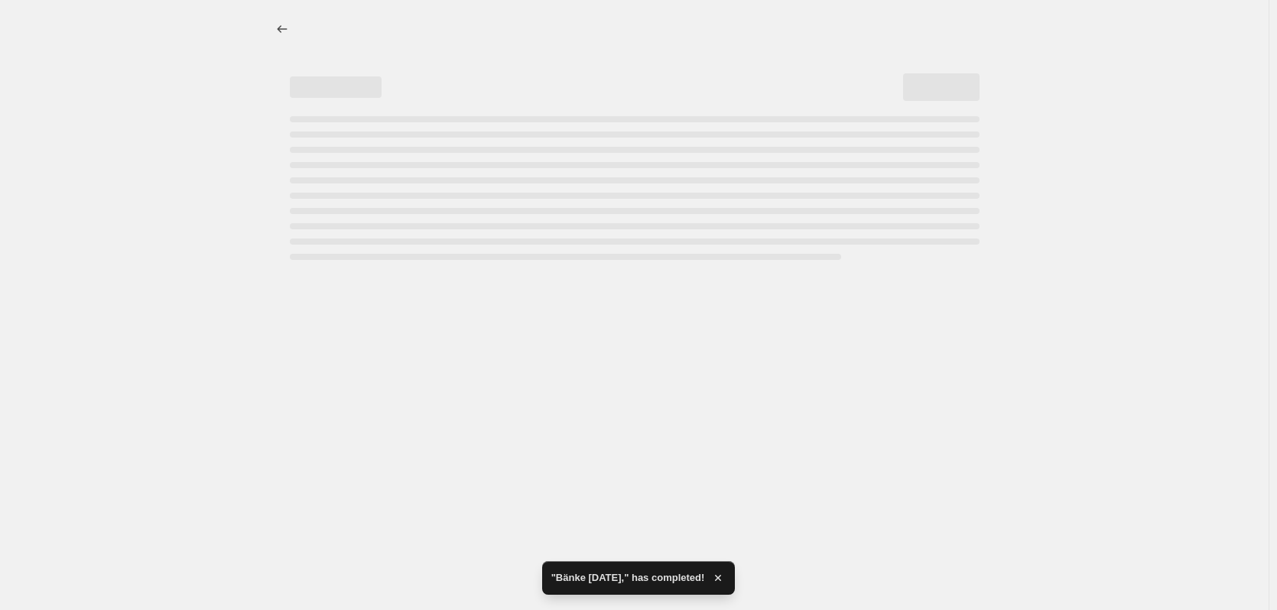
select select "91101430095"
